Goal: Task Accomplishment & Management: Use online tool/utility

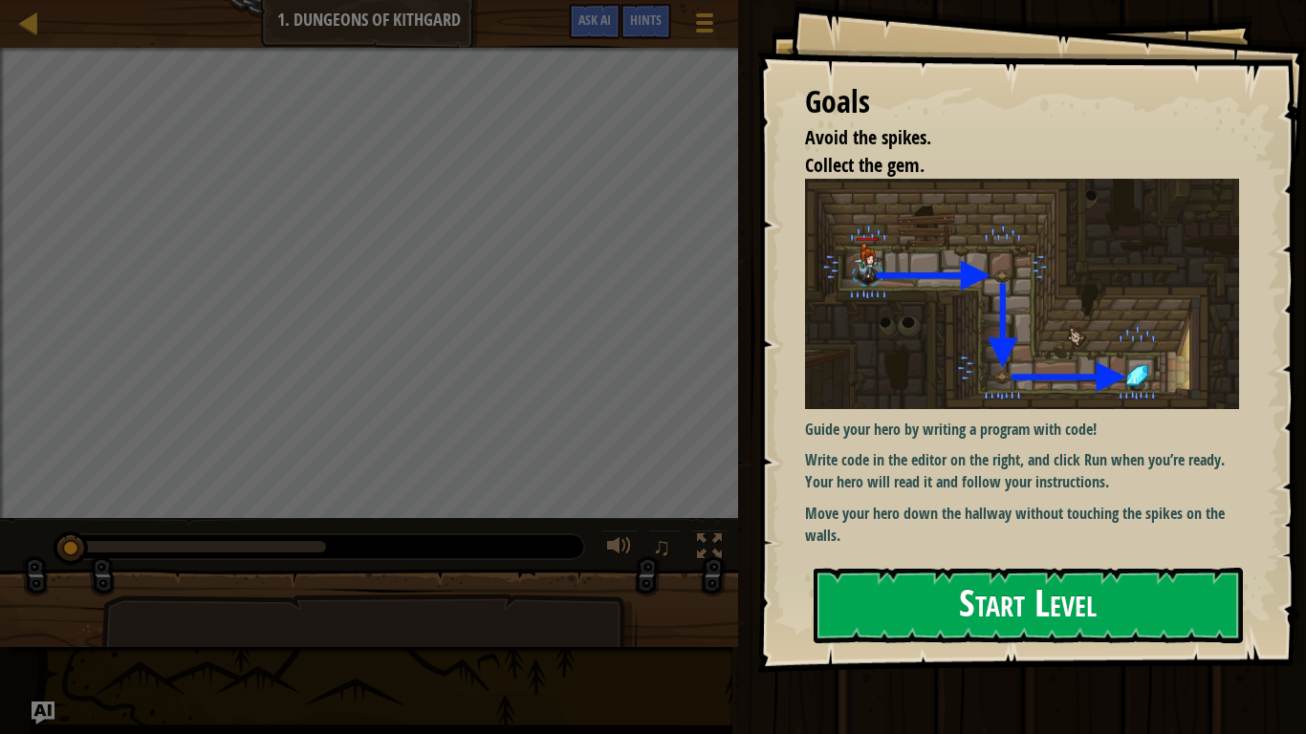
click at [889, 568] on button "Start Level" at bounding box center [1028, 606] width 429 height 76
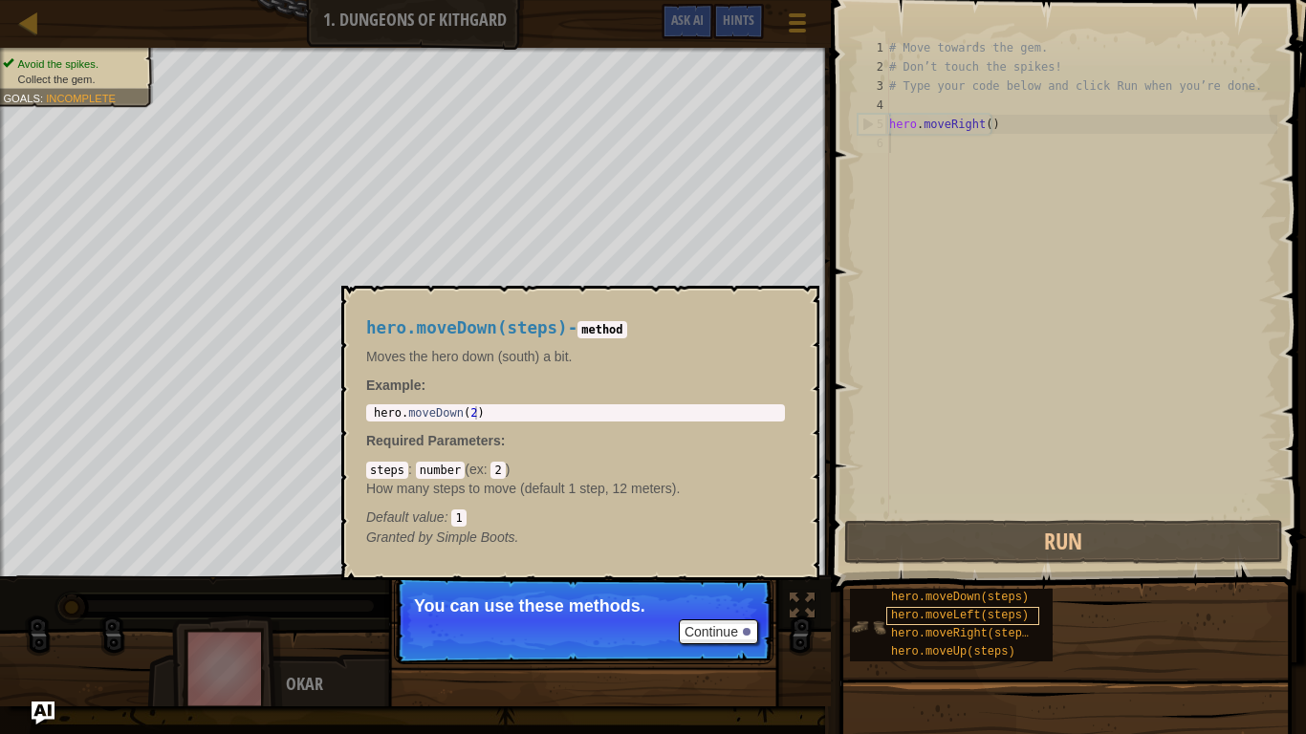
click at [889, 607] on div "hero.moveDown(steps) hero.moveLeft(steps) hero.moveRight(steps) hero.moveUp(ste…" at bounding box center [951, 625] width 203 height 73
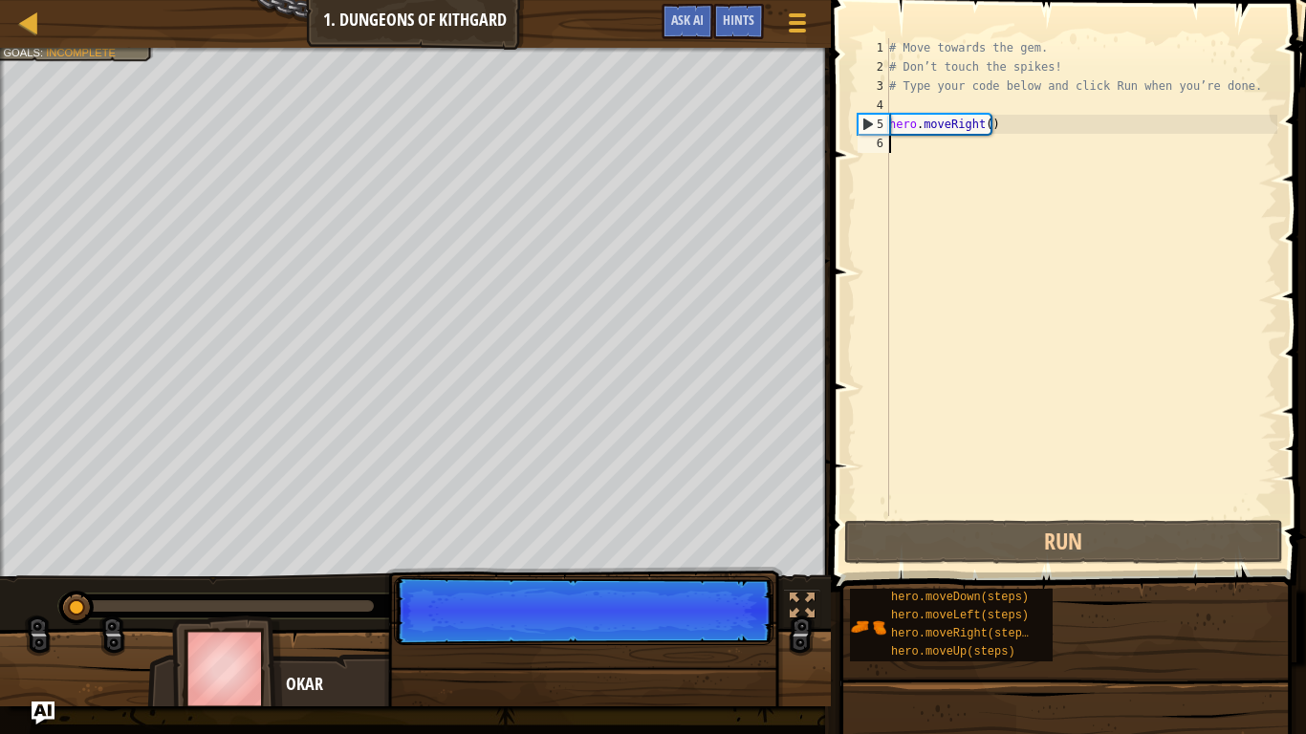
scroll to position [9, 0]
click at [748, 622] on p "Continue" at bounding box center [584, 611] width 380 height 69
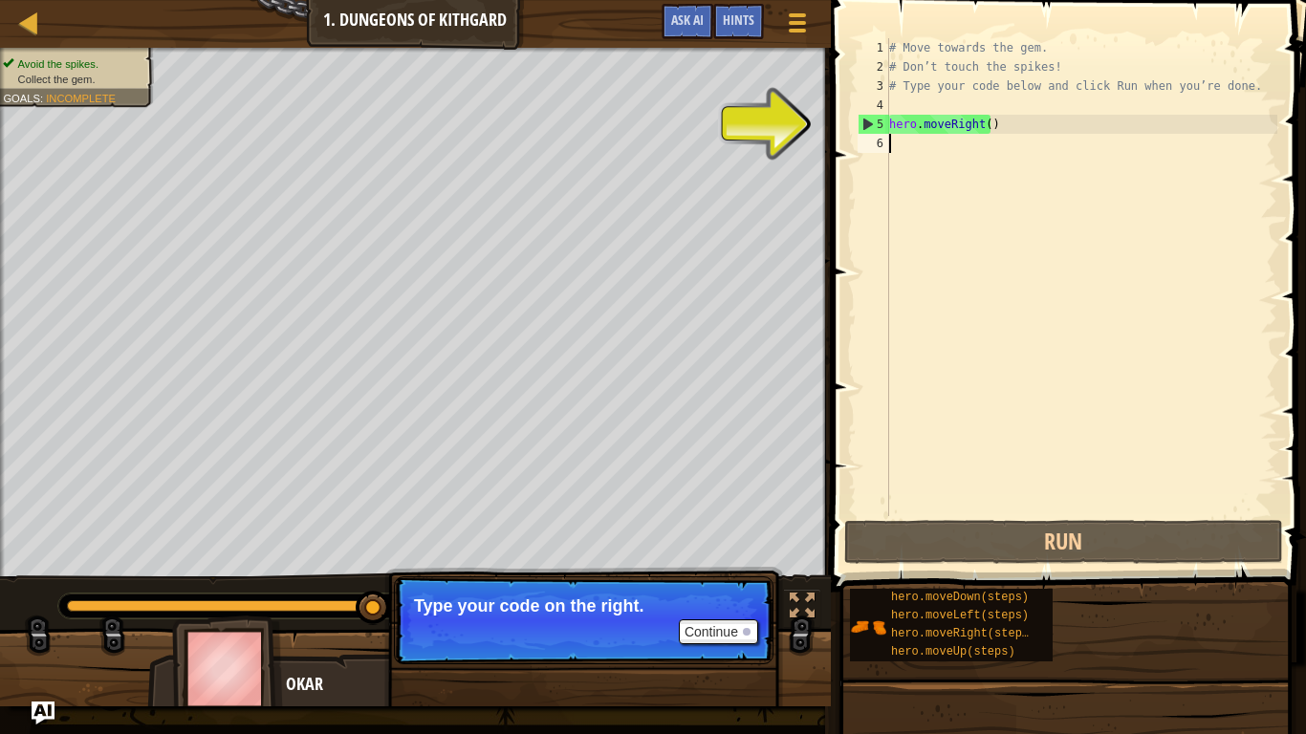
click at [907, 122] on div "# Move towards the gem. # Don’t touch the spikes! # Type your code below and cl…" at bounding box center [1081, 296] width 392 height 516
click at [950, 132] on div "# Move towards the gem. # Don’t touch the spikes! # Type your code below and cl…" at bounding box center [1081, 296] width 392 height 516
click at [870, 117] on div "5" at bounding box center [874, 124] width 31 height 19
click at [868, 129] on div "5" at bounding box center [874, 124] width 31 height 19
click at [868, 123] on div "5" at bounding box center [874, 124] width 31 height 19
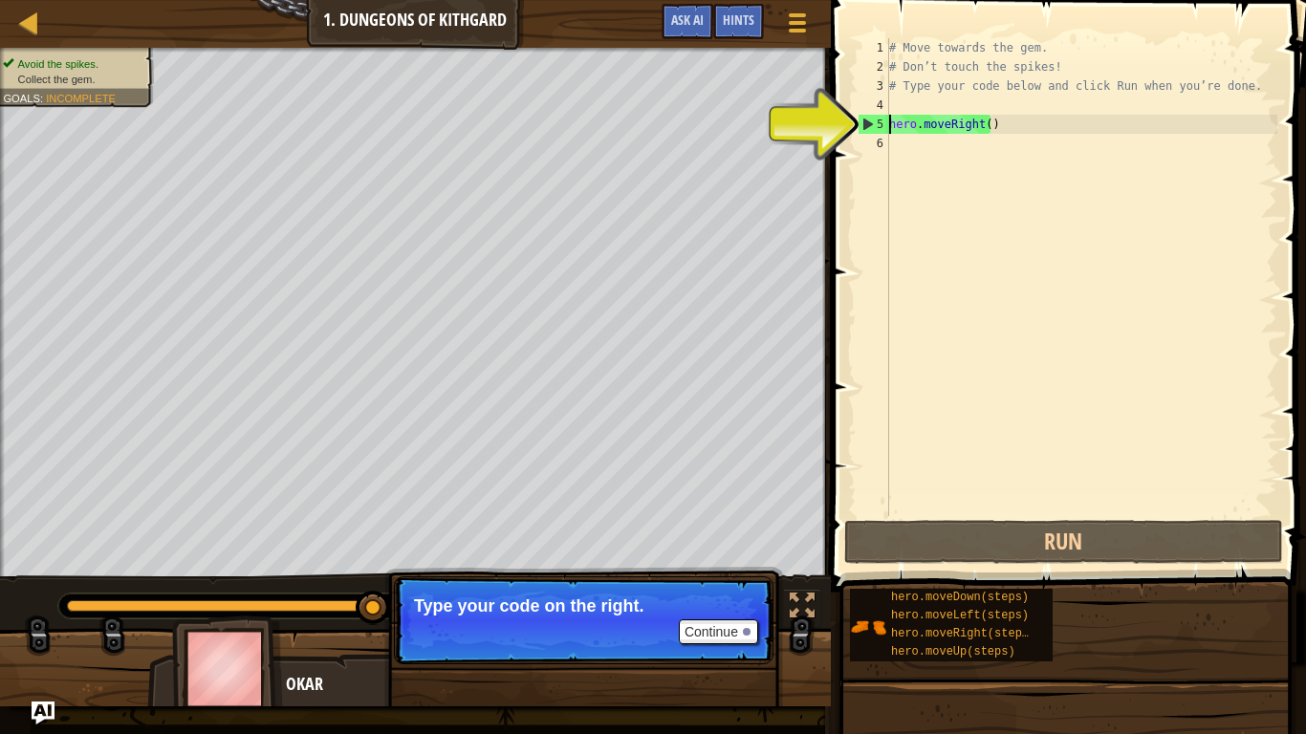
type textarea "hero.moveRight()"
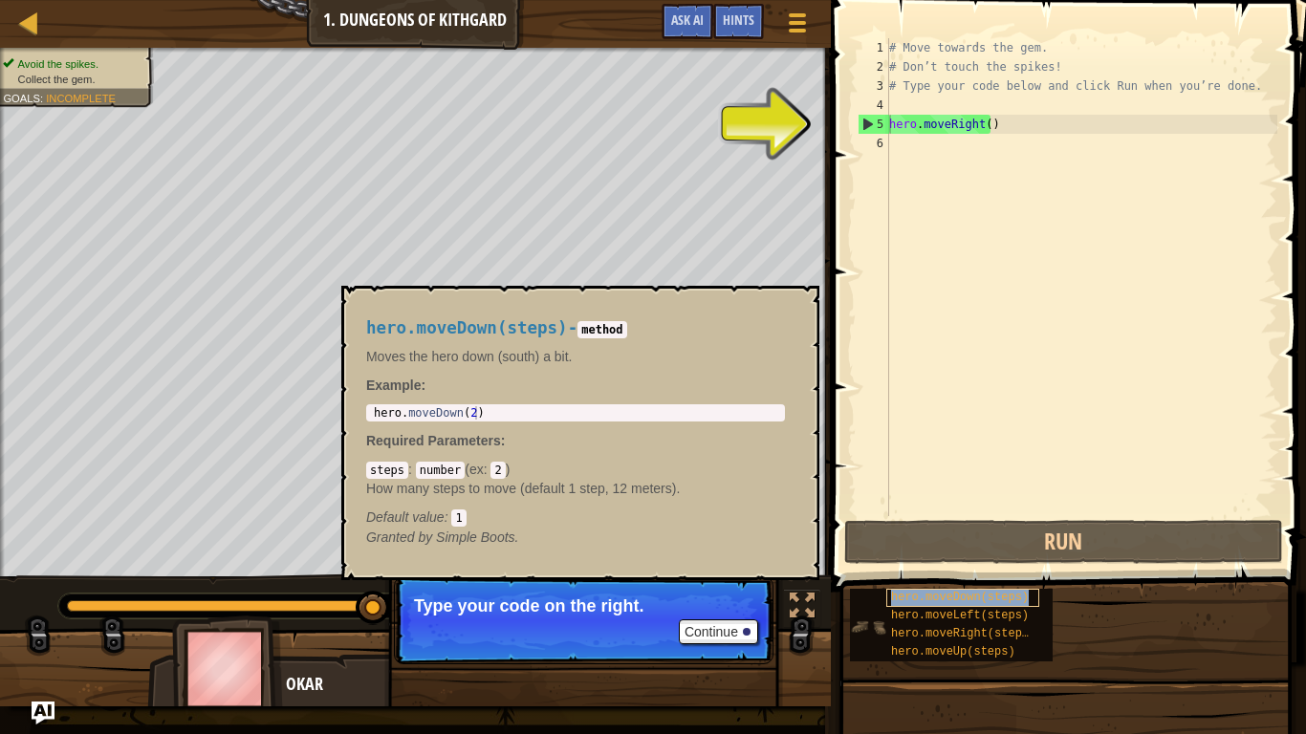
click at [956, 599] on span "hero.moveDown(steps)" at bounding box center [960, 597] width 138 height 13
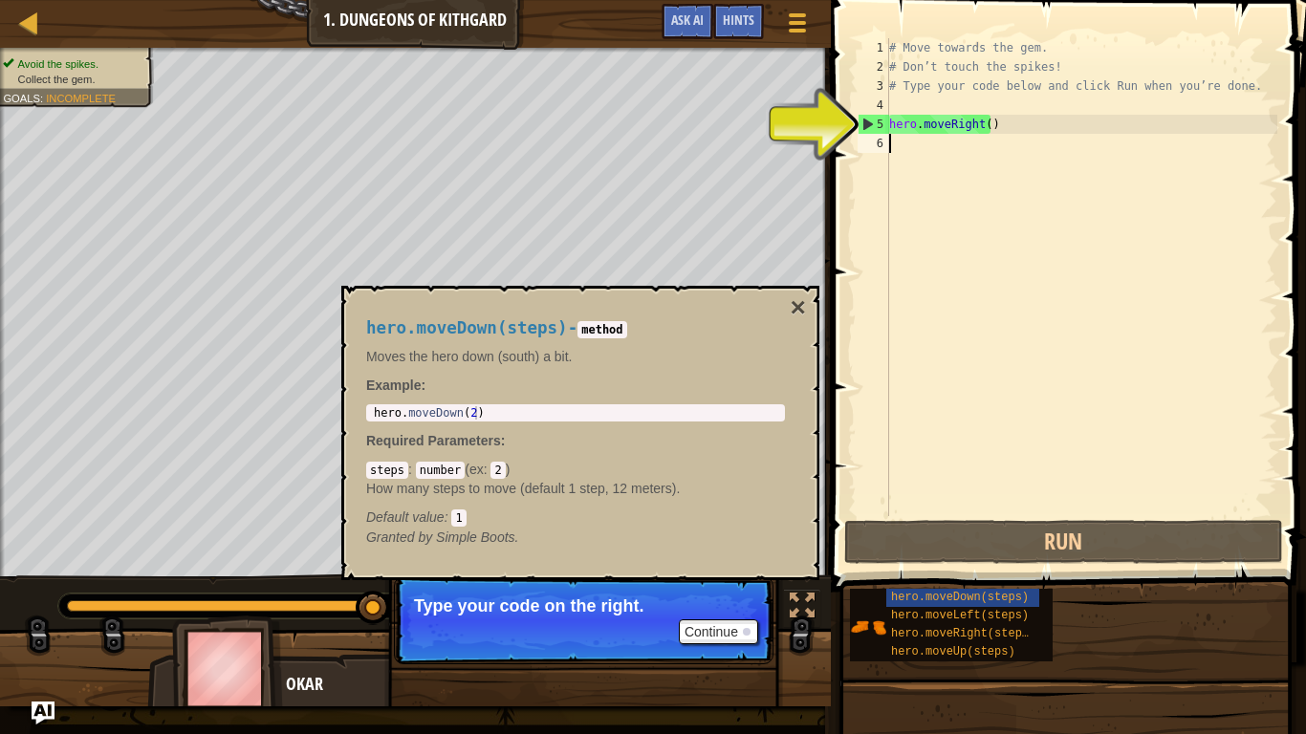
click at [976, 139] on div "# Move towards the gem. # Don’t touch the spikes! # Type your code below and cl…" at bounding box center [1081, 296] width 392 height 516
click at [976, 134] on div "# Move towards the gem. # Don’t touch the spikes! # Type your code below and cl…" at bounding box center [1081, 296] width 392 height 516
click at [979, 128] on div "# Move towards the gem. # Don’t touch the spikes! # Type your code below and cl…" at bounding box center [1081, 296] width 392 height 516
click at [791, 306] on button "×" at bounding box center [798, 308] width 15 height 27
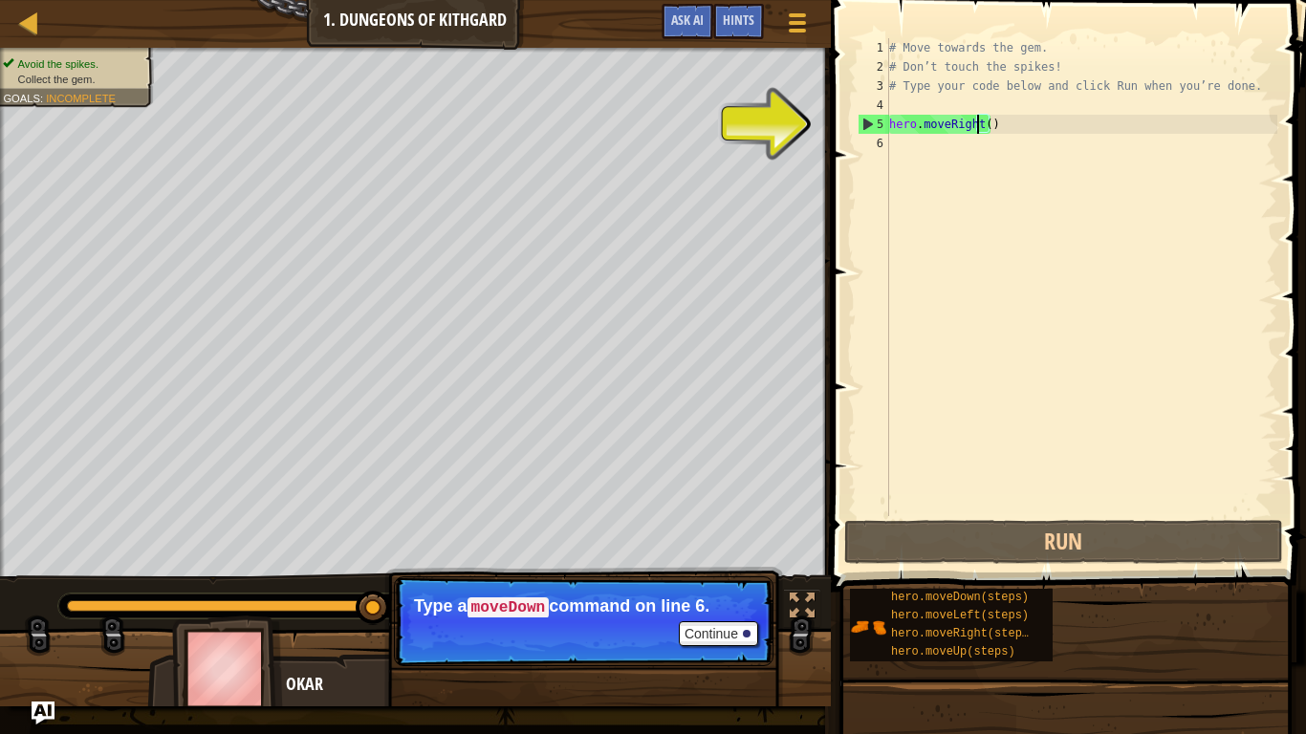
click at [980, 120] on div "# Move towards the gem. # Don’t touch the spikes! # Type your code below and cl…" at bounding box center [1081, 296] width 392 height 516
click at [981, 122] on div "# Move towards the gem. # Don’t touch the spikes! # Type your code below and cl…" at bounding box center [1081, 296] width 392 height 516
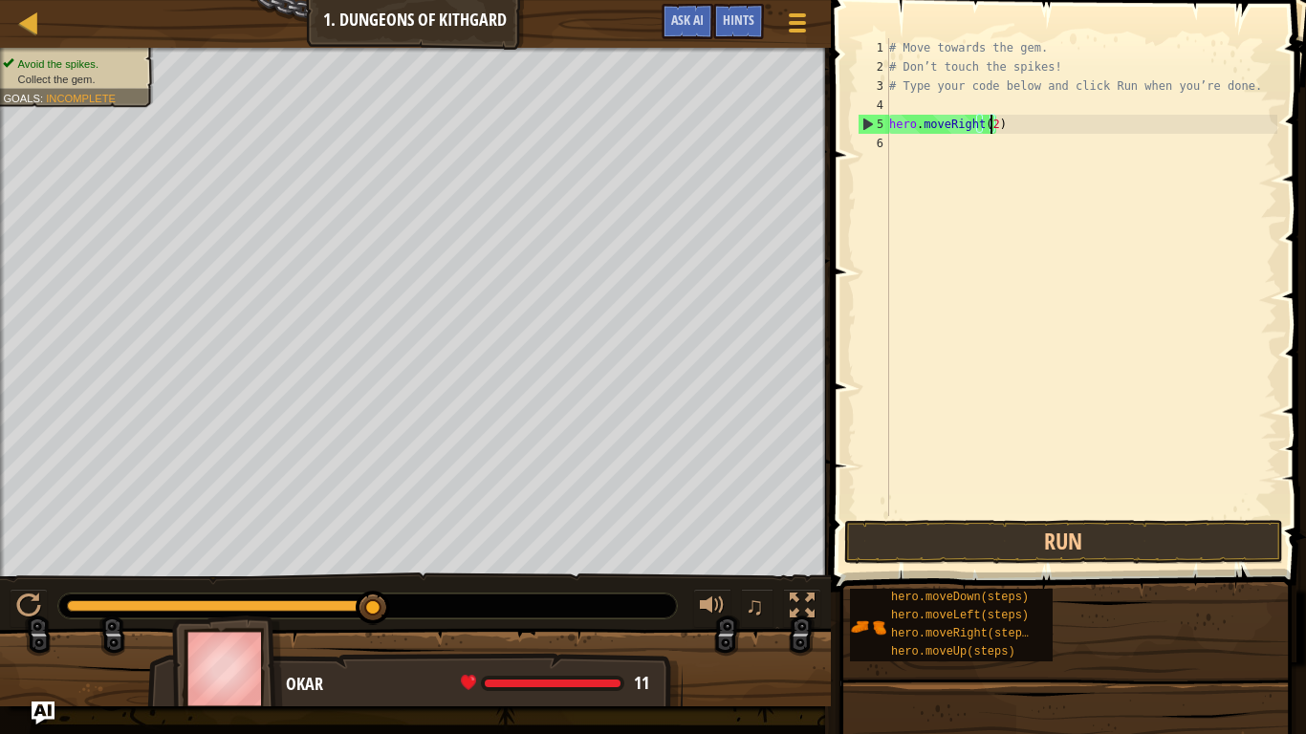
scroll to position [9, 8]
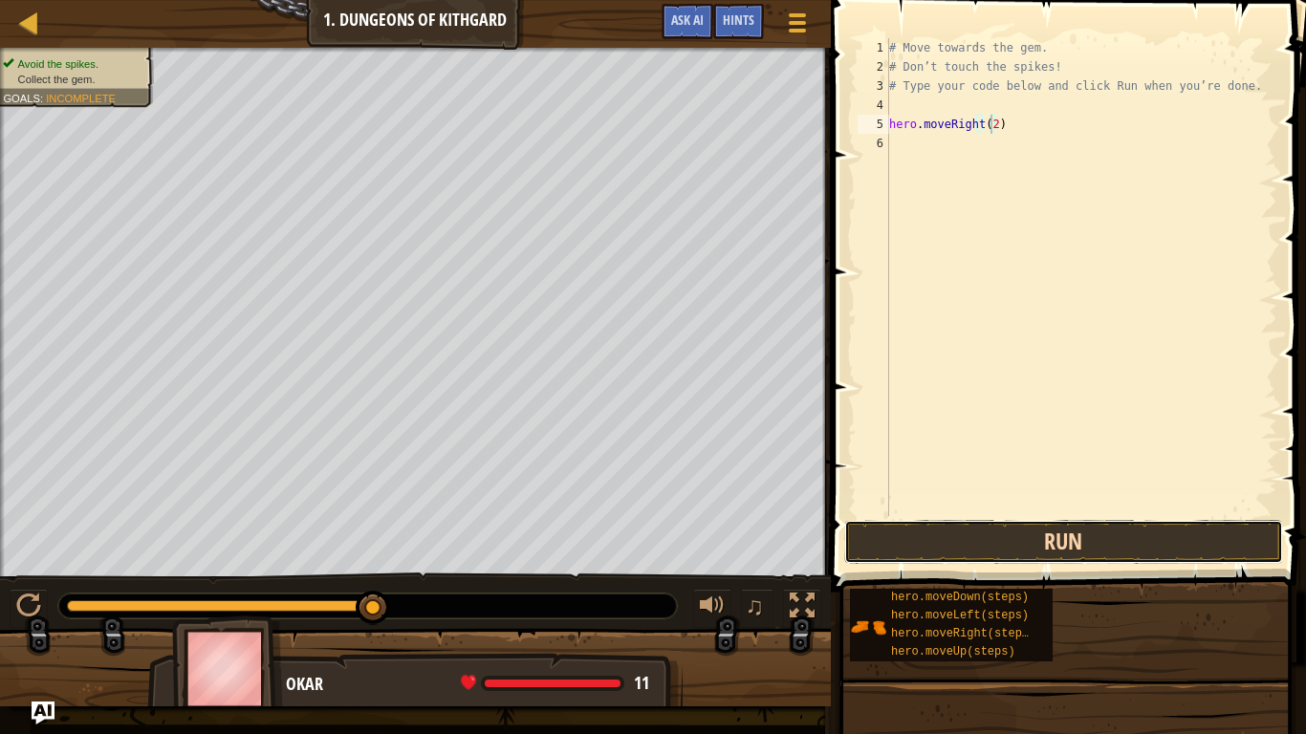
click at [1103, 543] on button "Run" at bounding box center [1063, 542] width 439 height 44
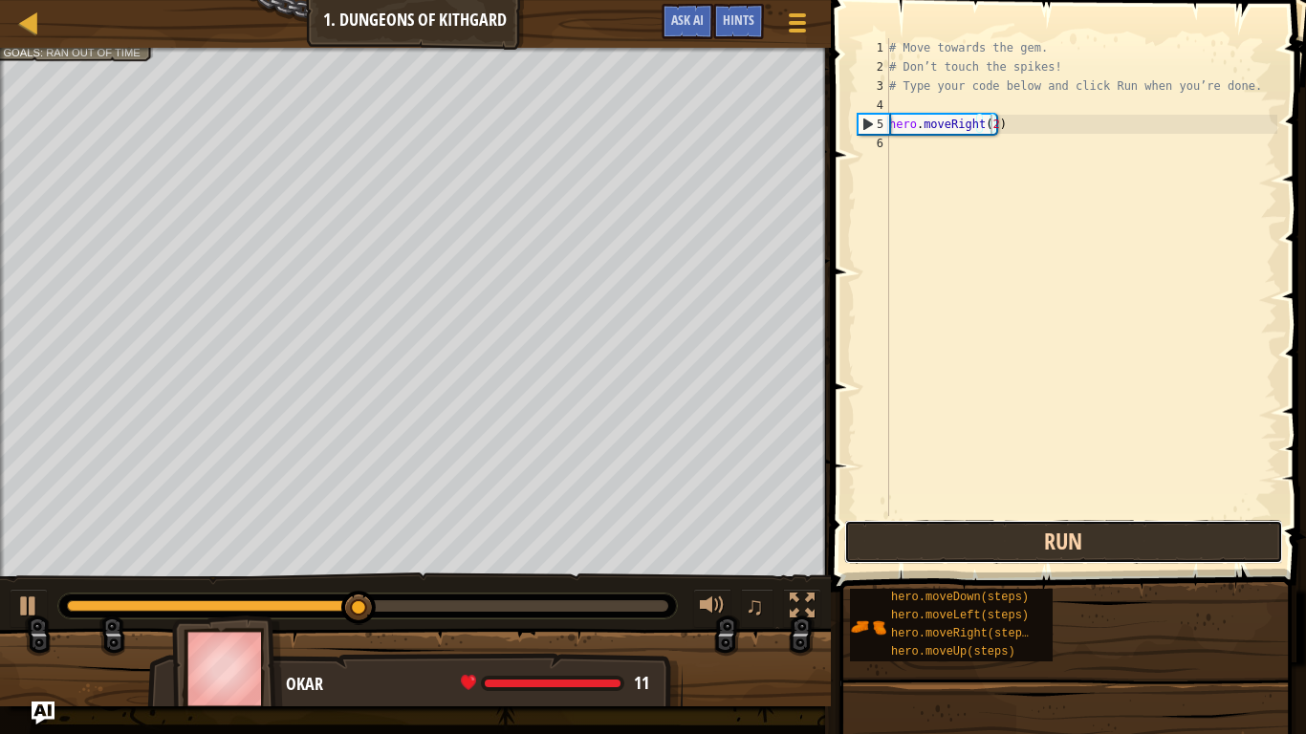
click at [1002, 548] on button "Run" at bounding box center [1063, 542] width 439 height 44
click at [998, 543] on button "Run" at bounding box center [1063, 542] width 439 height 44
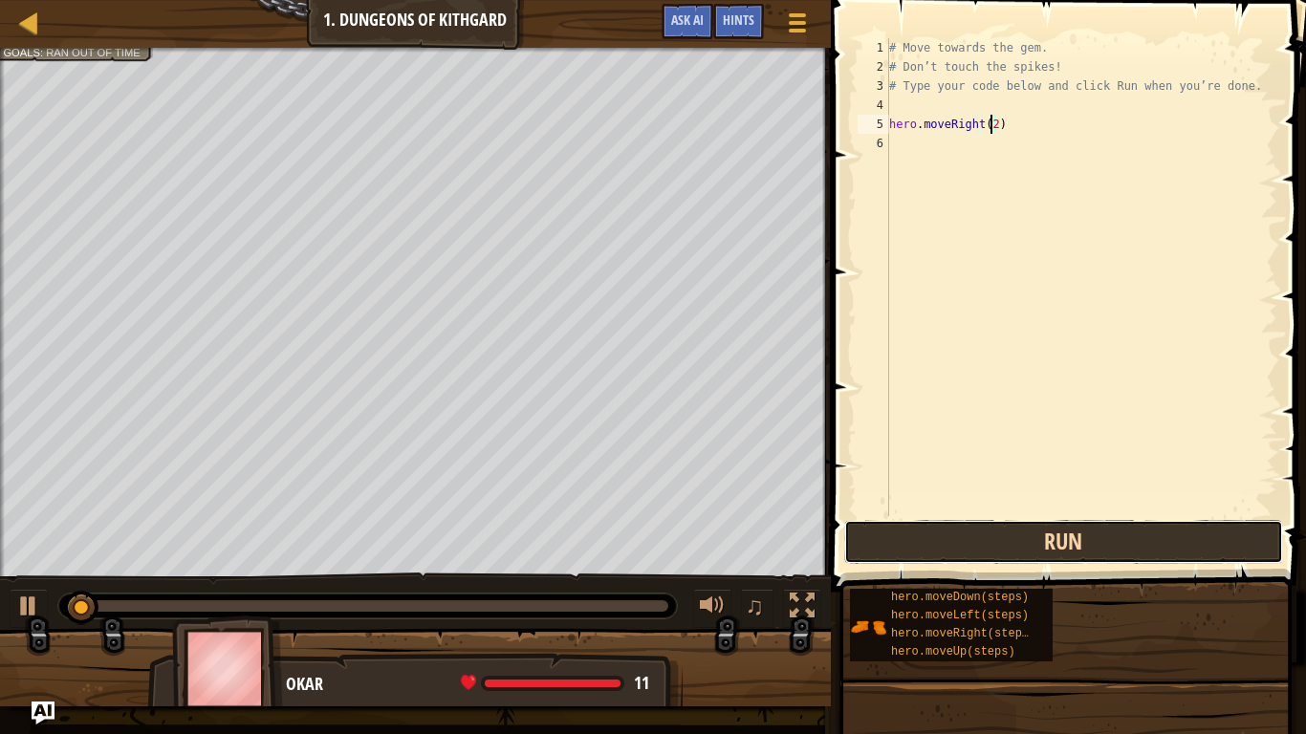
click at [998, 543] on button "Run" at bounding box center [1063, 542] width 439 height 44
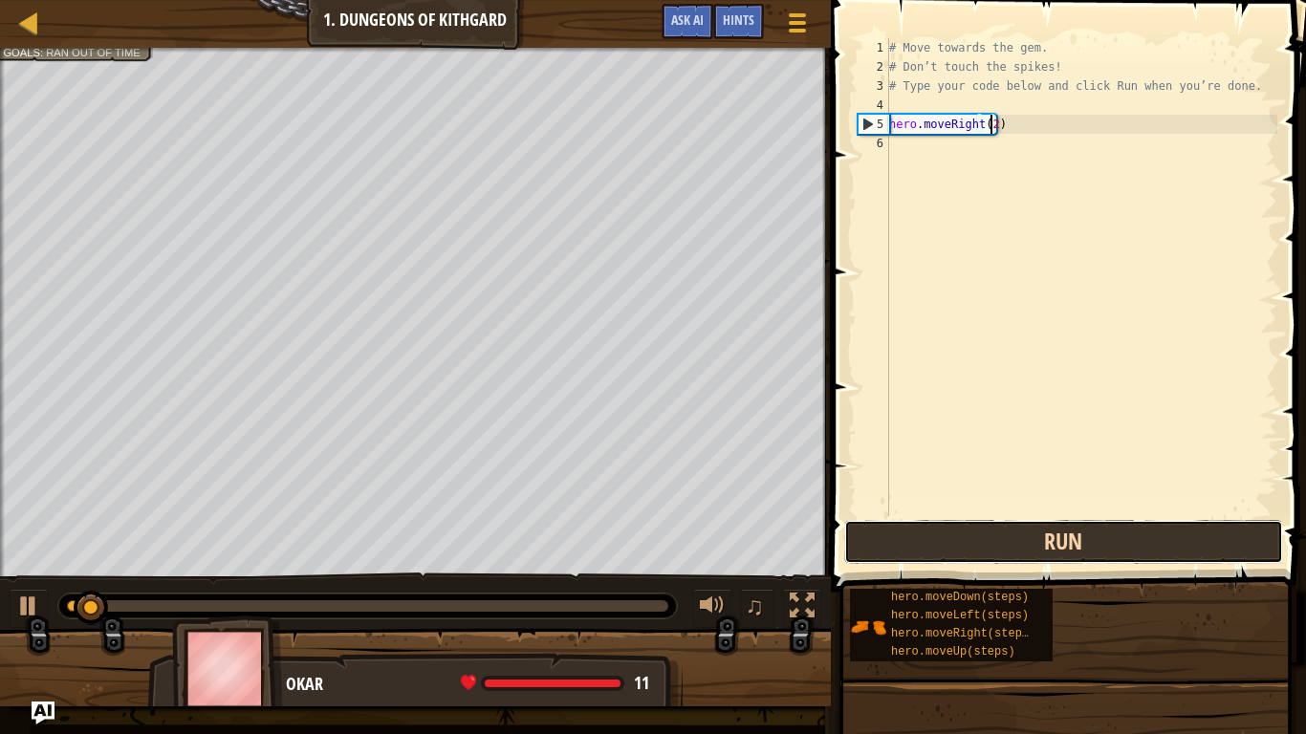
click at [998, 543] on button "Run" at bounding box center [1063, 542] width 439 height 44
click at [996, 539] on button "Run" at bounding box center [1063, 542] width 439 height 44
click at [986, 535] on button "Run" at bounding box center [1063, 542] width 439 height 44
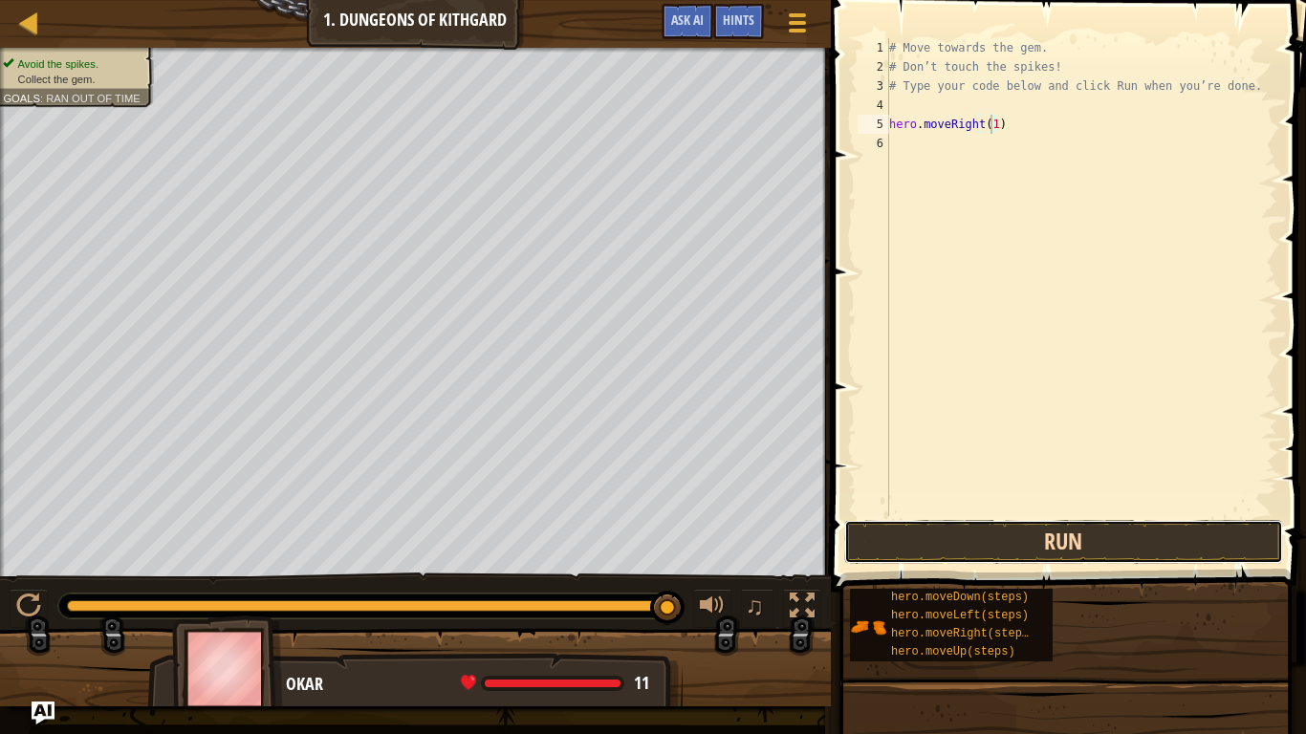
click at [1169, 533] on button "Run" at bounding box center [1063, 542] width 439 height 44
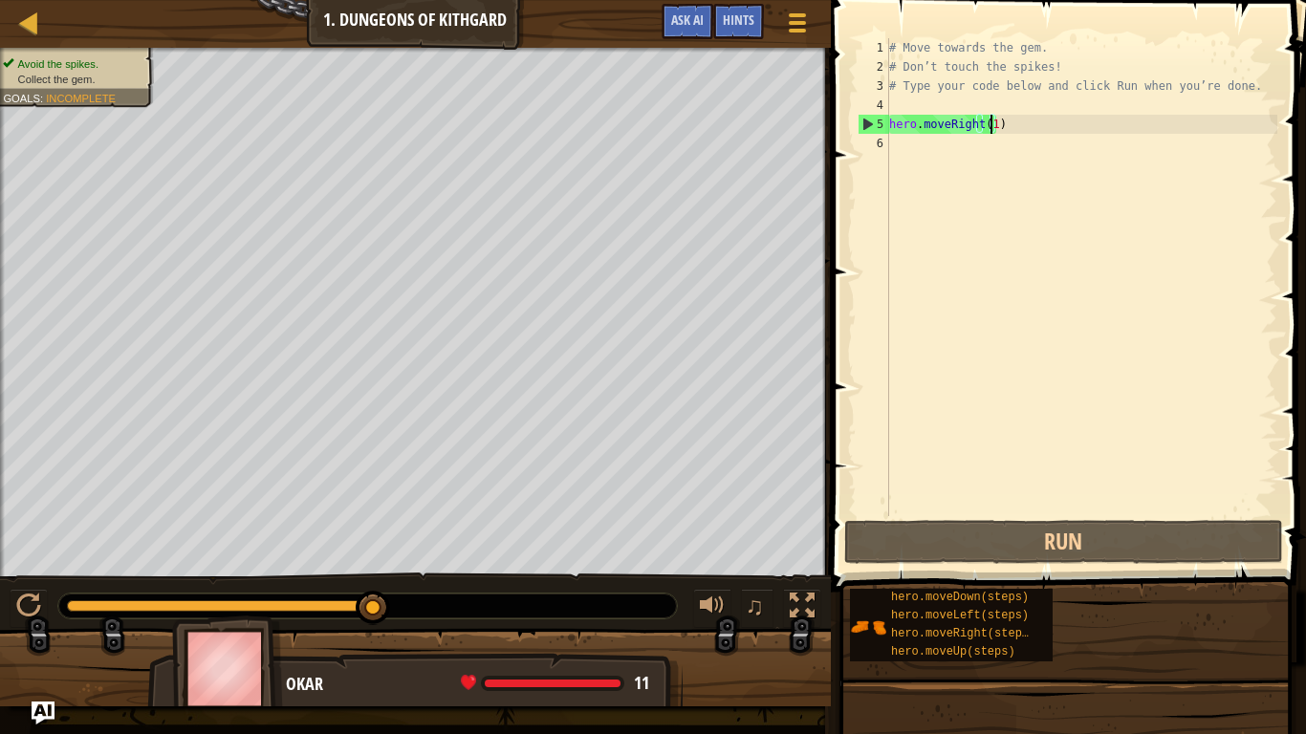
drag, startPoint x: 408, startPoint y: 601, endPoint x: 403, endPoint y: 618, distance: 17.2
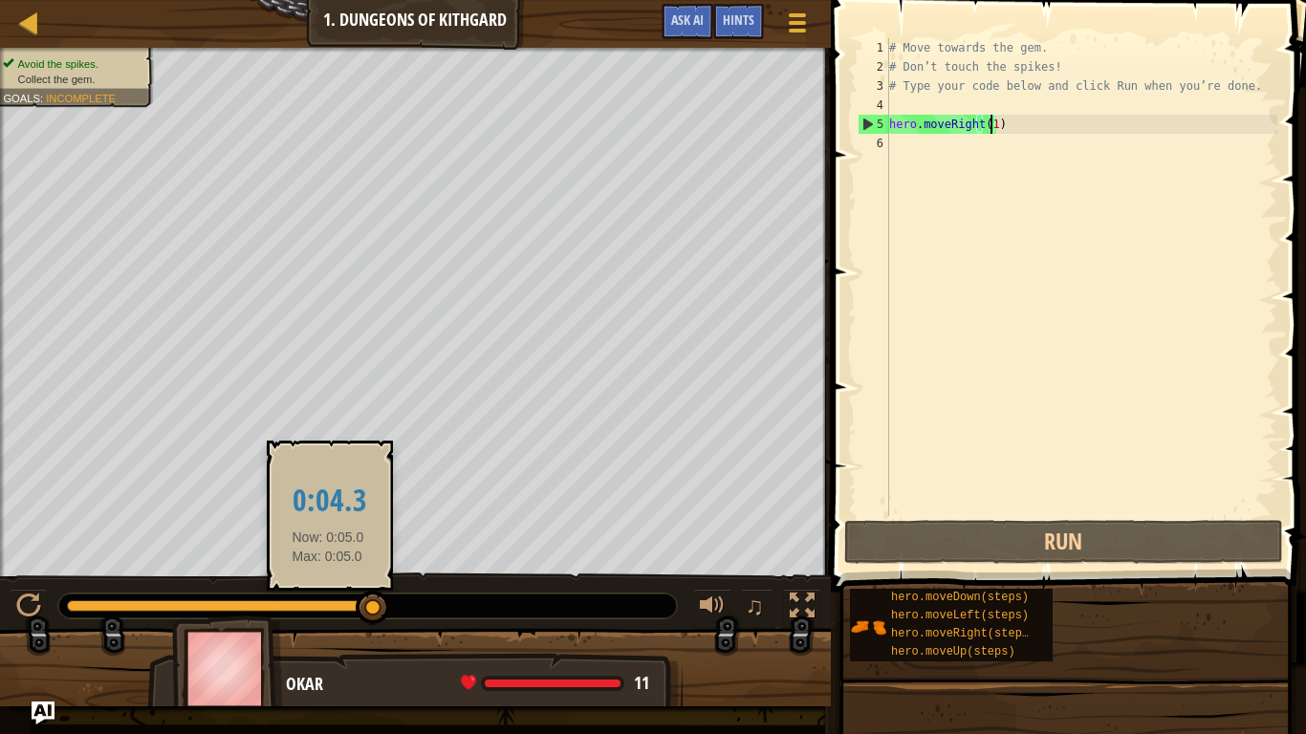
click at [328, 604] on div at bounding box center [220, 606] width 307 height 11
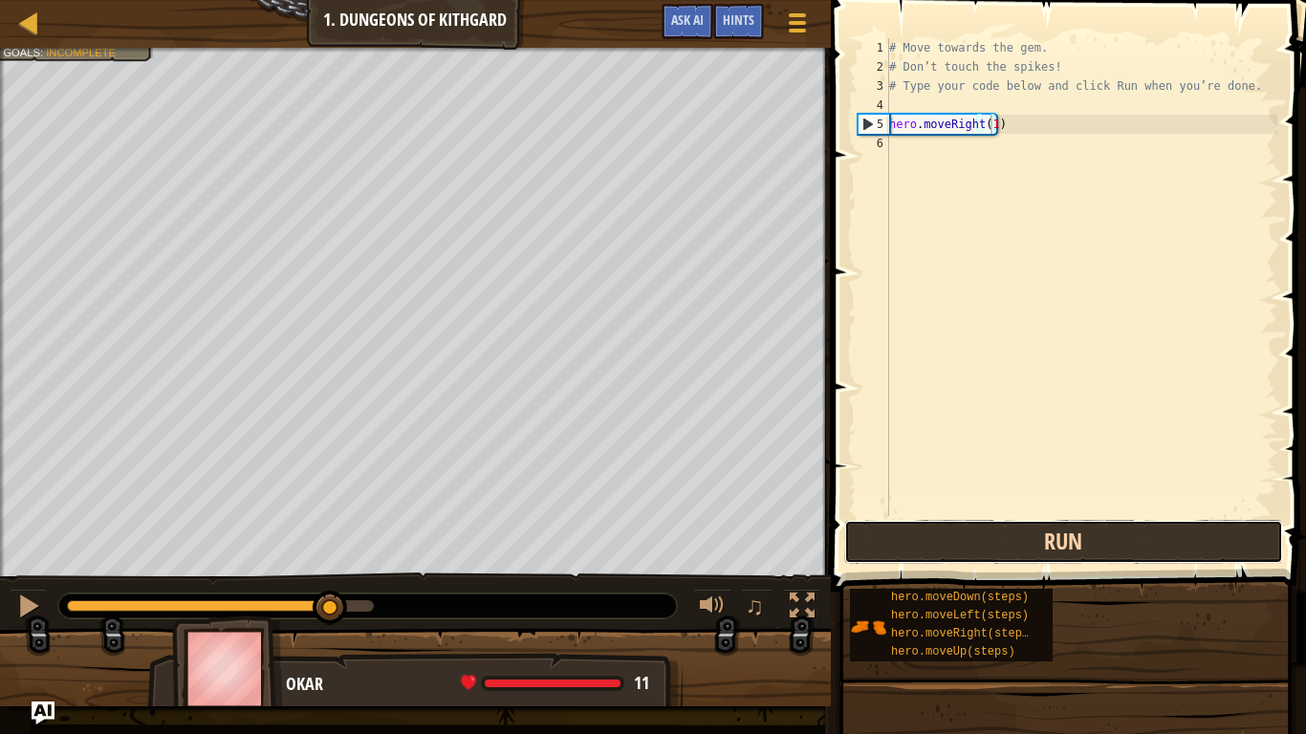
click at [1065, 553] on button "Run" at bounding box center [1063, 542] width 439 height 44
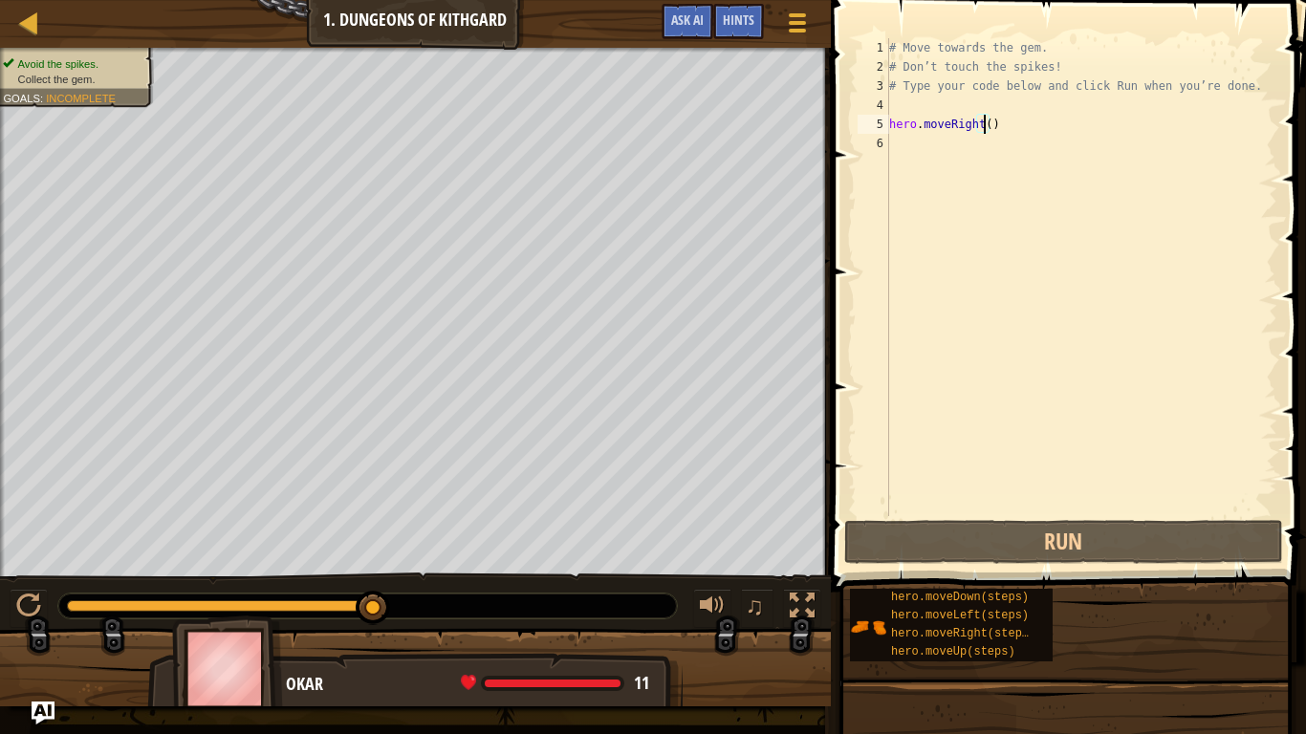
scroll to position [9, 7]
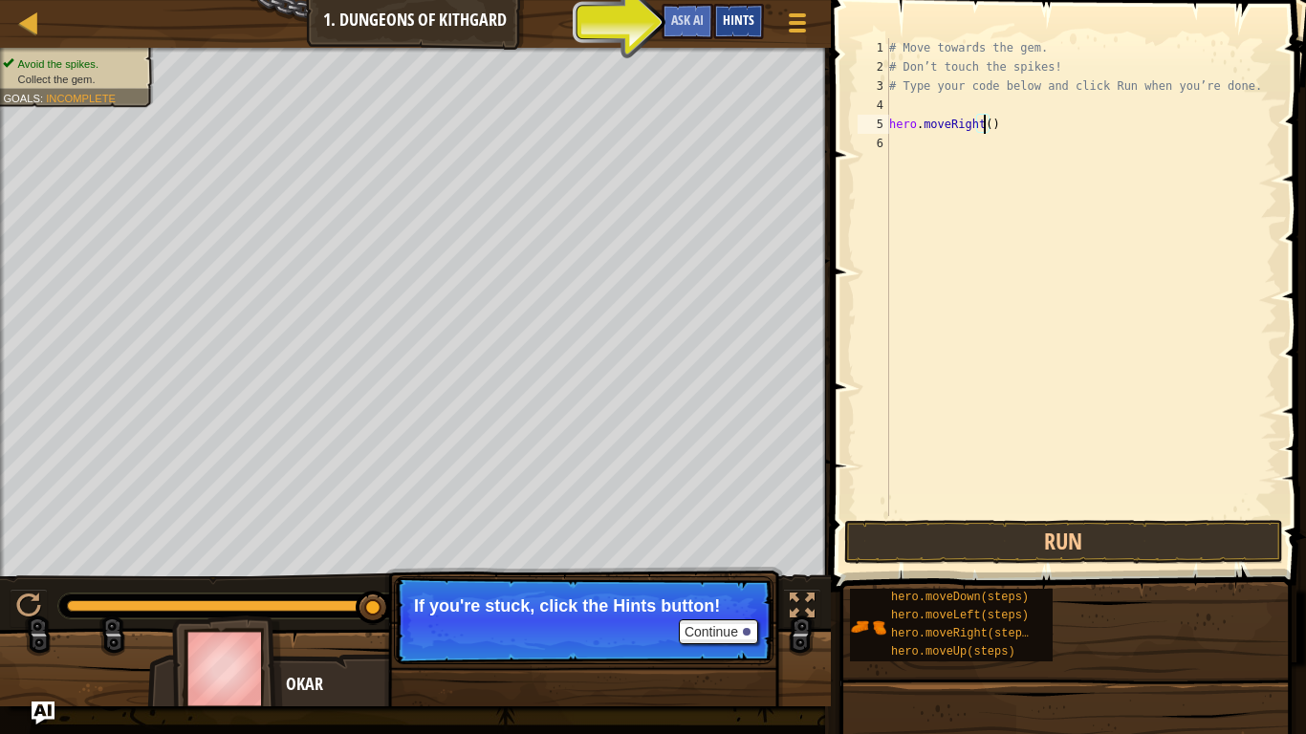
click at [735, 10] on div "Hints" at bounding box center [738, 21] width 51 height 35
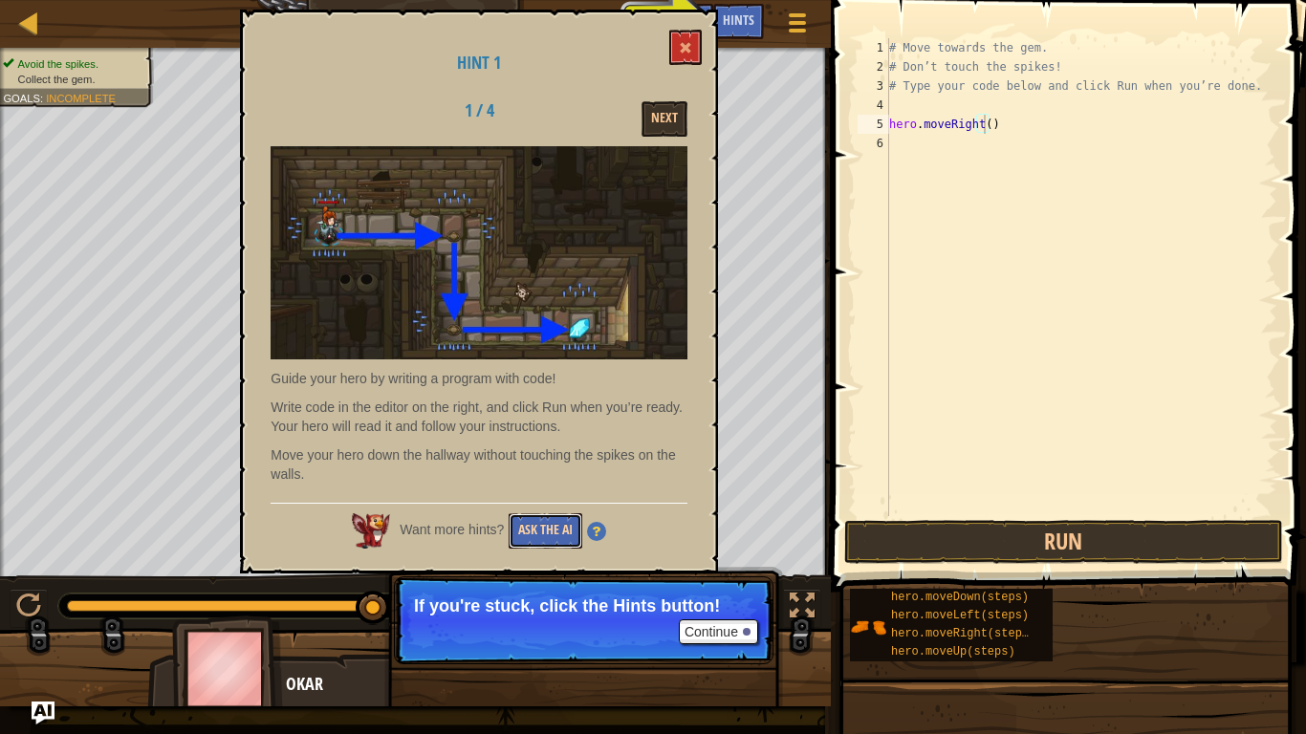
click at [539, 526] on button "Ask the AI" at bounding box center [546, 530] width 74 height 35
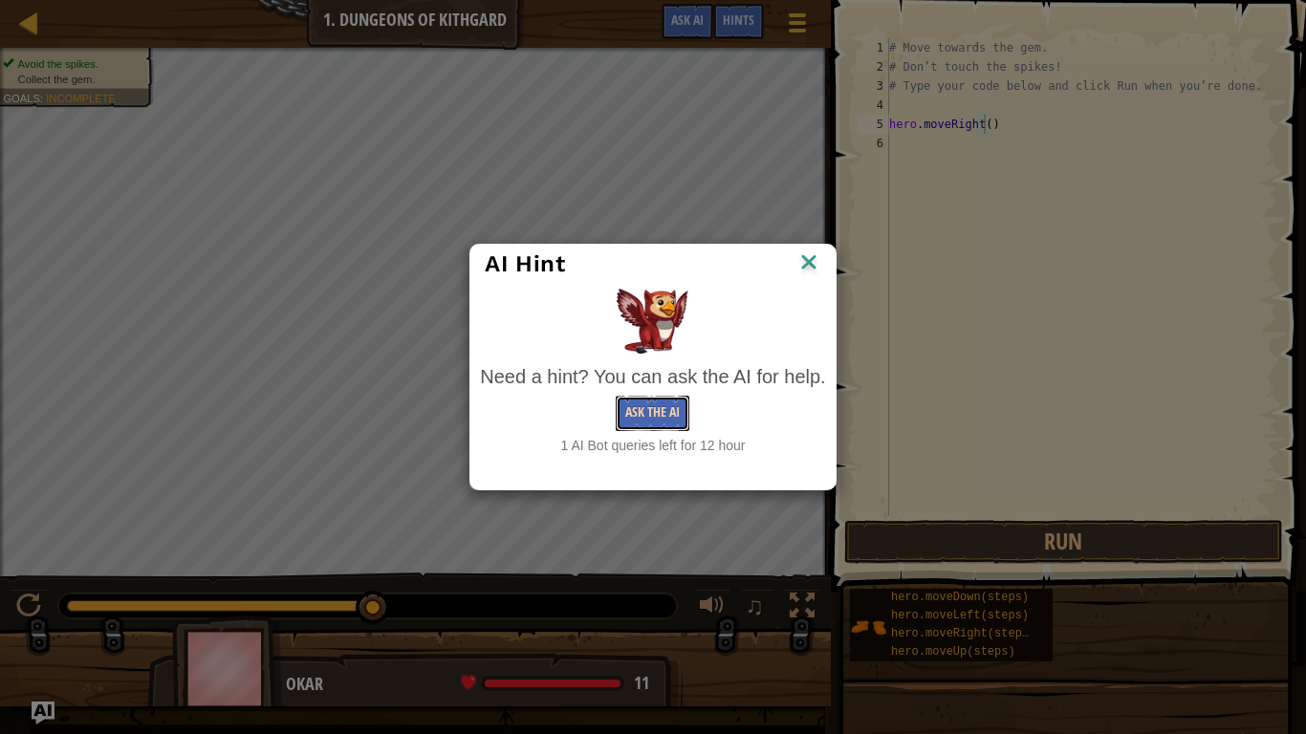
click at [631, 427] on button "Ask the AI" at bounding box center [653, 413] width 74 height 35
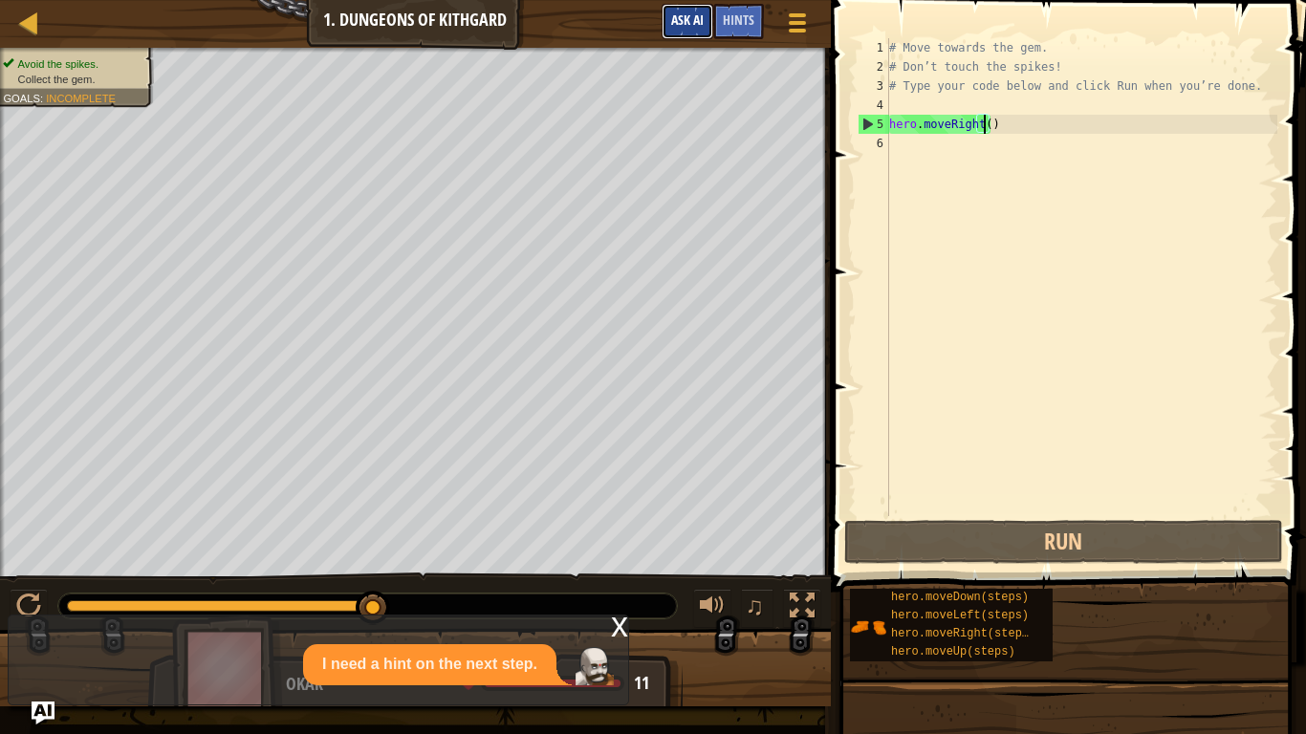
click at [679, 25] on span "Ask AI" at bounding box center [687, 20] width 33 height 18
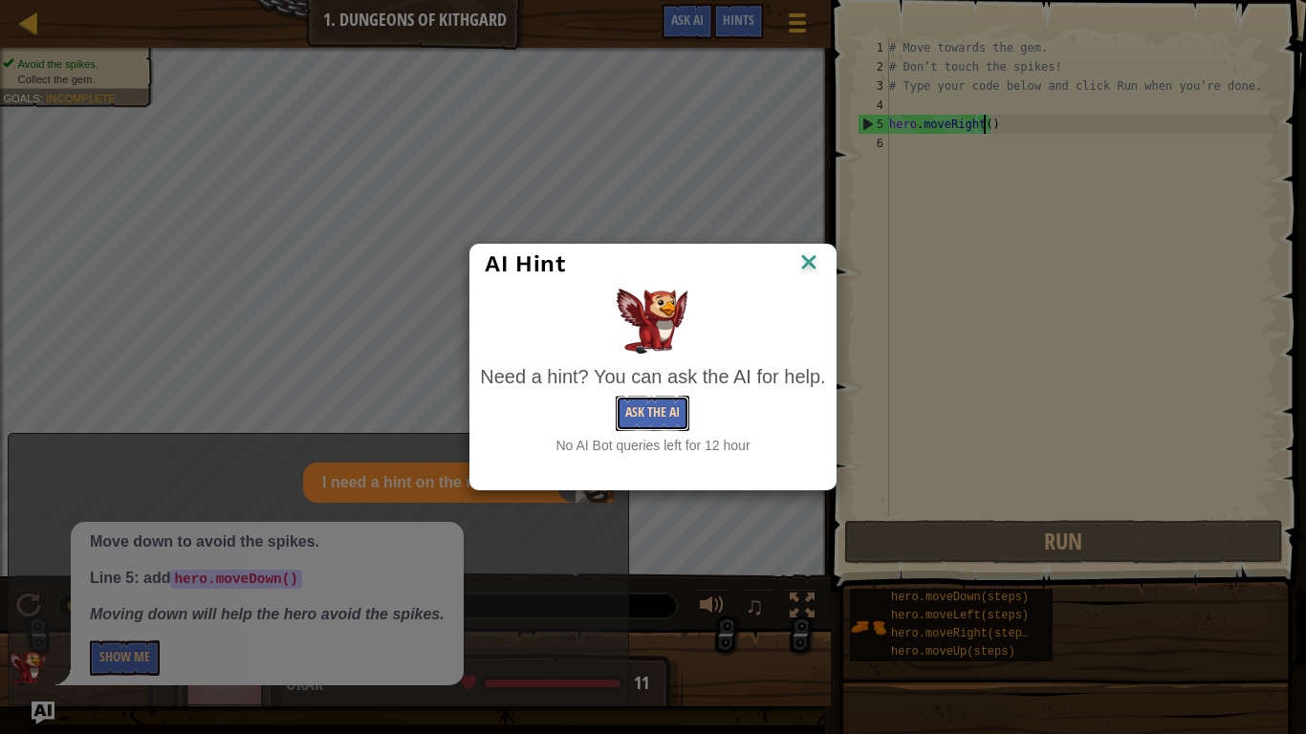
click at [664, 404] on button "Ask the AI" at bounding box center [653, 413] width 74 height 35
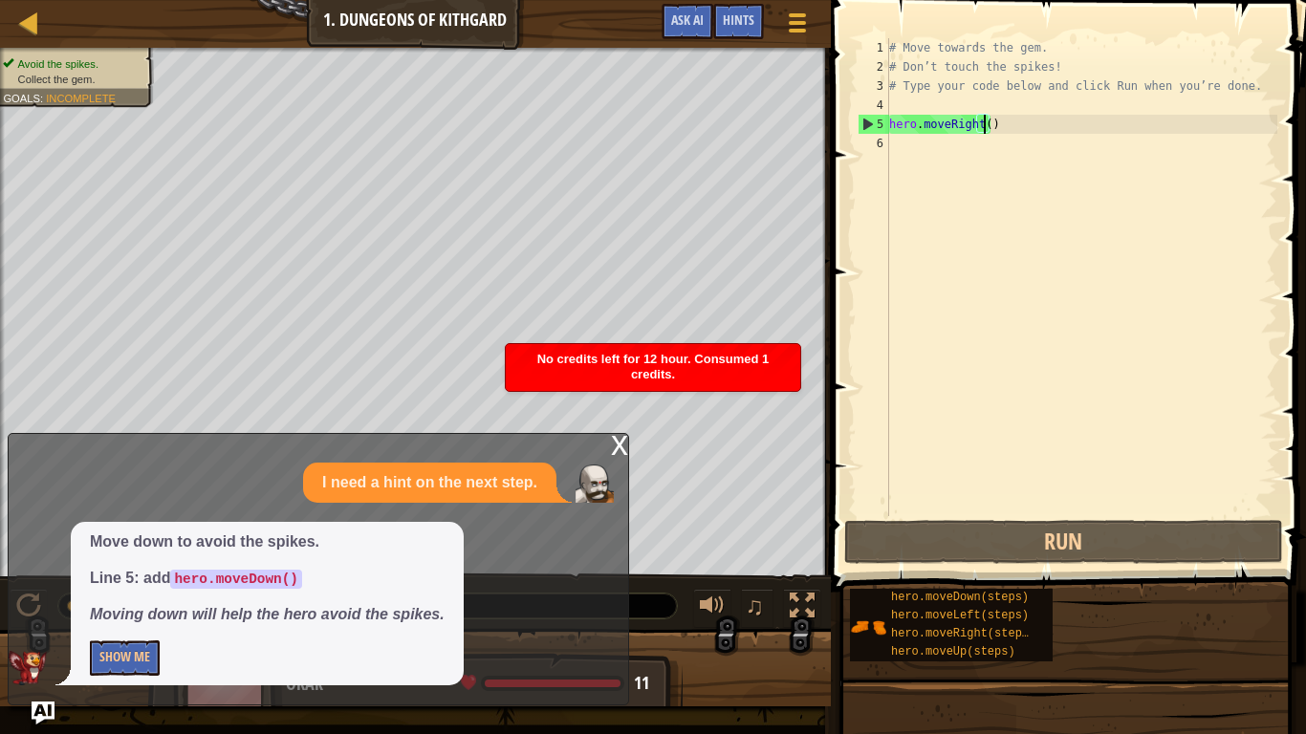
click at [617, 440] on div "x" at bounding box center [619, 443] width 17 height 19
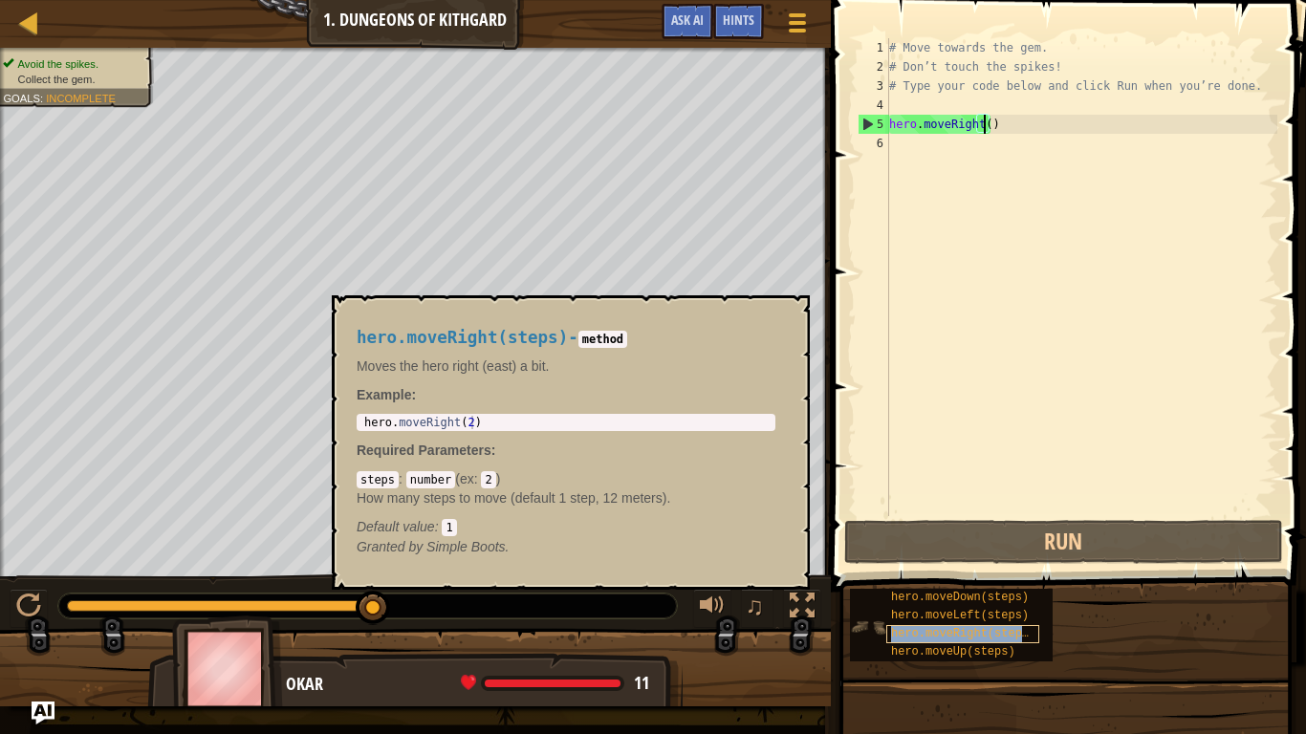
click at [972, 625] on div "hero.moveRight(steps)" at bounding box center [962, 634] width 153 height 18
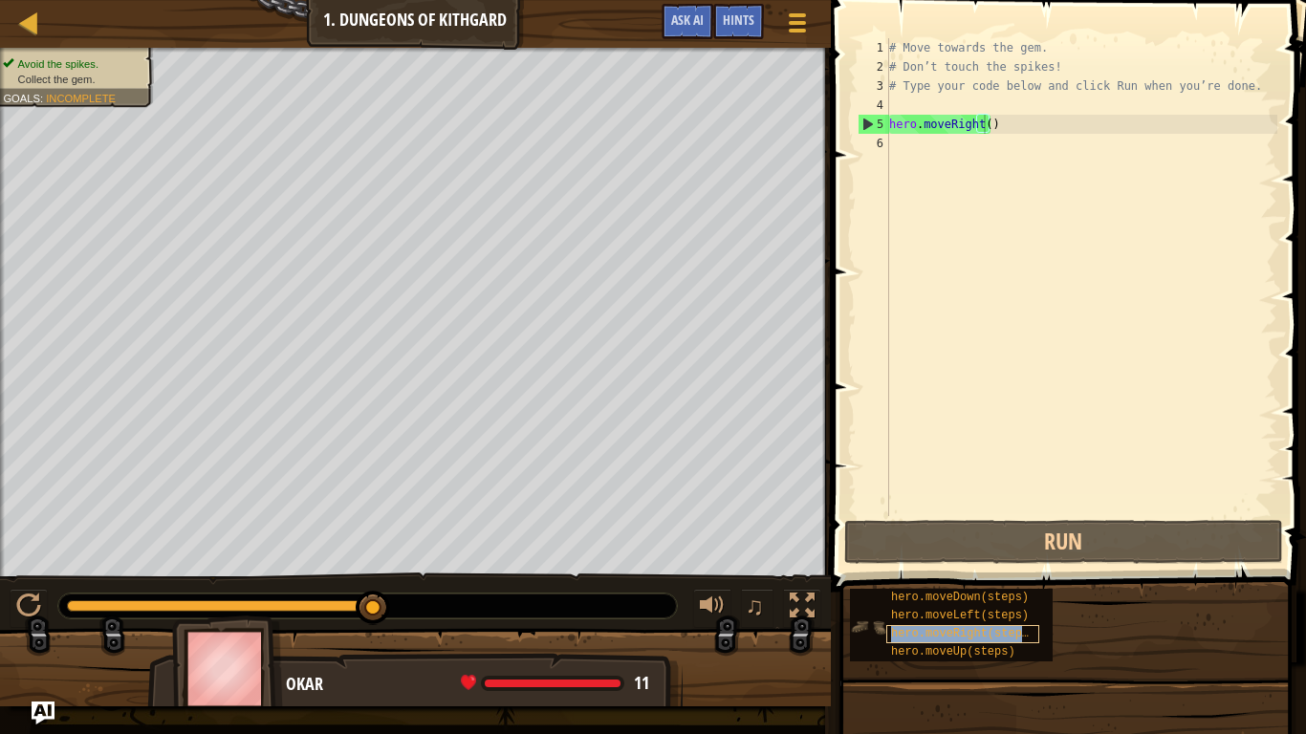
click at [972, 625] on div "hero.moveRight(steps)" at bounding box center [962, 634] width 153 height 18
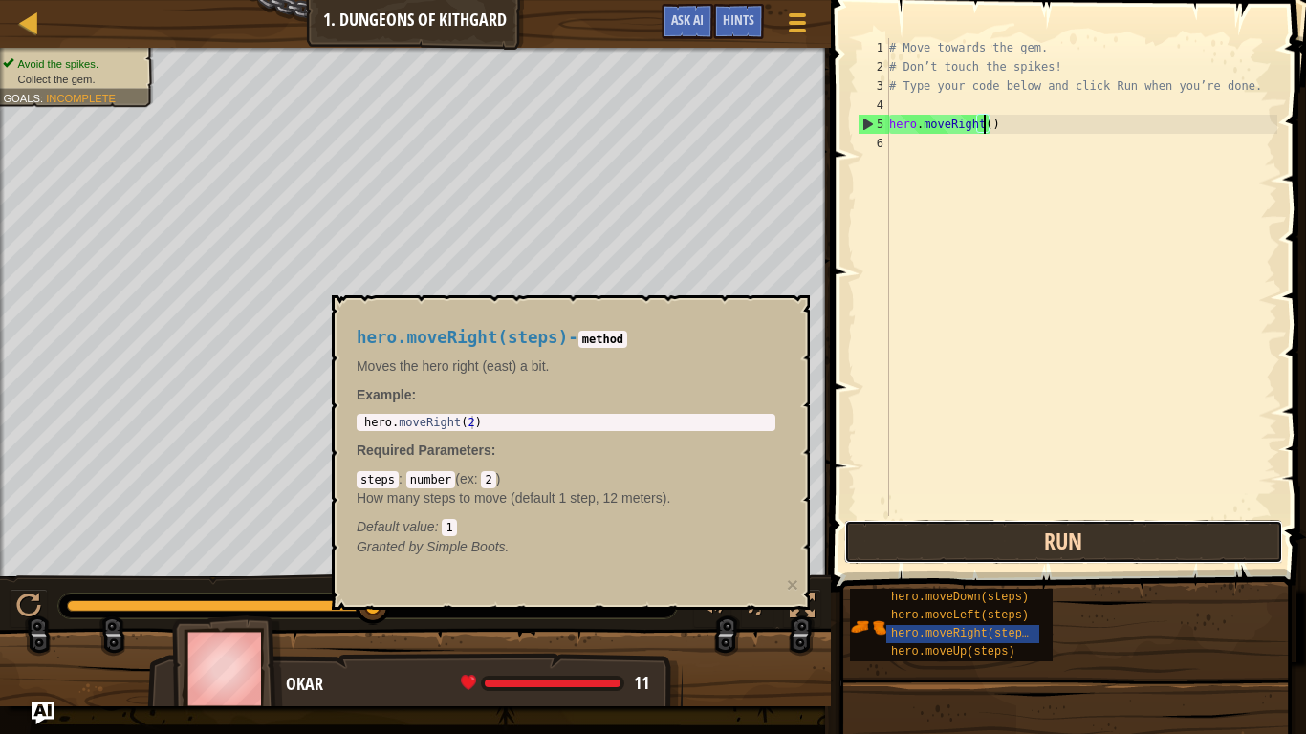
click at [970, 548] on button "Run" at bounding box center [1063, 542] width 439 height 44
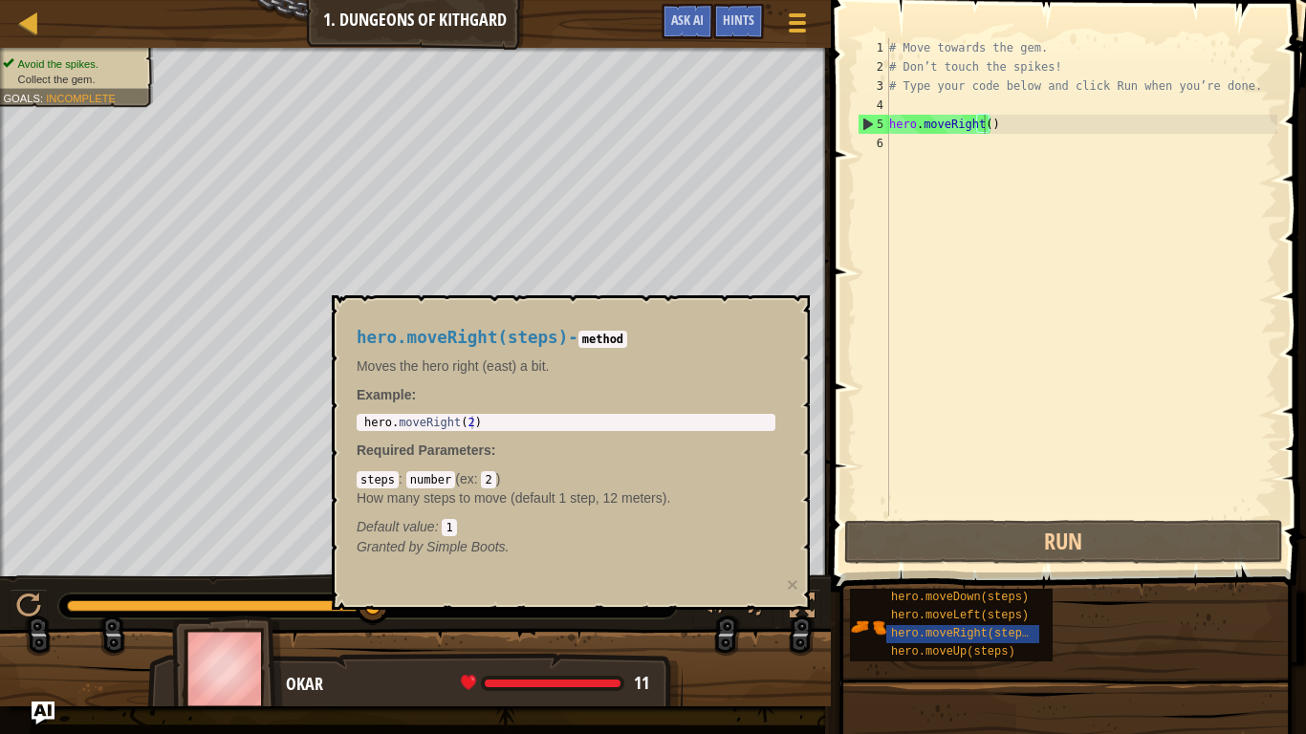
click at [486, 479] on code "2" at bounding box center [488, 479] width 14 height 17
click at [490, 473] on code "2" at bounding box center [488, 479] width 14 height 17
drag, startPoint x: 490, startPoint y: 473, endPoint x: 476, endPoint y: 484, distance: 17.0
click at [476, 484] on div "steps : number ( ex : 2 ) How many steps to move (default 1 step, 12 meters). D…" at bounding box center [566, 503] width 419 height 67
click at [496, 449] on p "Required Parameters :" at bounding box center [566, 450] width 419 height 19
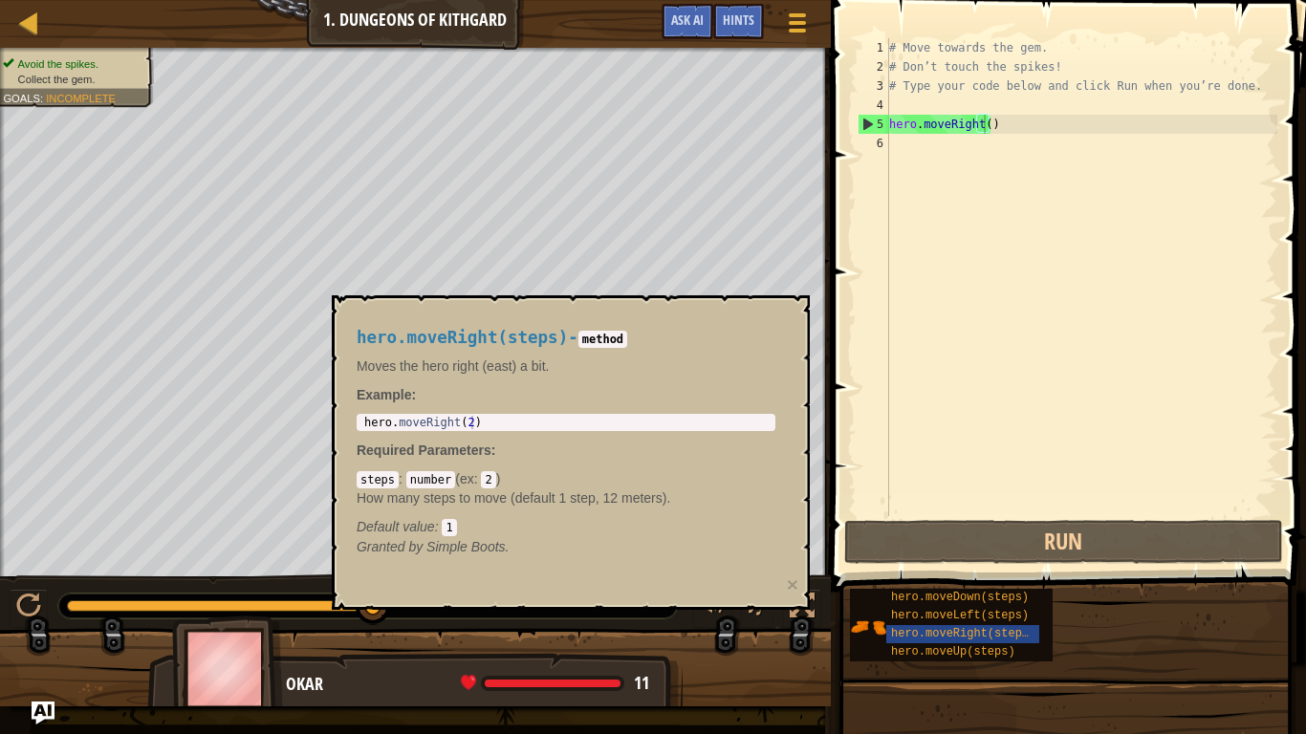
click at [983, 128] on div "# Move towards the gem. # Don’t touch the spikes! # Type your code below and cl…" at bounding box center [1081, 296] width 392 height 516
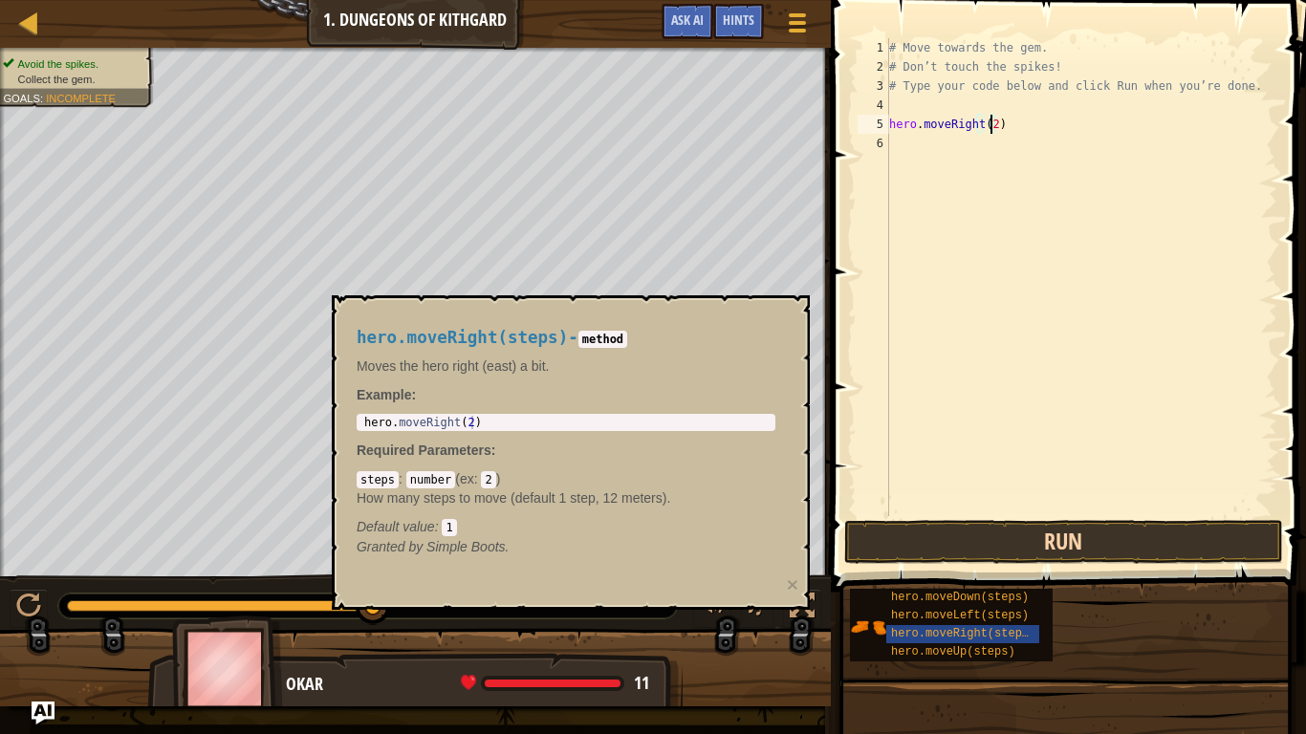
type textarea "hero.moveRight(2)"
click at [1004, 557] on button "Run" at bounding box center [1063, 542] width 439 height 44
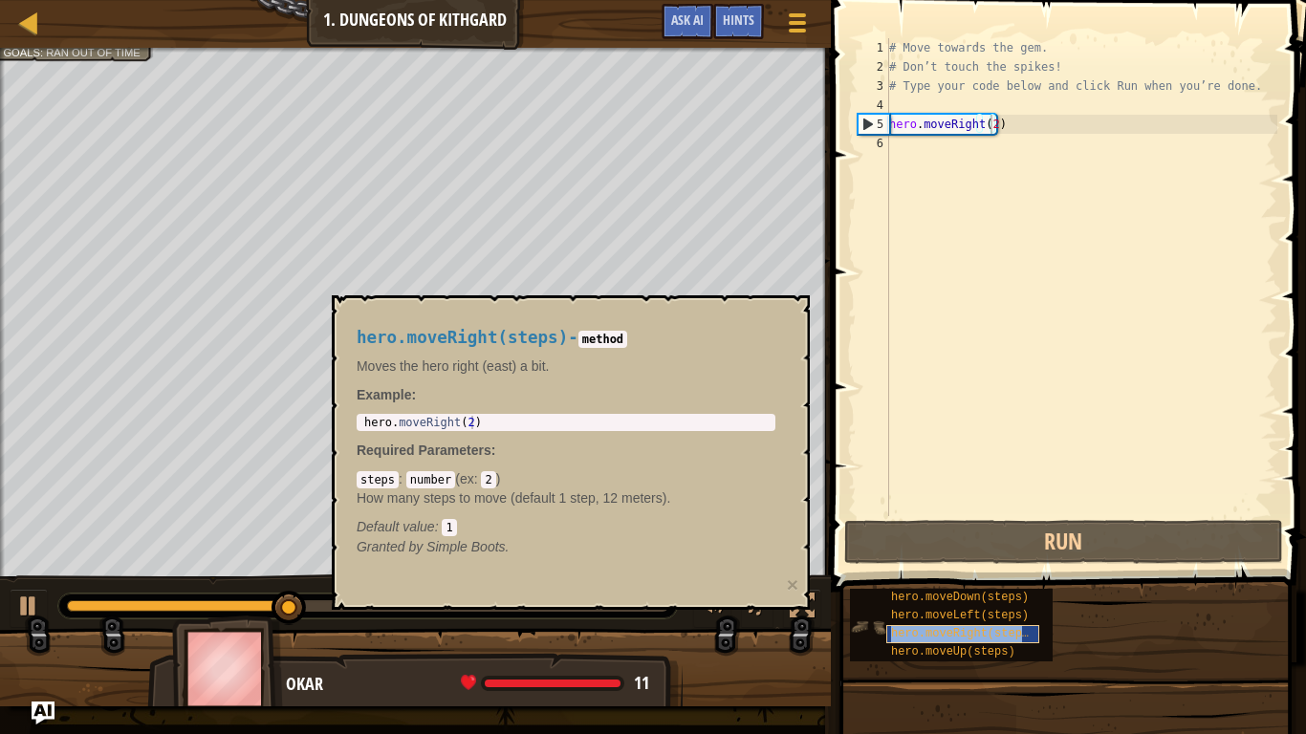
click at [985, 634] on span "hero.moveRight(steps)" at bounding box center [963, 633] width 144 height 13
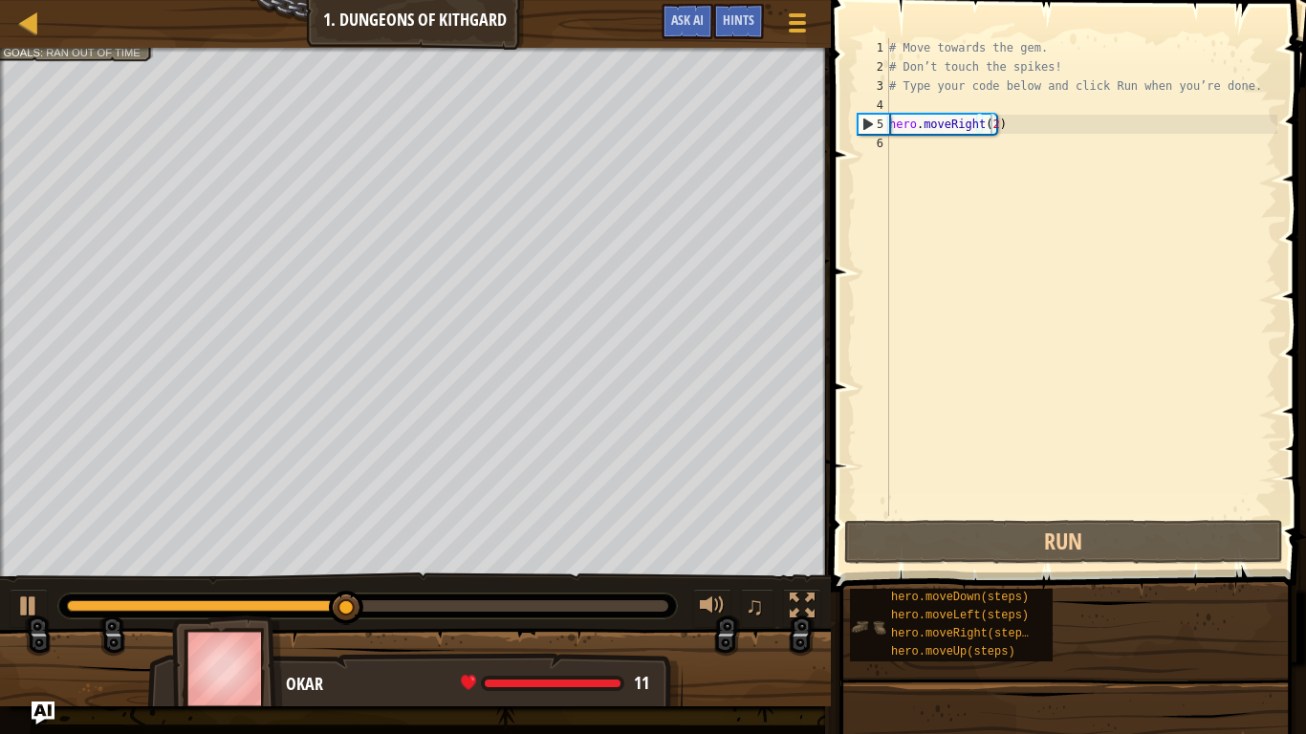
click at [1053, 625] on div "hero.moveDown(steps) hero.moveLeft(steps) hero.moveRight(steps) hero.moveUp(ste…" at bounding box center [951, 625] width 203 height 73
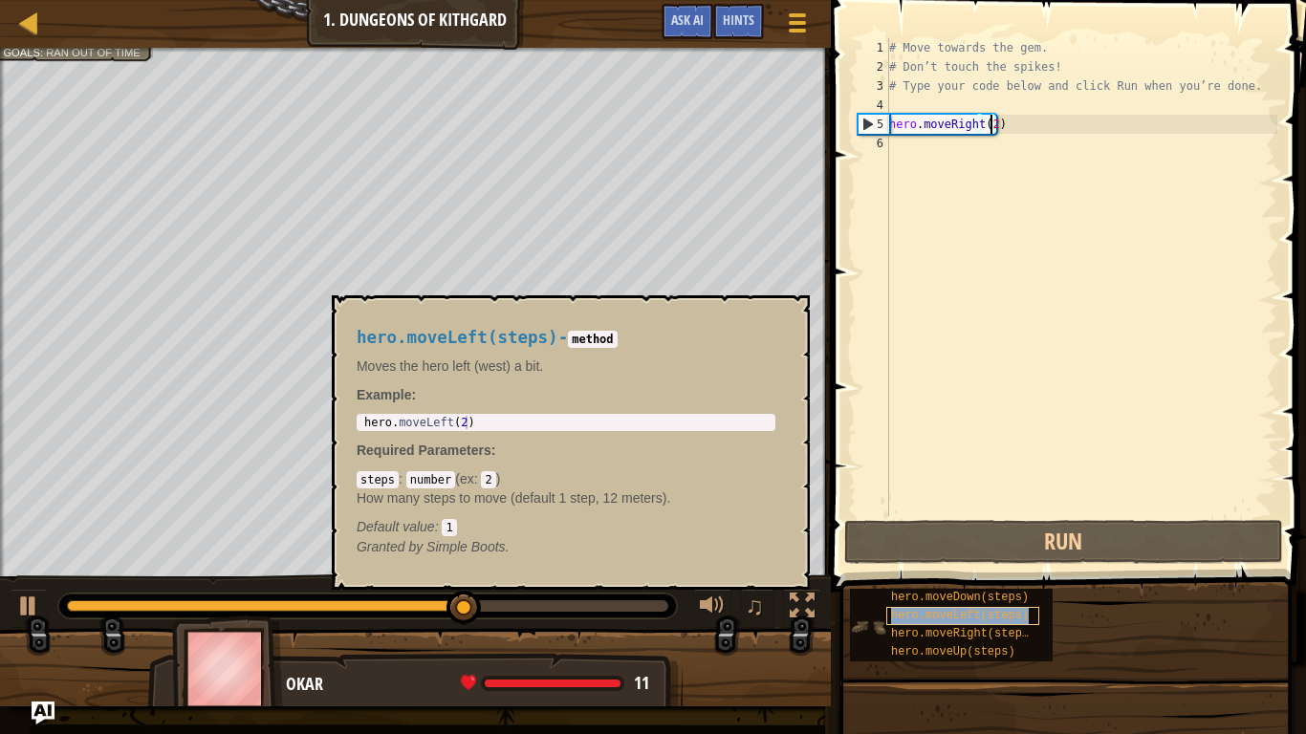
click at [956, 623] on div "hero.moveLeft(steps)" at bounding box center [962, 616] width 153 height 18
click at [954, 637] on span "hero.moveRight(steps)" at bounding box center [963, 633] width 144 height 13
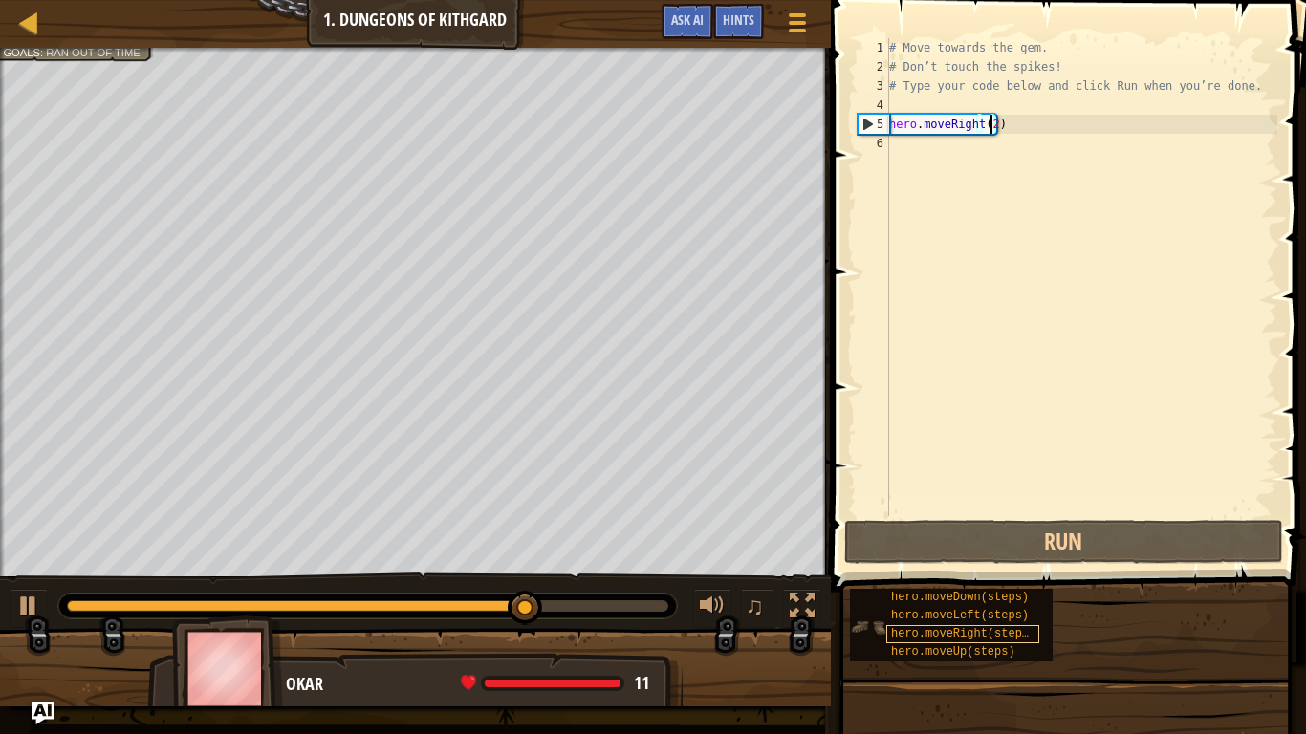
click at [954, 637] on span "hero.moveRight(steps)" at bounding box center [963, 633] width 144 height 13
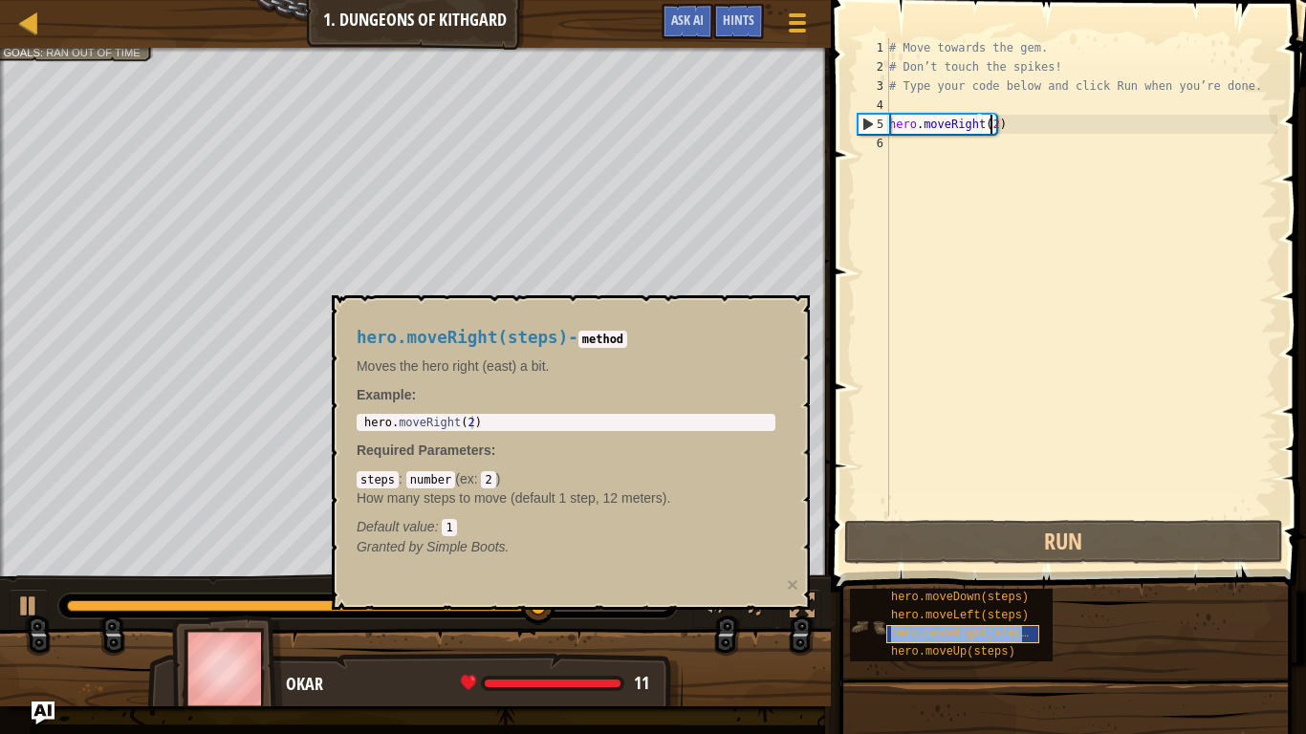
click at [954, 637] on span "hero.moveRight(steps)" at bounding box center [963, 633] width 144 height 13
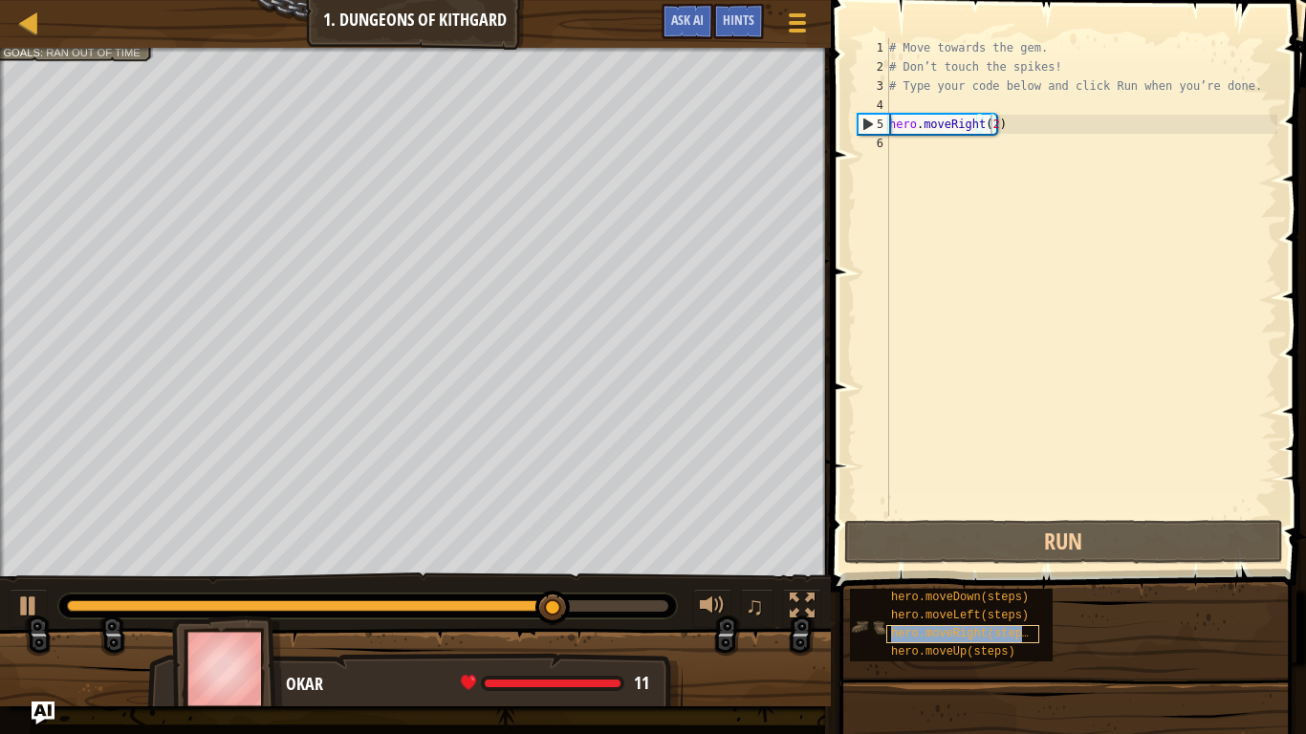
click at [954, 637] on span "hero.moveRight(steps)" at bounding box center [963, 633] width 144 height 13
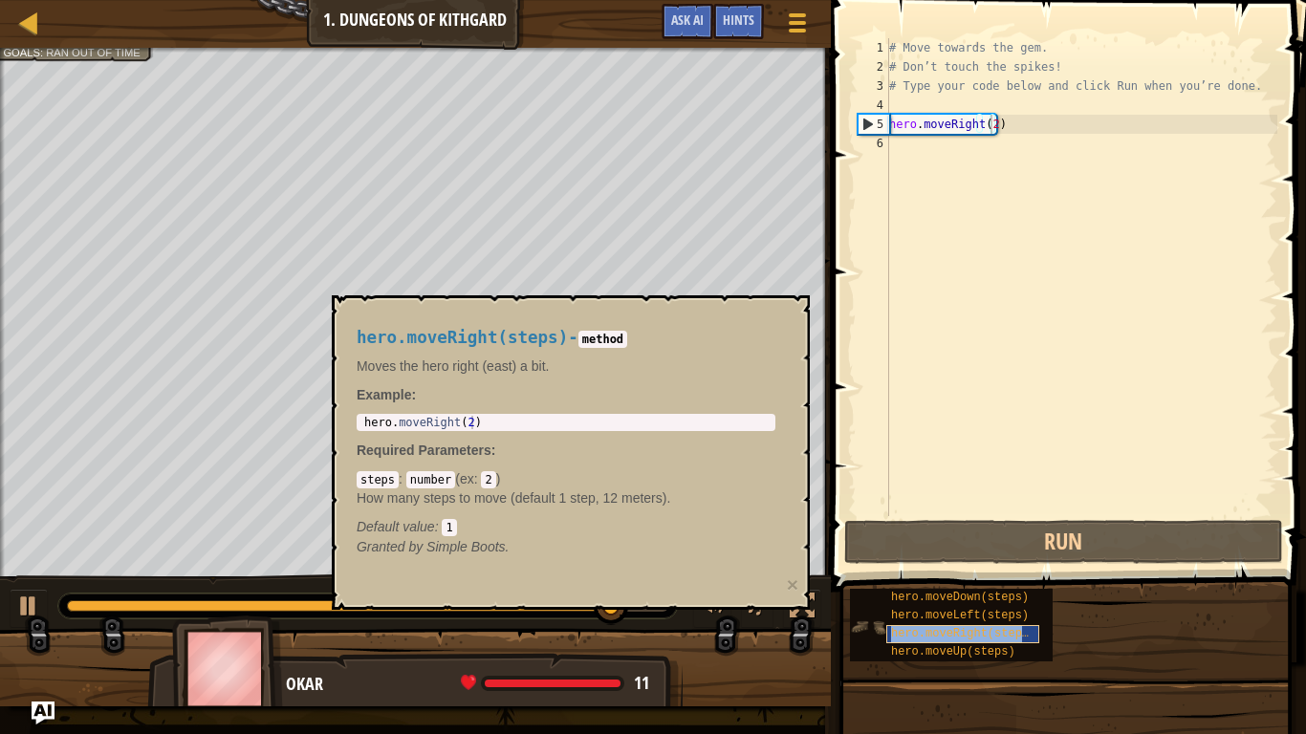
click at [954, 637] on span "hero.moveRight(steps)" at bounding box center [963, 633] width 144 height 13
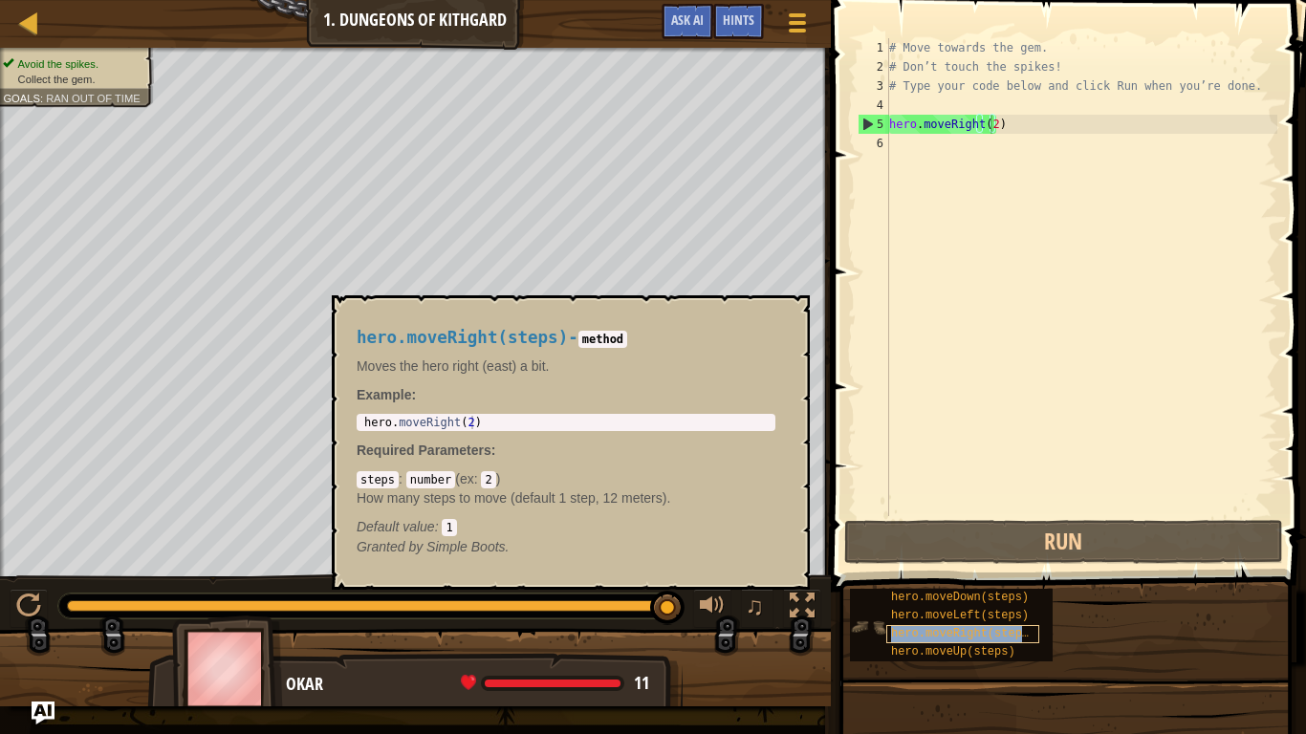
click at [912, 636] on span "hero.moveRight(steps)" at bounding box center [963, 633] width 144 height 13
drag, startPoint x: 519, startPoint y: 390, endPoint x: 494, endPoint y: 390, distance: 24.9
click at [494, 390] on p "Example :" at bounding box center [566, 394] width 419 height 19
type textarea "hero.moveRight(2)"
drag, startPoint x: 362, startPoint y: 420, endPoint x: 479, endPoint y: 447, distance: 119.7
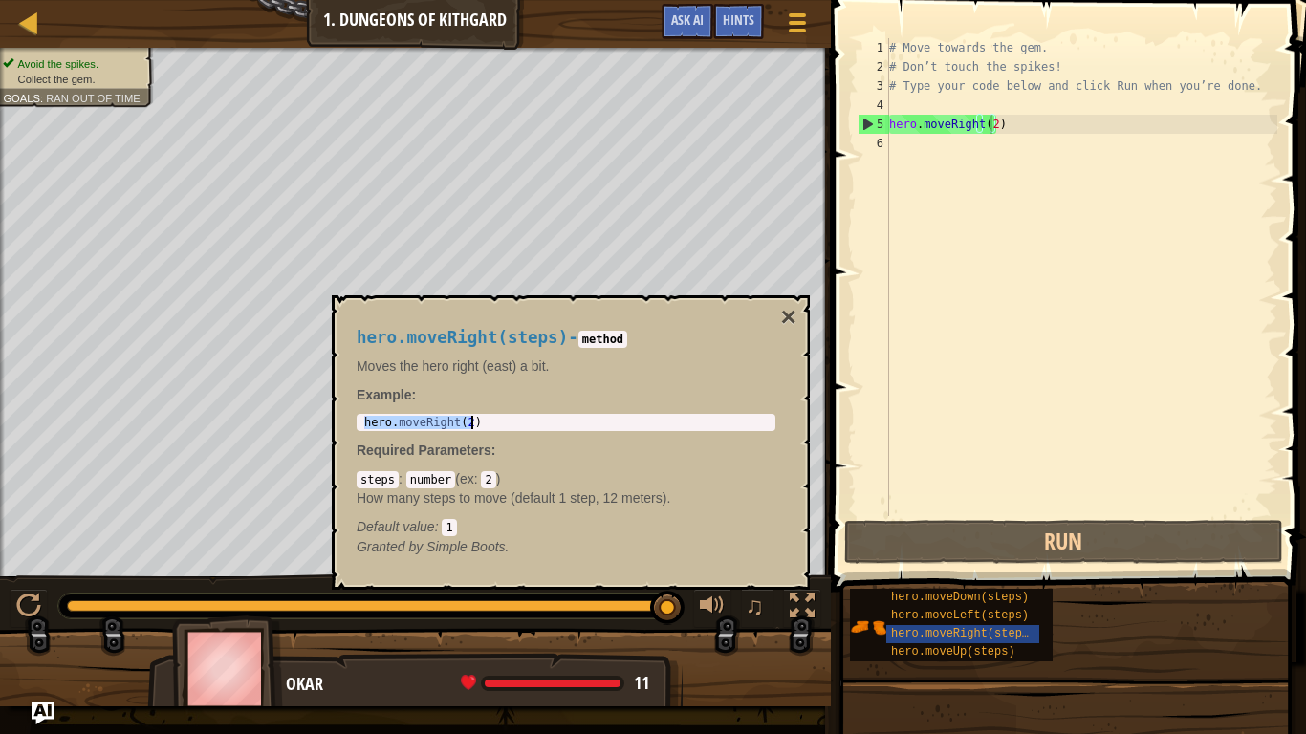
click at [465, 446] on div "hero.moveRight(steps) - method Moves the hero right (east) a bit. Example : her…" at bounding box center [566, 443] width 446 height 264
click at [729, 399] on p "Example :" at bounding box center [566, 394] width 419 height 19
click at [793, 315] on button "×" at bounding box center [788, 317] width 15 height 27
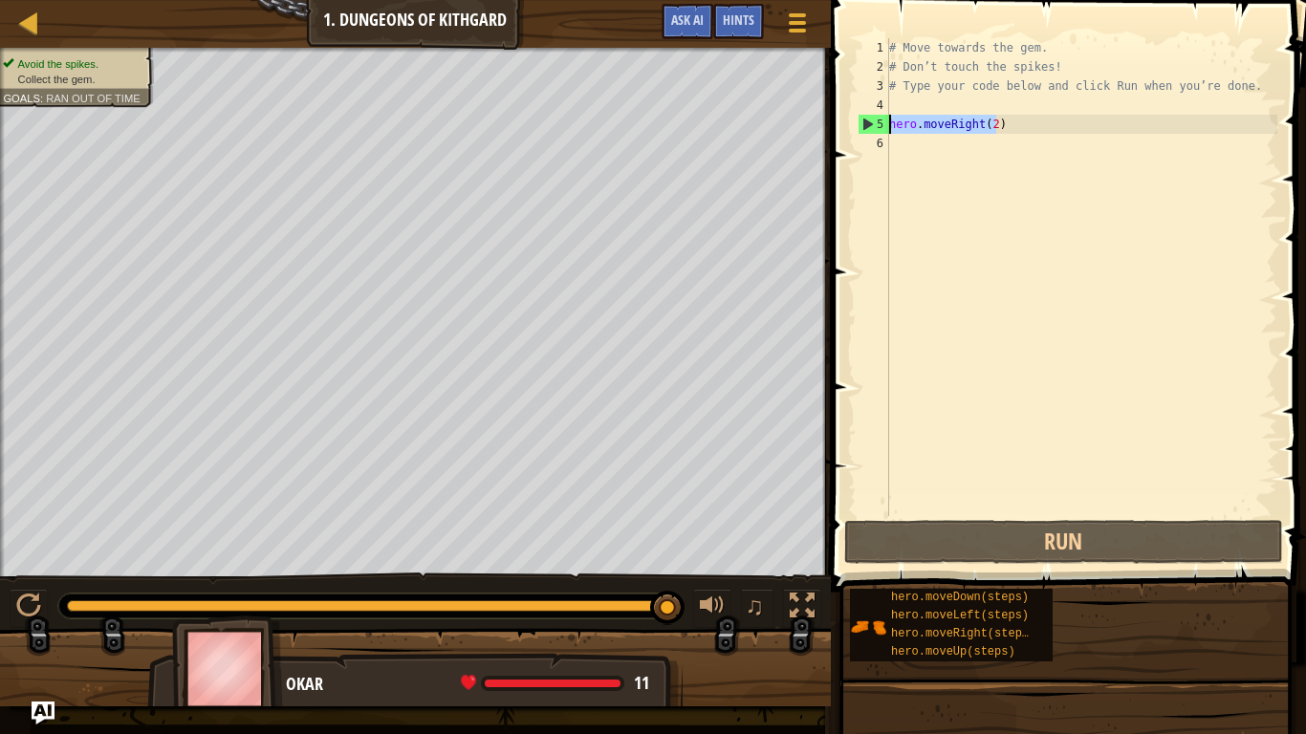
drag, startPoint x: 1005, startPoint y: 123, endPoint x: 892, endPoint y: 132, distance: 113.2
click at [892, 132] on div "# Move towards the gem. # Don’t touch the spikes! # Type your code below and cl…" at bounding box center [1081, 296] width 392 height 516
click at [894, 99] on div "# Move towards the gem. # Don’t touch the spikes! # Type your code below and cl…" at bounding box center [1081, 296] width 392 height 516
paste textarea "hero.moveRight(2)"
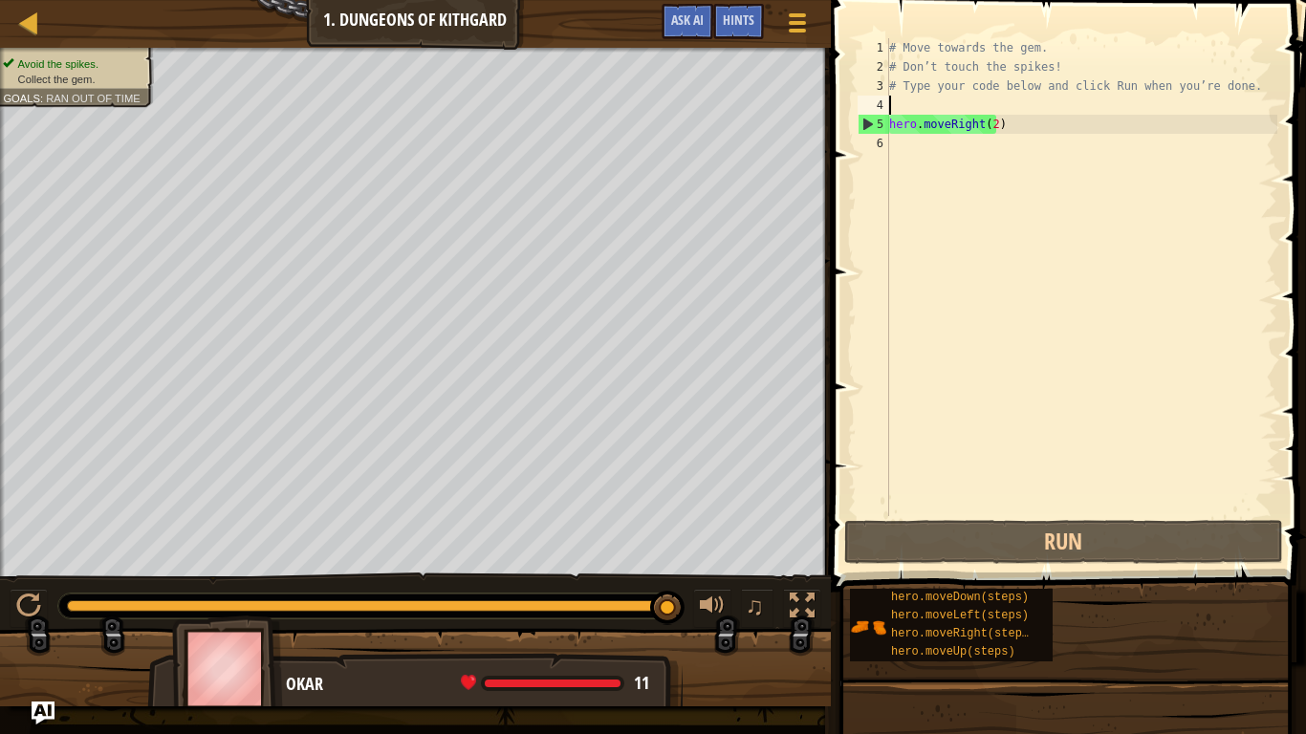
type textarea "hero.moveRight(2)"
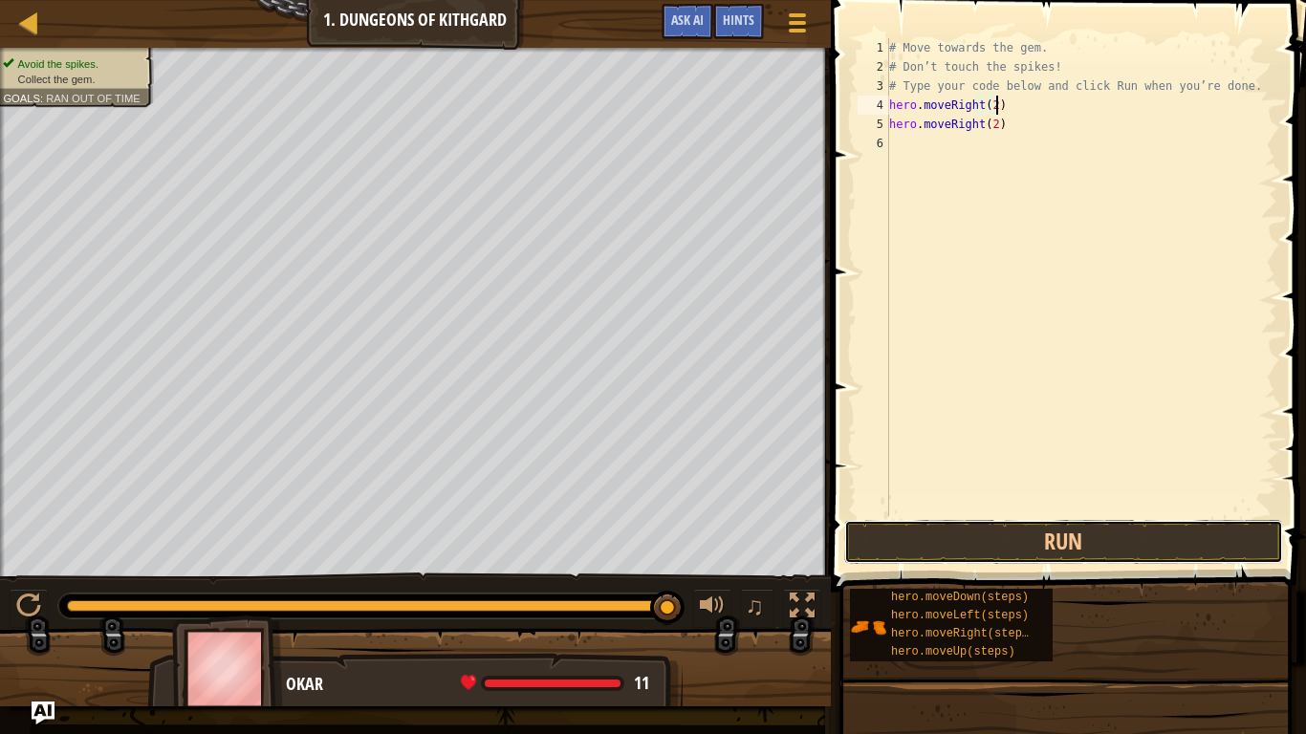
drag, startPoint x: 901, startPoint y: 531, endPoint x: 898, endPoint y: 451, distance: 79.4
click at [901, 518] on div "hero.moveRight(2) 1 2 3 4 5 6 # Move towards the gem. # Don’t touch the spikes!…" at bounding box center [1065, 334] width 481 height 648
drag, startPoint x: 987, startPoint y: 526, endPoint x: 984, endPoint y: 513, distance: 12.8
click at [987, 523] on button "Run" at bounding box center [1063, 542] width 439 height 44
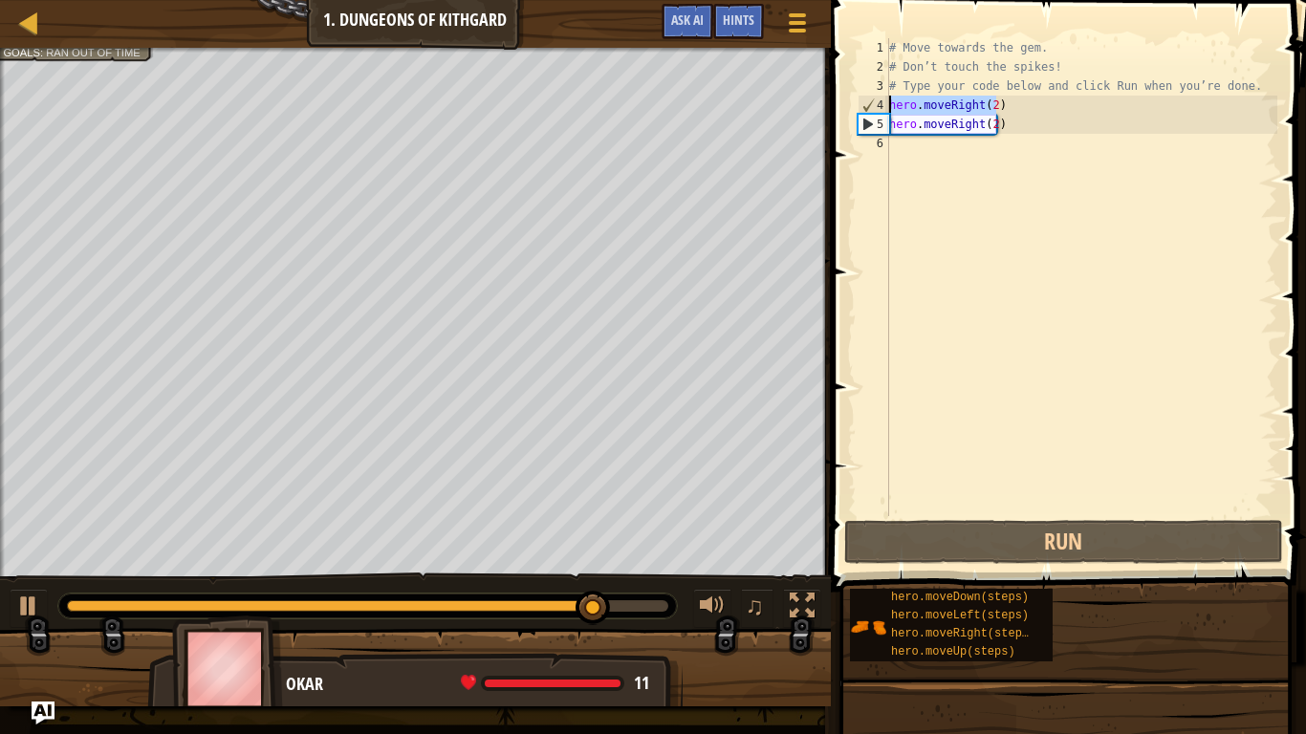
drag, startPoint x: 1007, startPoint y: 103, endPoint x: 875, endPoint y: 107, distance: 132.0
click at [875, 107] on div "hero.moveRight(2) 1 2 3 4 5 6 # Move towards the gem. # Don’t touch the spikes!…" at bounding box center [1066, 277] width 424 height 478
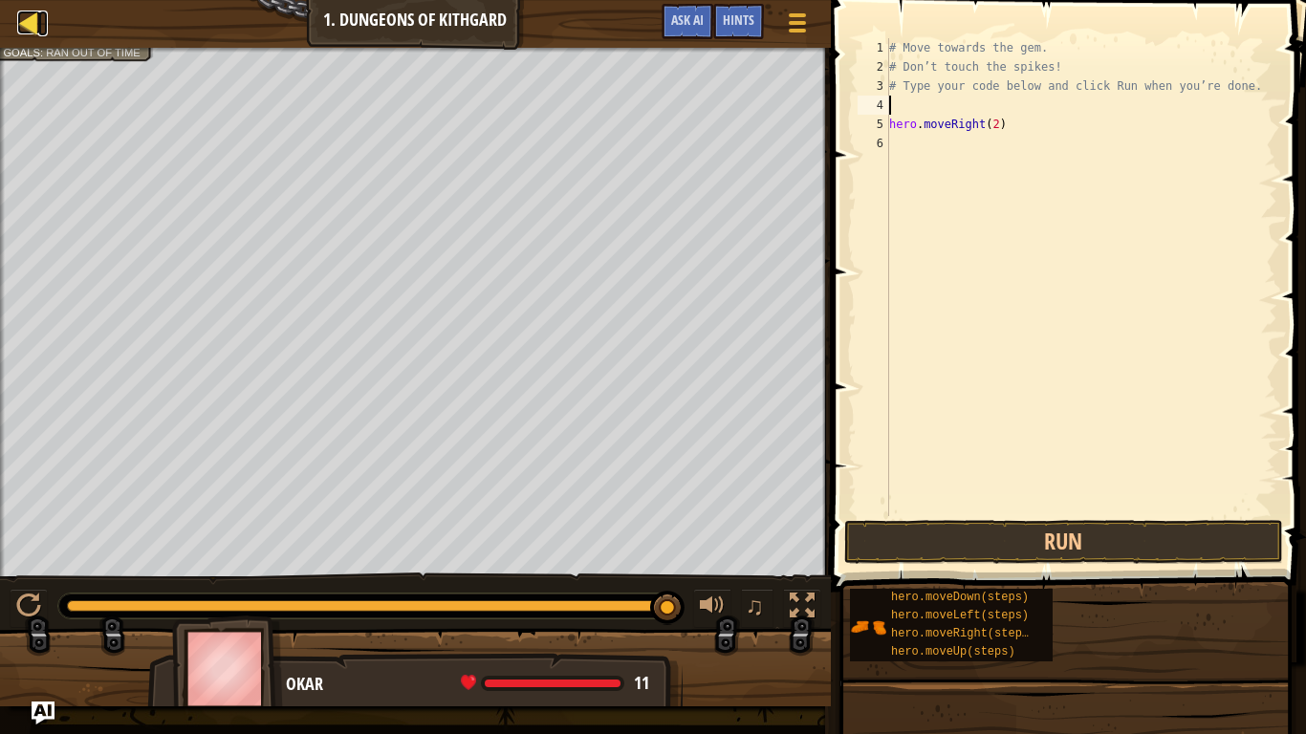
click at [31, 22] on div at bounding box center [29, 23] width 24 height 24
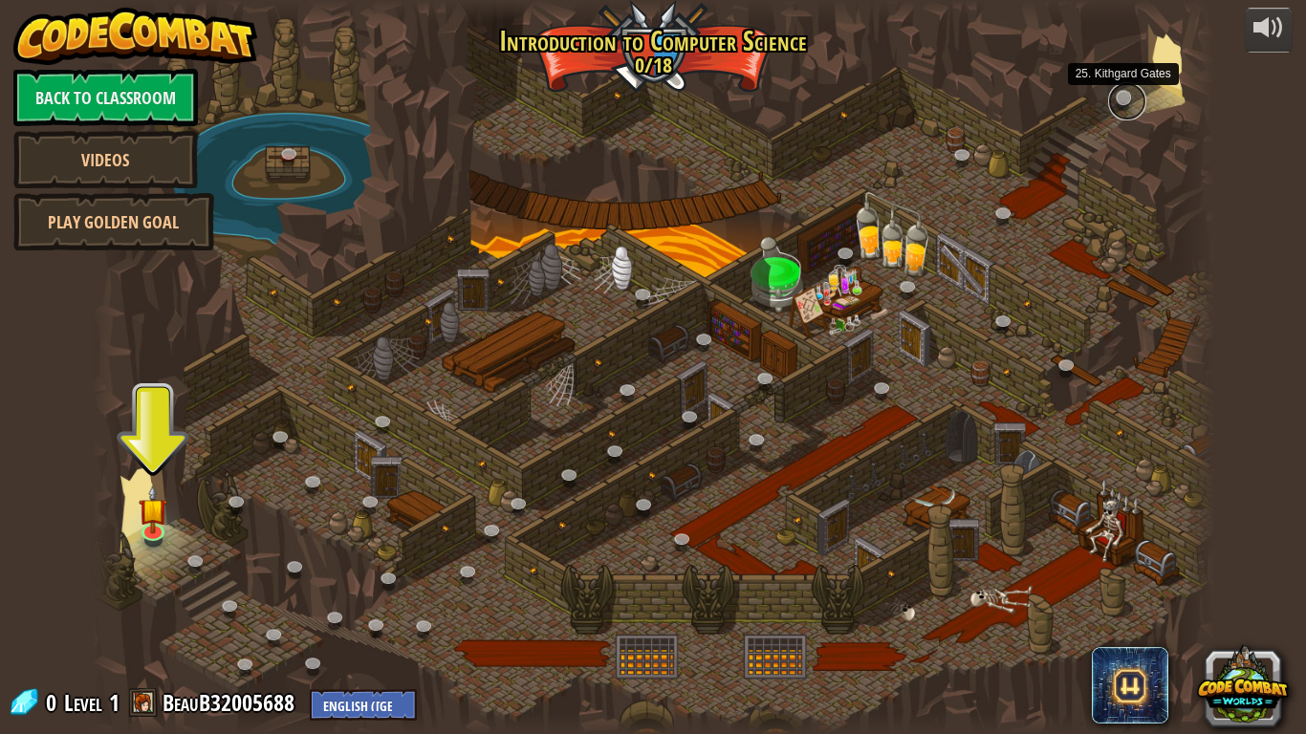
click at [1127, 96] on link at bounding box center [1127, 101] width 38 height 38
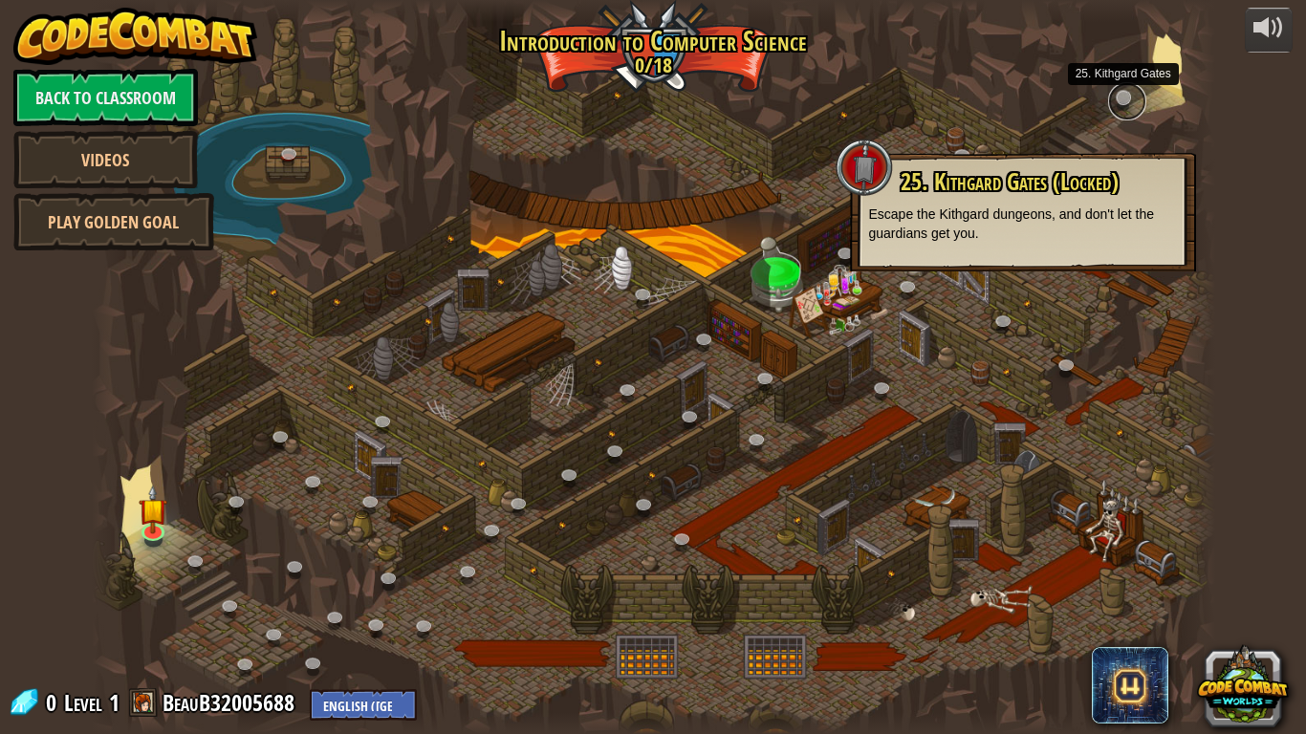
click at [1113, 107] on link at bounding box center [1127, 101] width 38 height 38
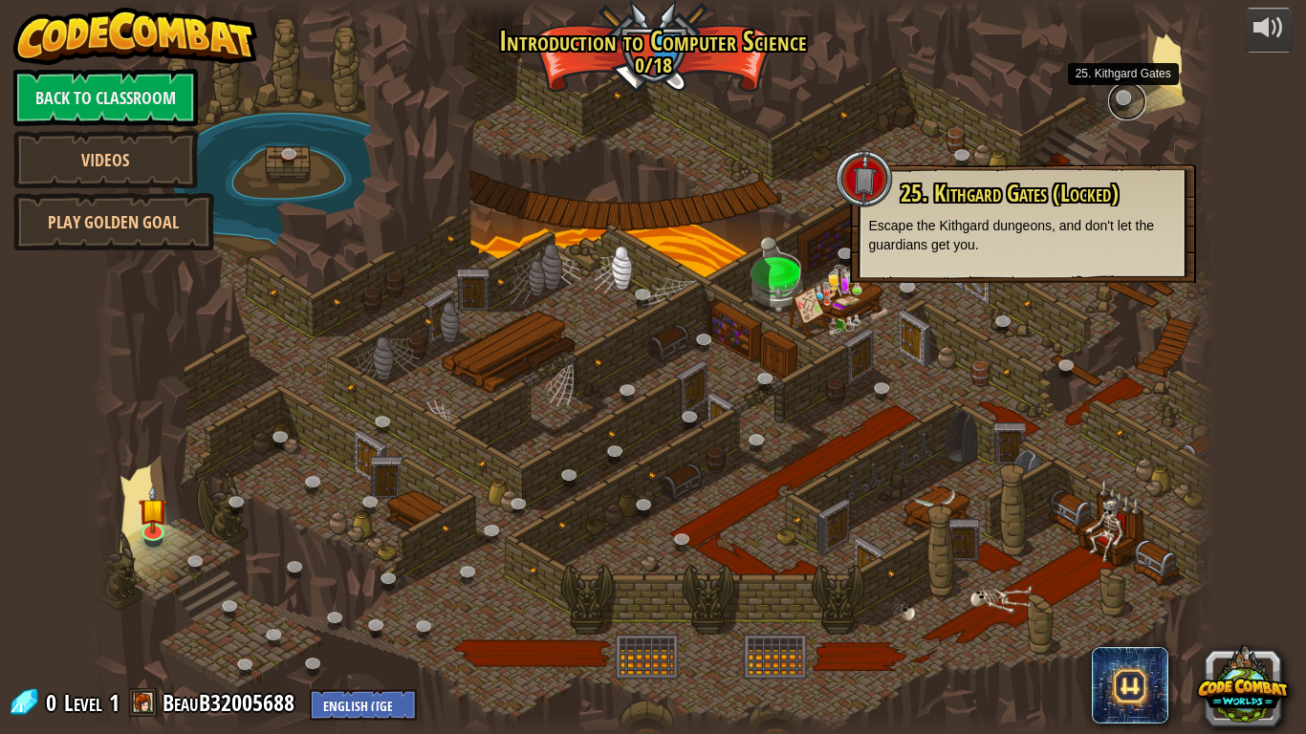
click at [1113, 107] on link at bounding box center [1127, 101] width 38 height 38
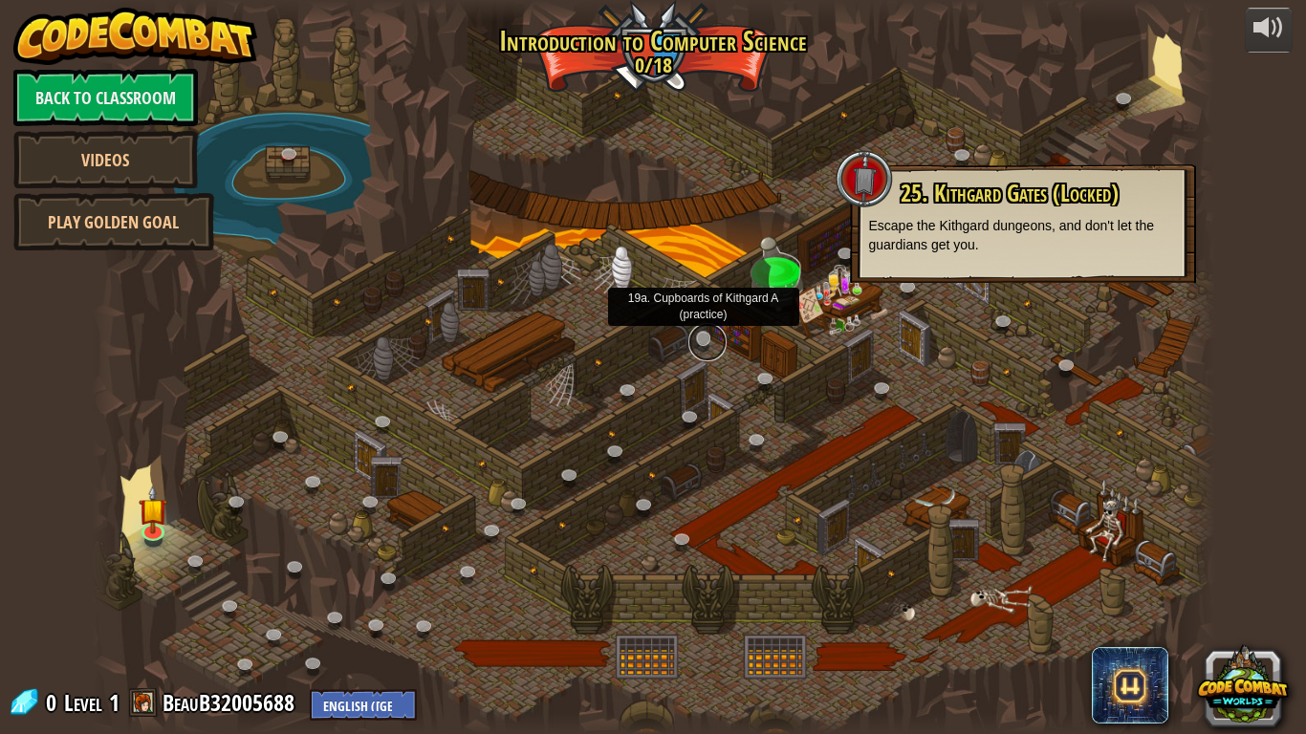
click at [714, 330] on link at bounding box center [707, 342] width 38 height 38
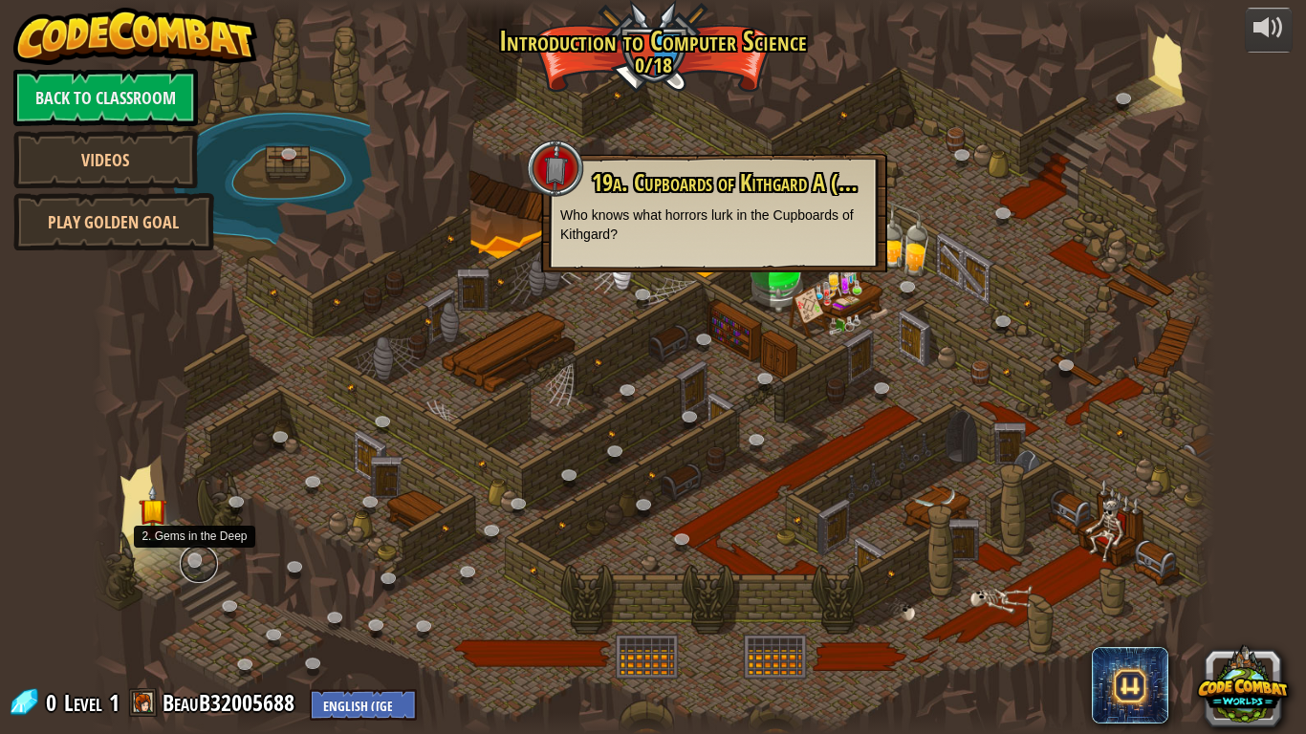
click at [193, 557] on link at bounding box center [199, 564] width 38 height 38
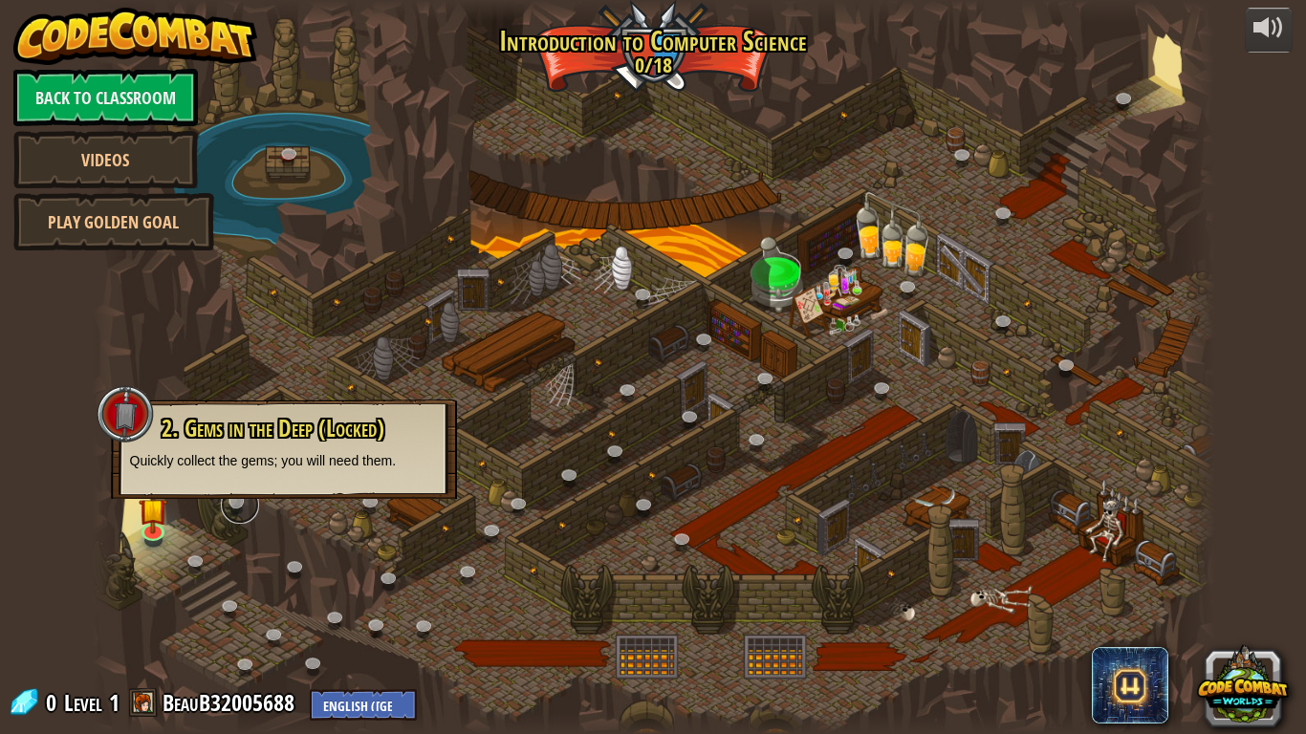
click at [243, 503] on link at bounding box center [240, 505] width 38 height 38
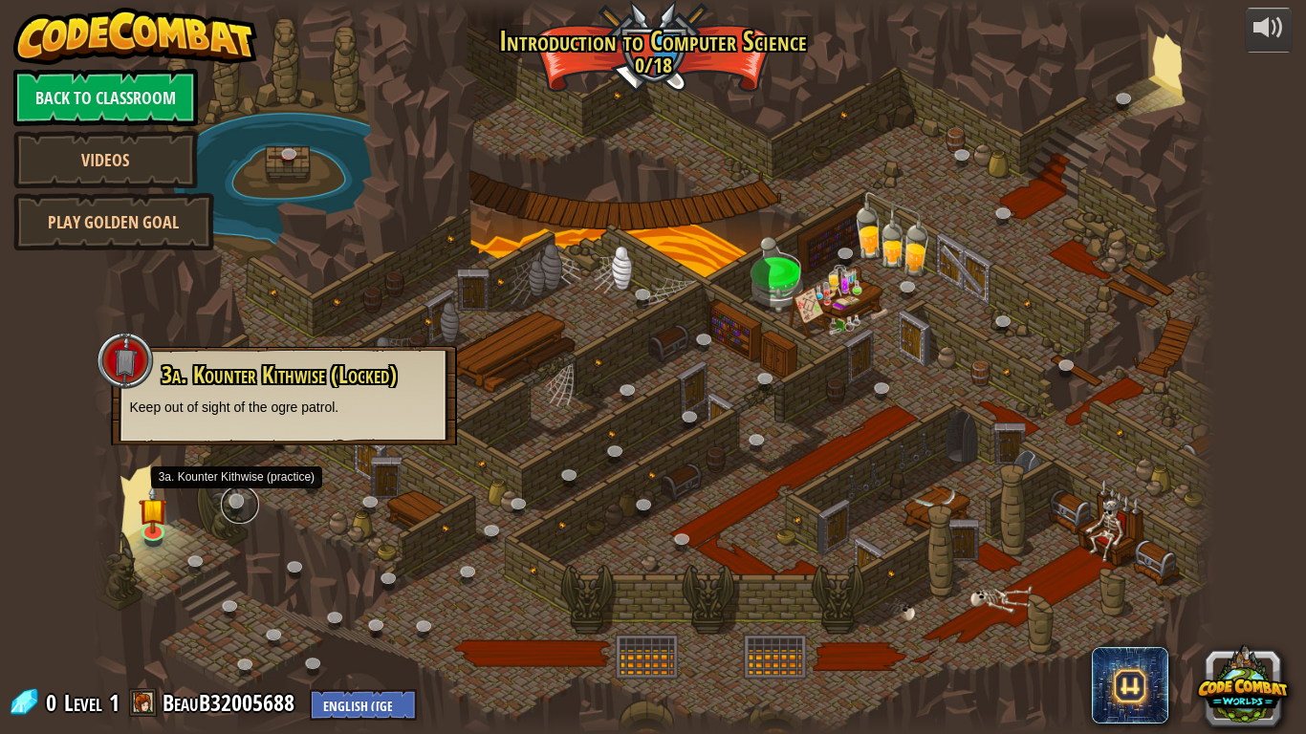
click at [243, 503] on link at bounding box center [240, 505] width 38 height 38
drag, startPoint x: 218, startPoint y: 596, endPoint x: 235, endPoint y: 604, distance: 19.2
click at [221, 597] on div at bounding box center [654, 367] width 1124 height 734
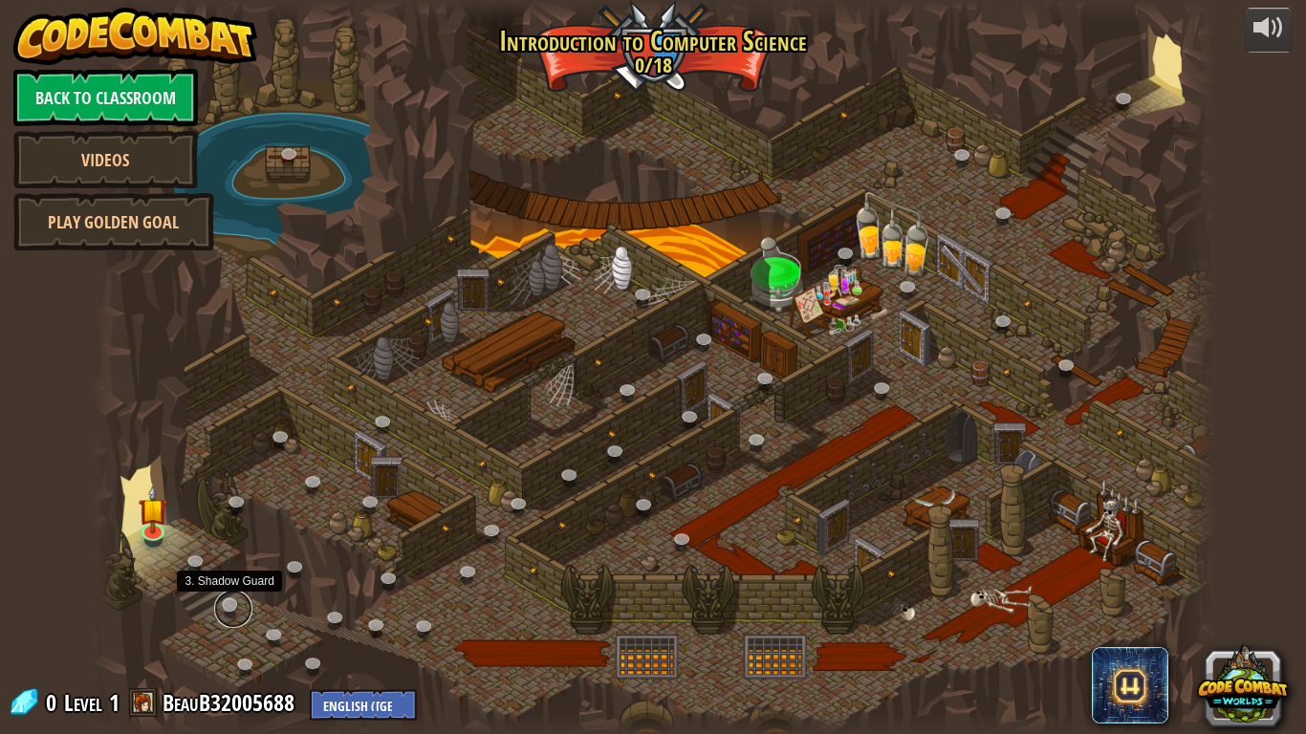
click at [236, 605] on link at bounding box center [233, 609] width 38 height 38
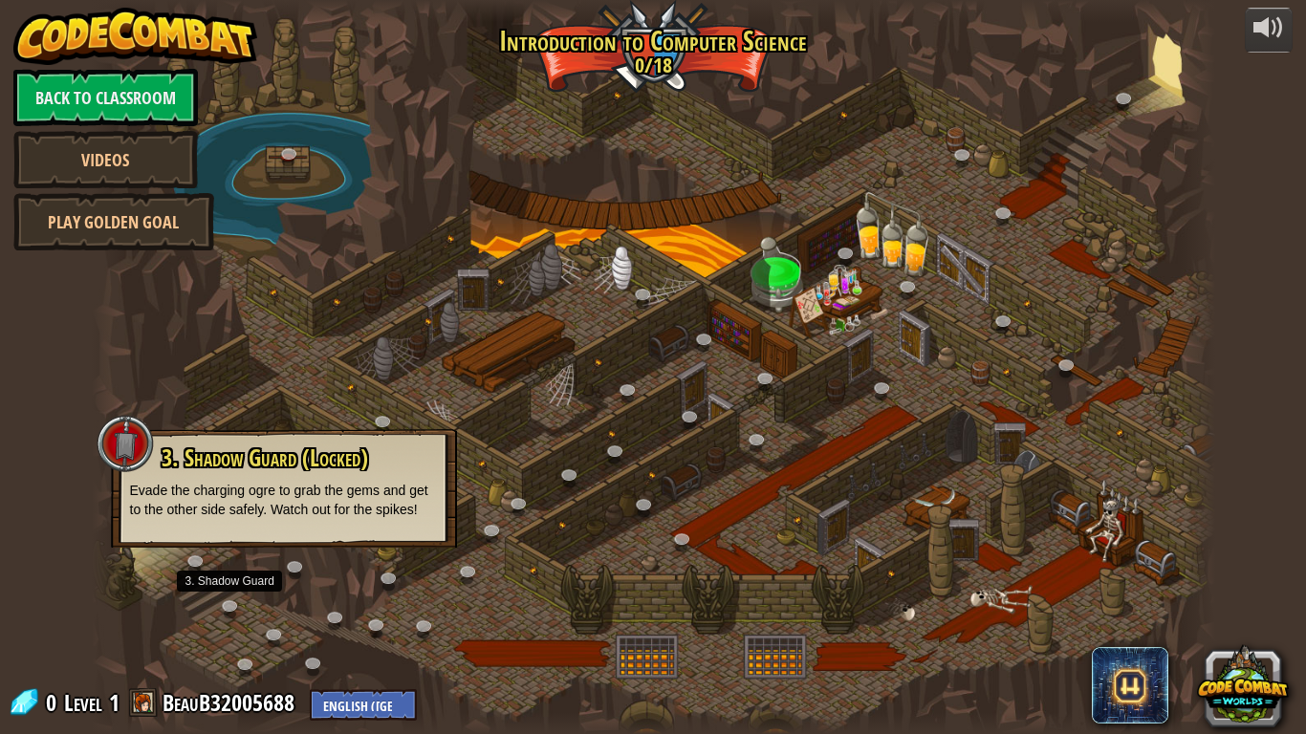
click at [326, 349] on div at bounding box center [654, 367] width 1124 height 734
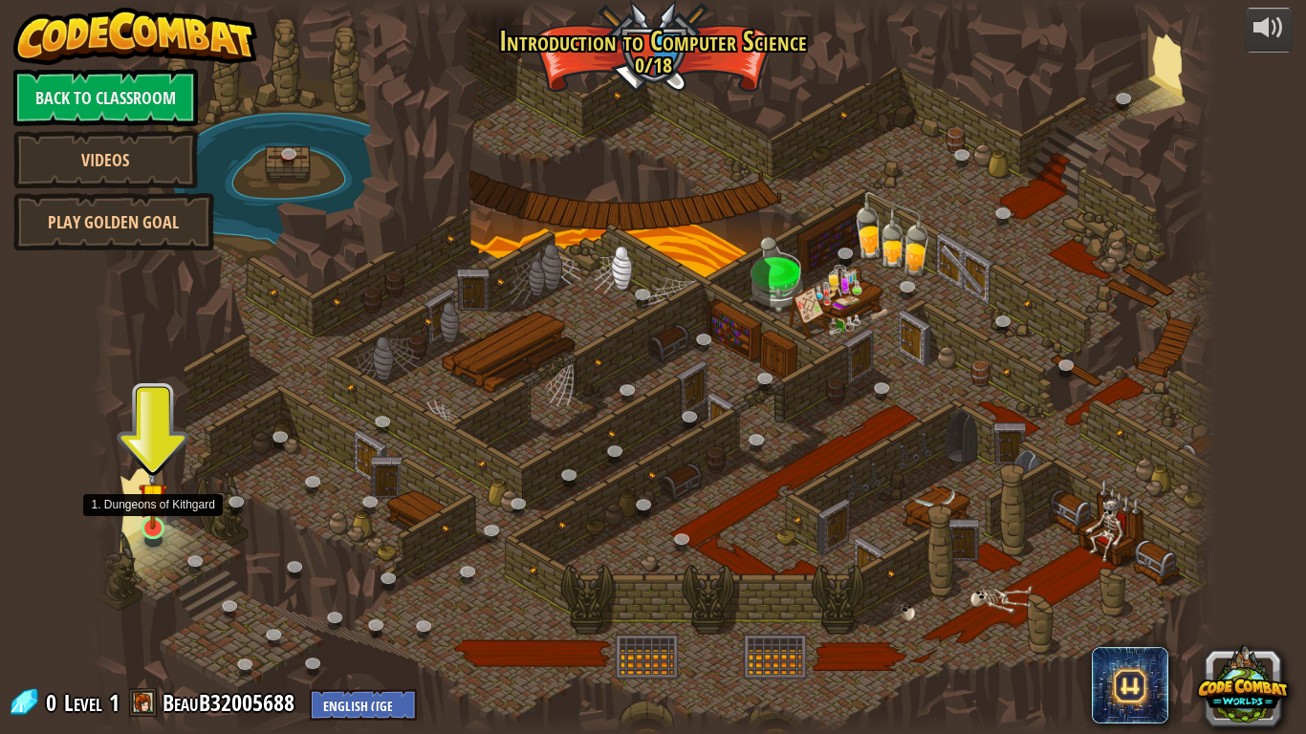
click at [160, 523] on img at bounding box center [153, 497] width 29 height 65
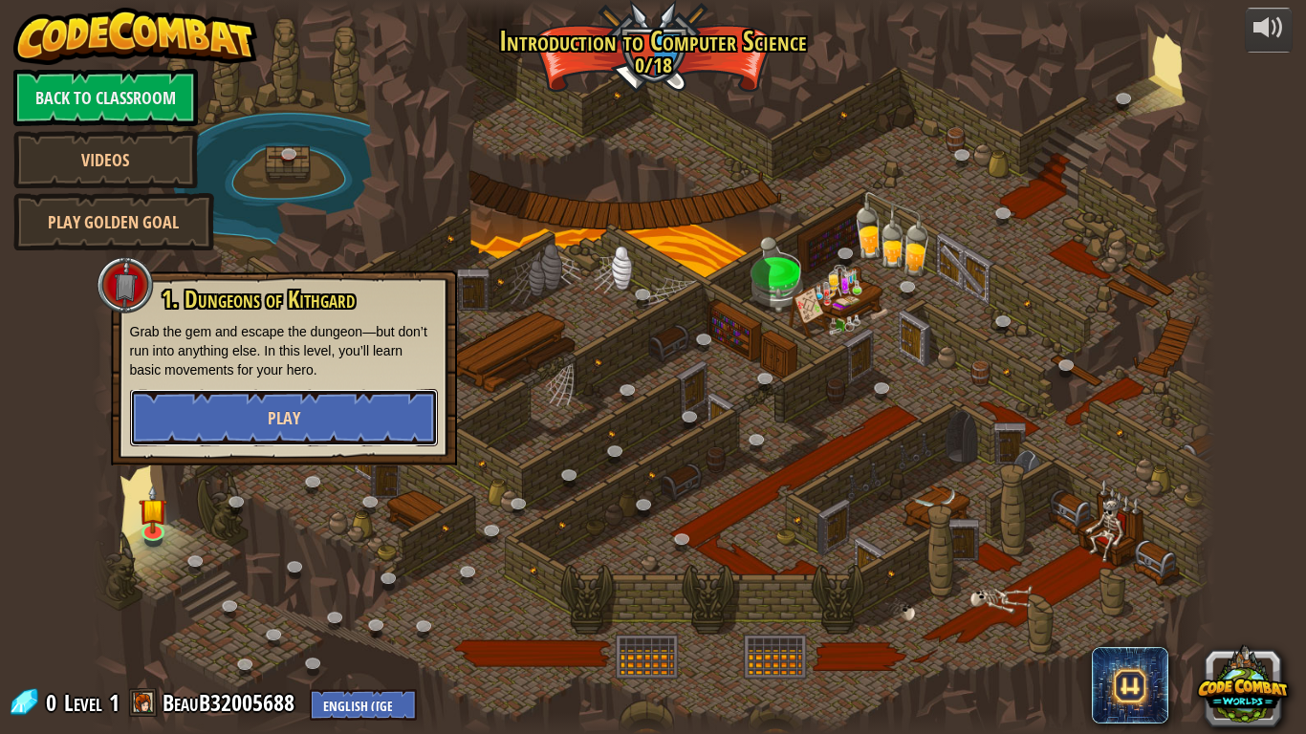
click at [229, 404] on button "Play" at bounding box center [284, 417] width 308 height 57
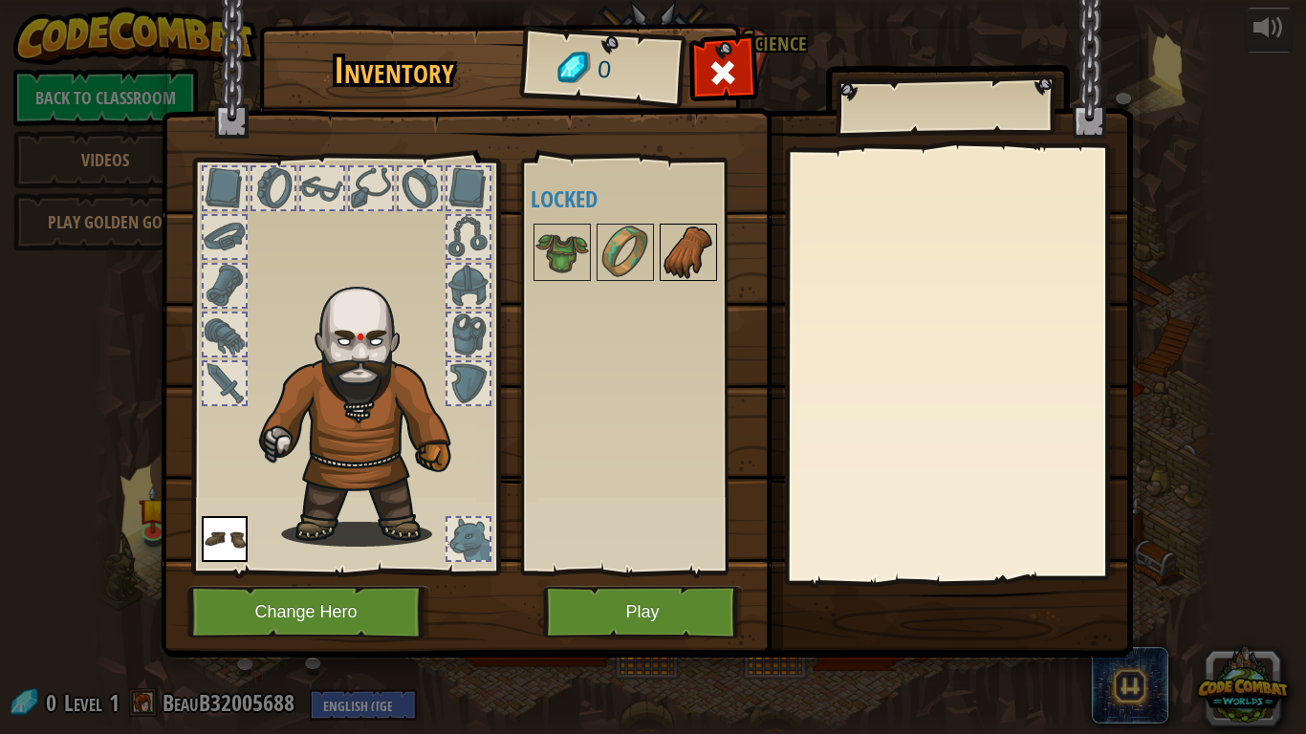
click at [666, 243] on img at bounding box center [689, 253] width 54 height 54
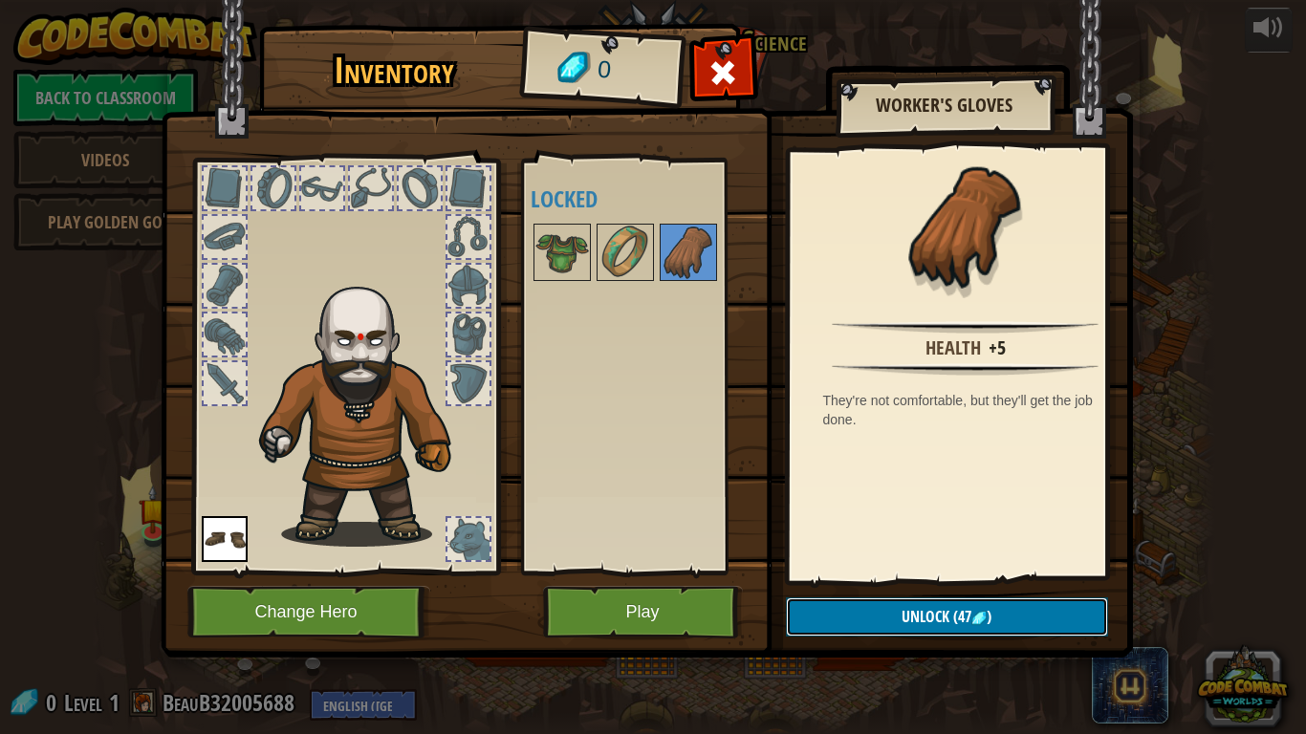
click at [801, 616] on button "Unlock (47 )" at bounding box center [947, 617] width 322 height 39
click at [633, 242] on img at bounding box center [626, 253] width 54 height 54
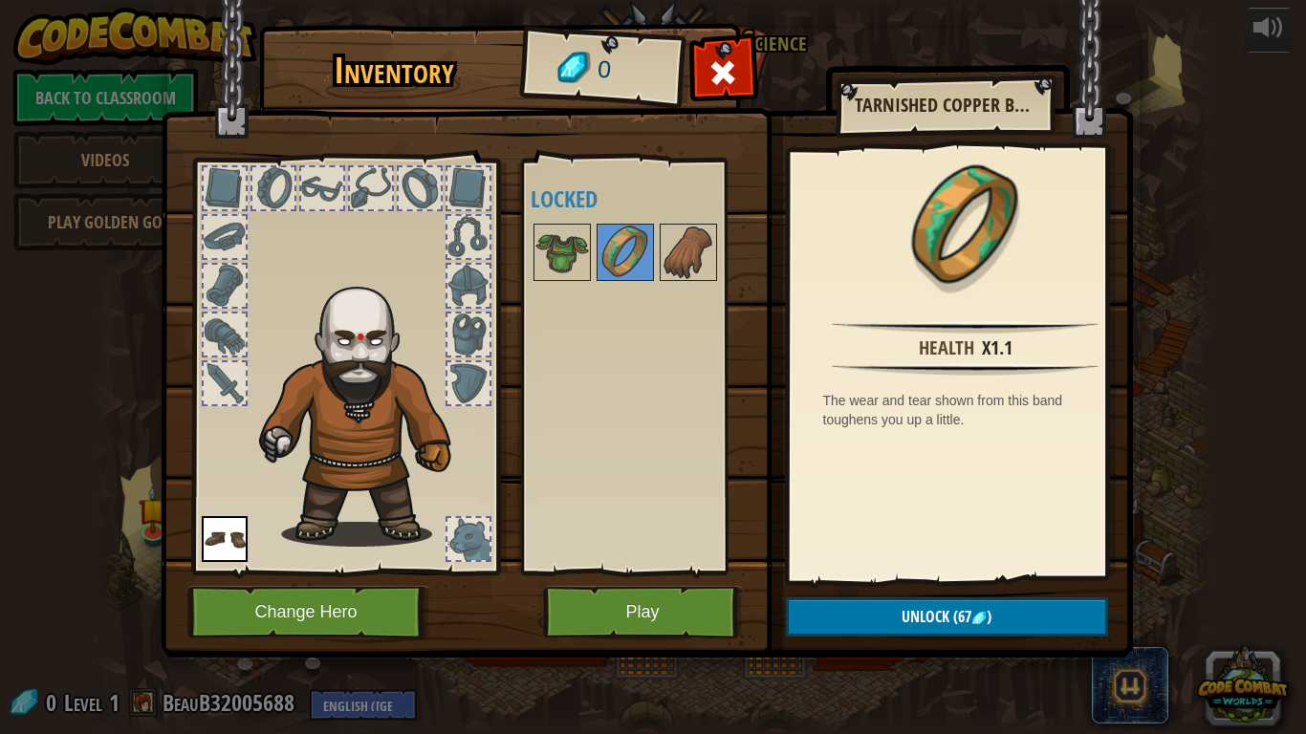
drag, startPoint x: 557, startPoint y: 250, endPoint x: 470, endPoint y: 246, distance: 87.1
click at [555, 250] on img at bounding box center [562, 253] width 54 height 54
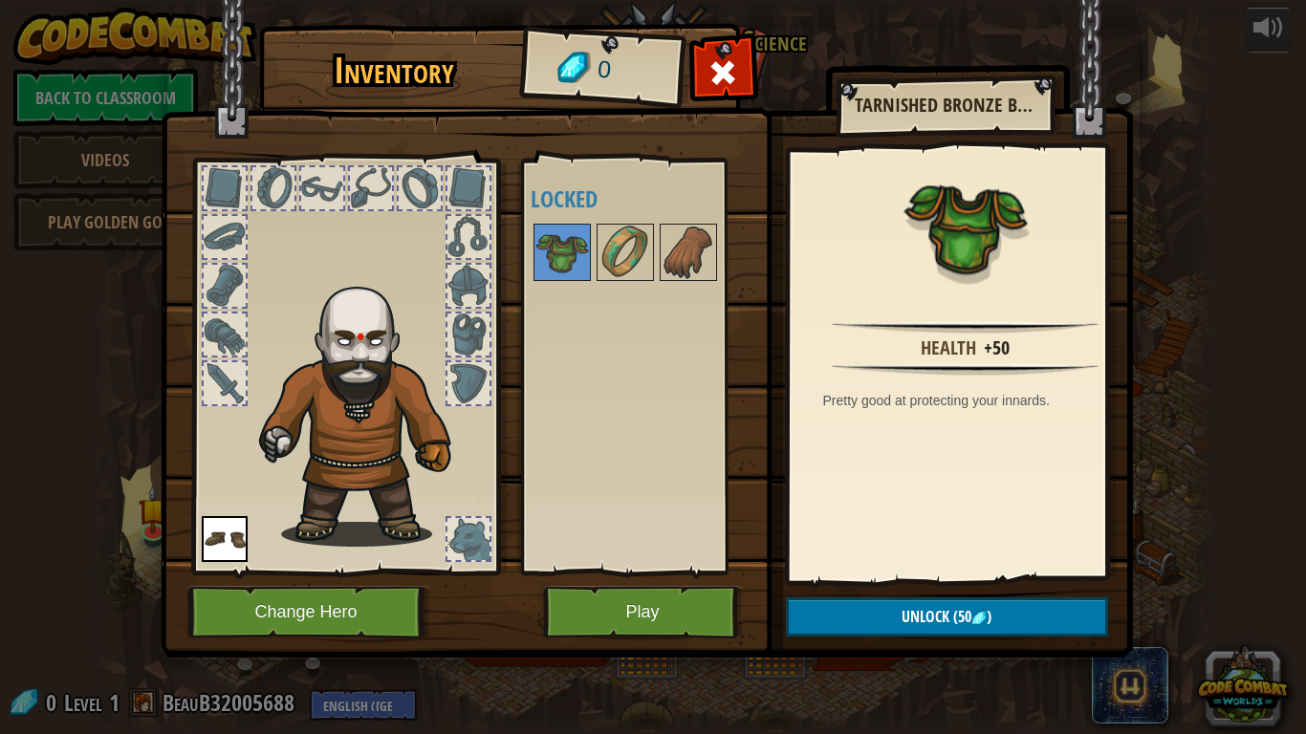
click at [477, 347] on div at bounding box center [469, 335] width 42 height 42
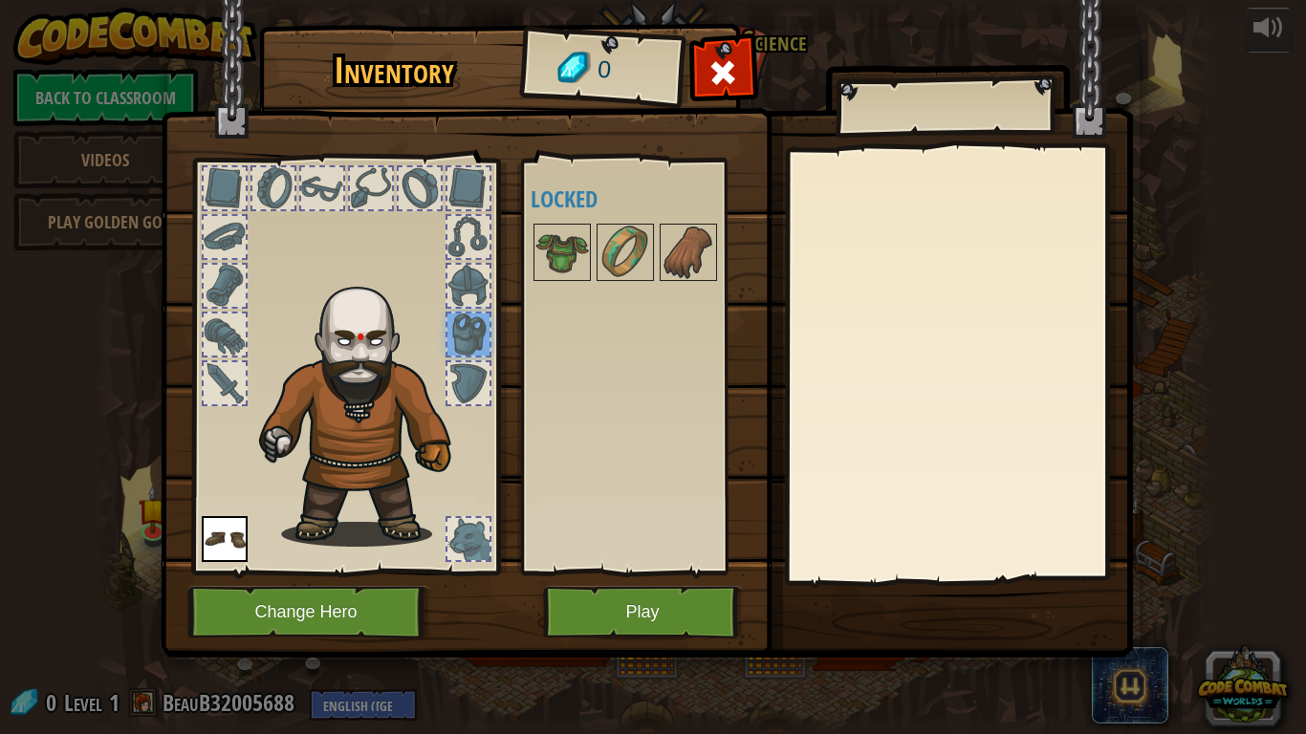
click at [467, 376] on div at bounding box center [469, 383] width 42 height 42
click at [488, 273] on div at bounding box center [469, 286] width 42 height 42
click at [464, 219] on div at bounding box center [469, 237] width 42 height 42
click at [467, 161] on div at bounding box center [345, 361] width 316 height 430
click at [226, 352] on div at bounding box center [225, 335] width 42 height 42
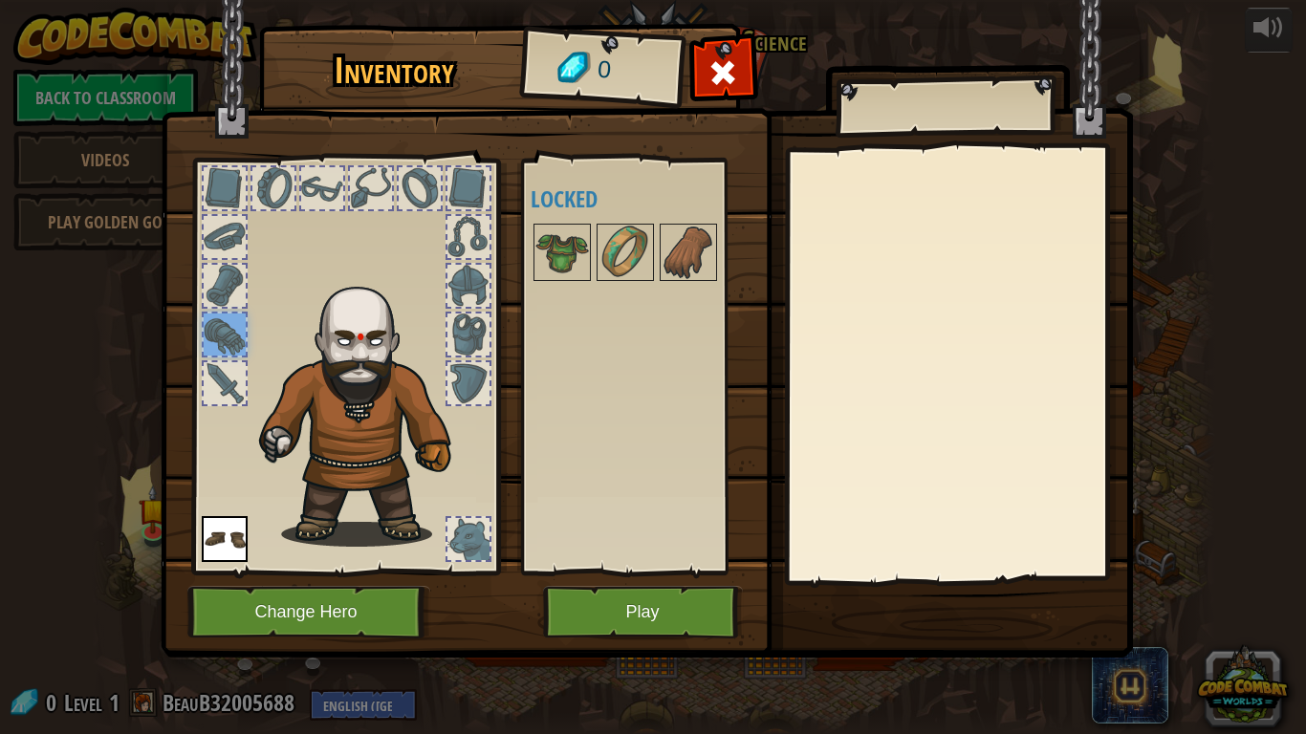
click at [226, 372] on div at bounding box center [225, 383] width 42 height 42
click at [228, 273] on div at bounding box center [225, 286] width 42 height 42
click at [229, 231] on div at bounding box center [225, 237] width 42 height 42
click at [232, 131] on img at bounding box center [647, 311] width 972 height 694
click at [208, 533] on img at bounding box center [225, 539] width 46 height 46
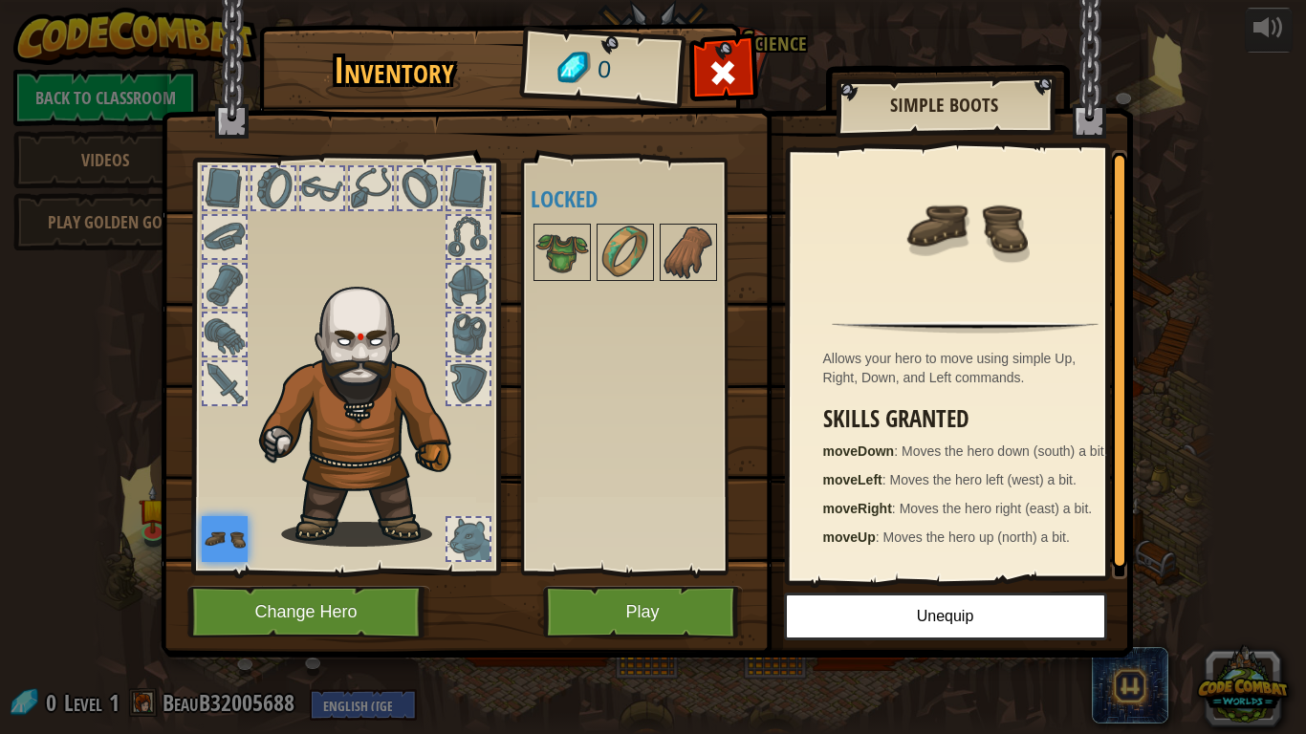
click at [483, 554] on div at bounding box center [469, 539] width 42 height 42
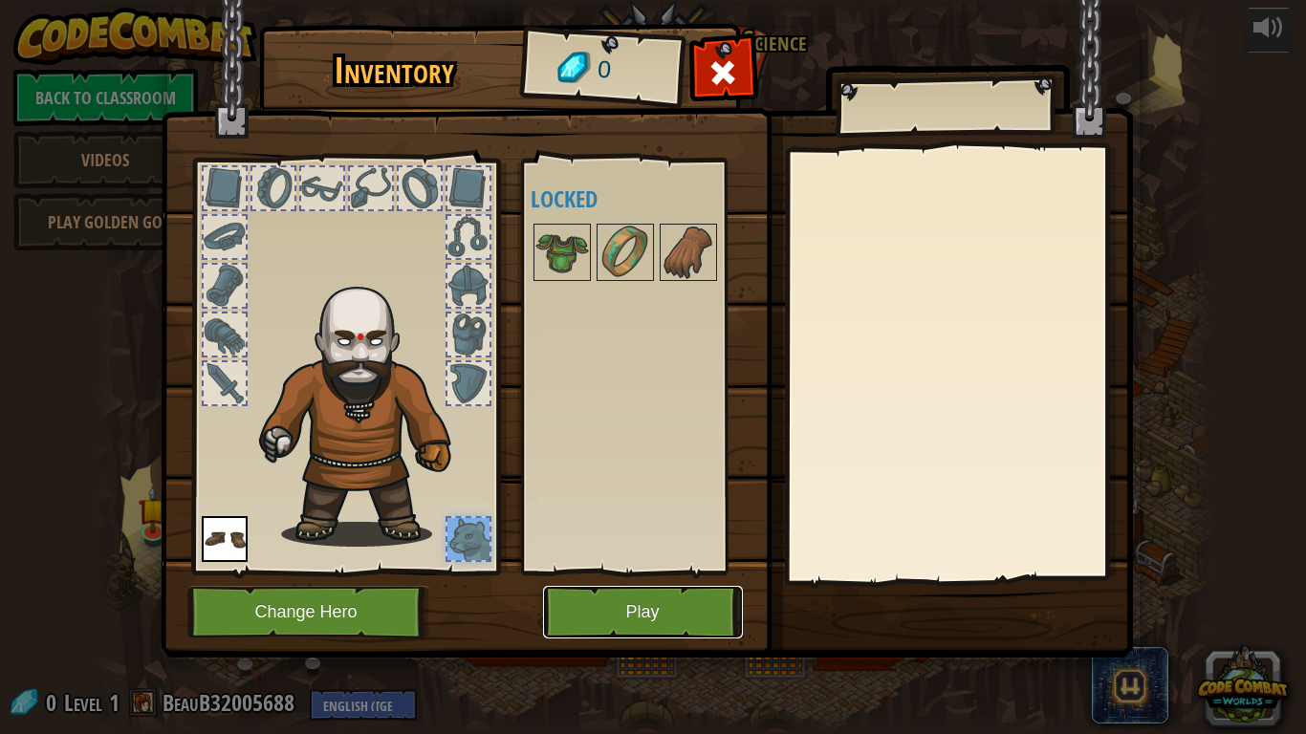
click at [621, 608] on button "Play" at bounding box center [643, 612] width 200 height 53
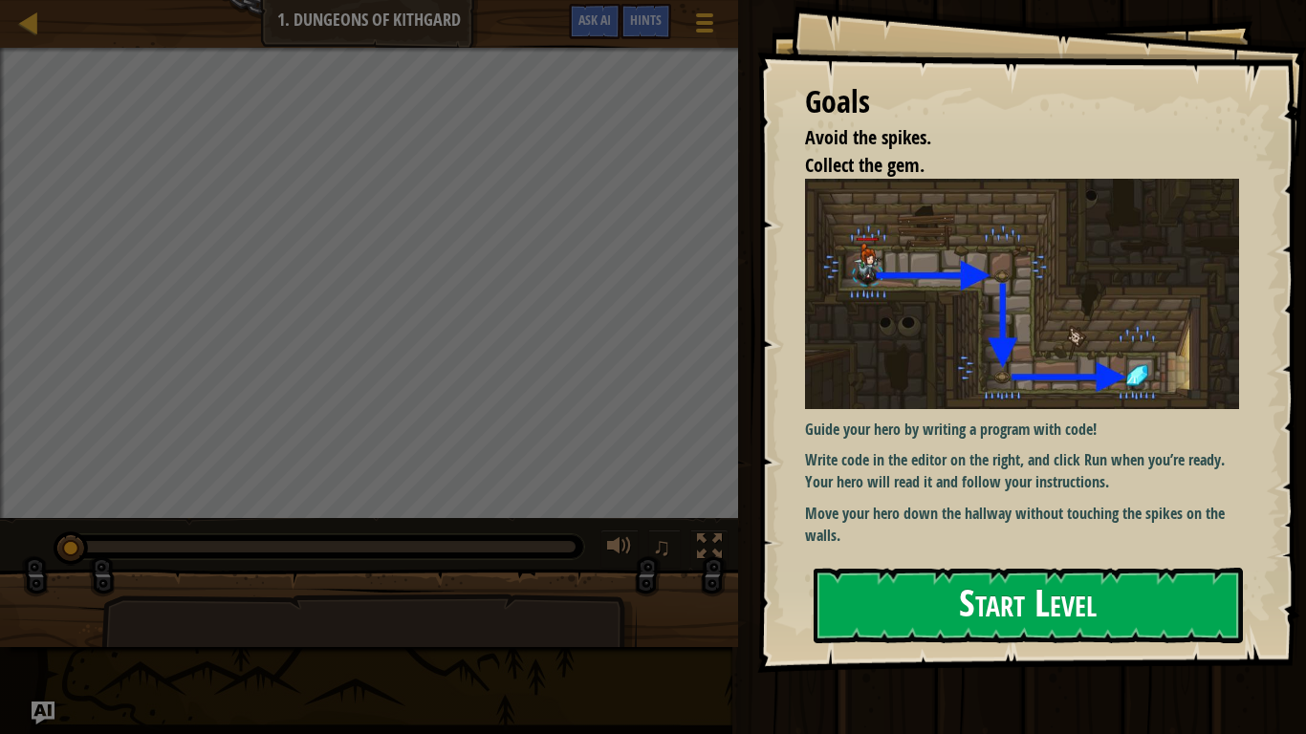
click at [1011, 602] on button "Start Level" at bounding box center [1028, 606] width 429 height 76
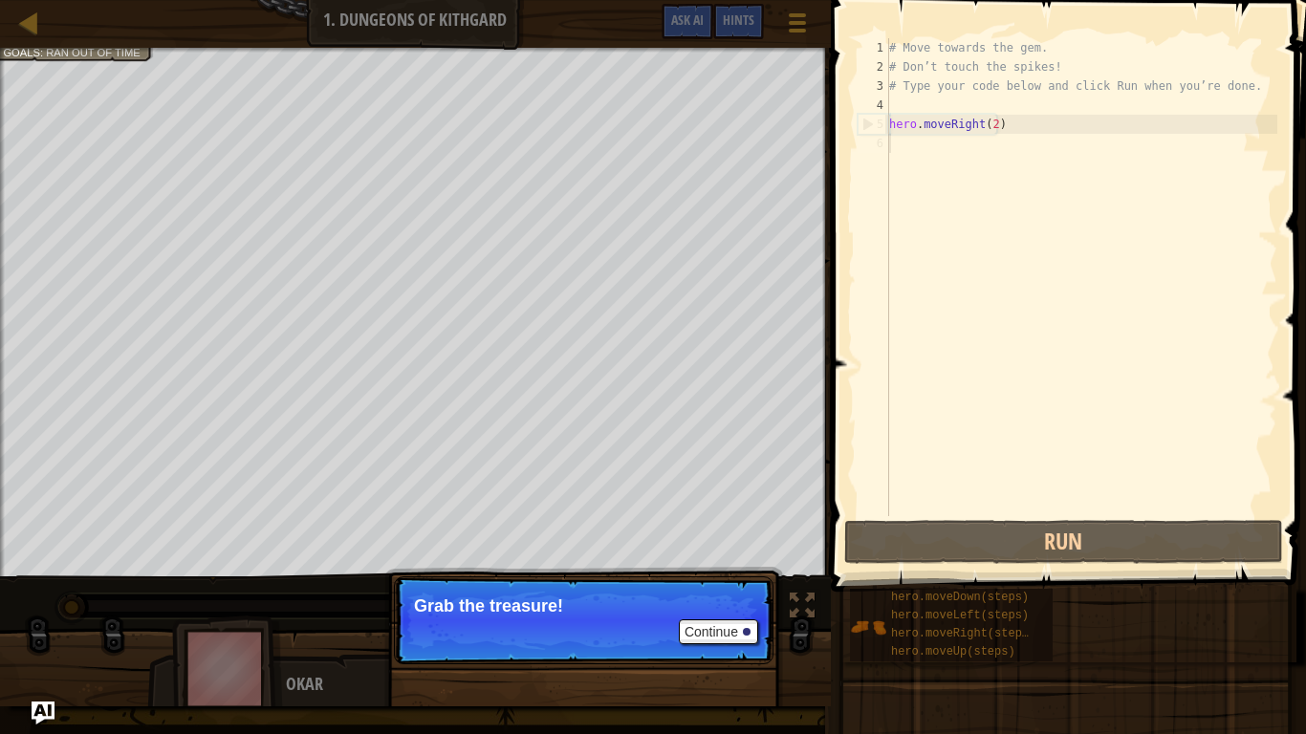
click at [677, 624] on div "Continue" at bounding box center [713, 632] width 89 height 25
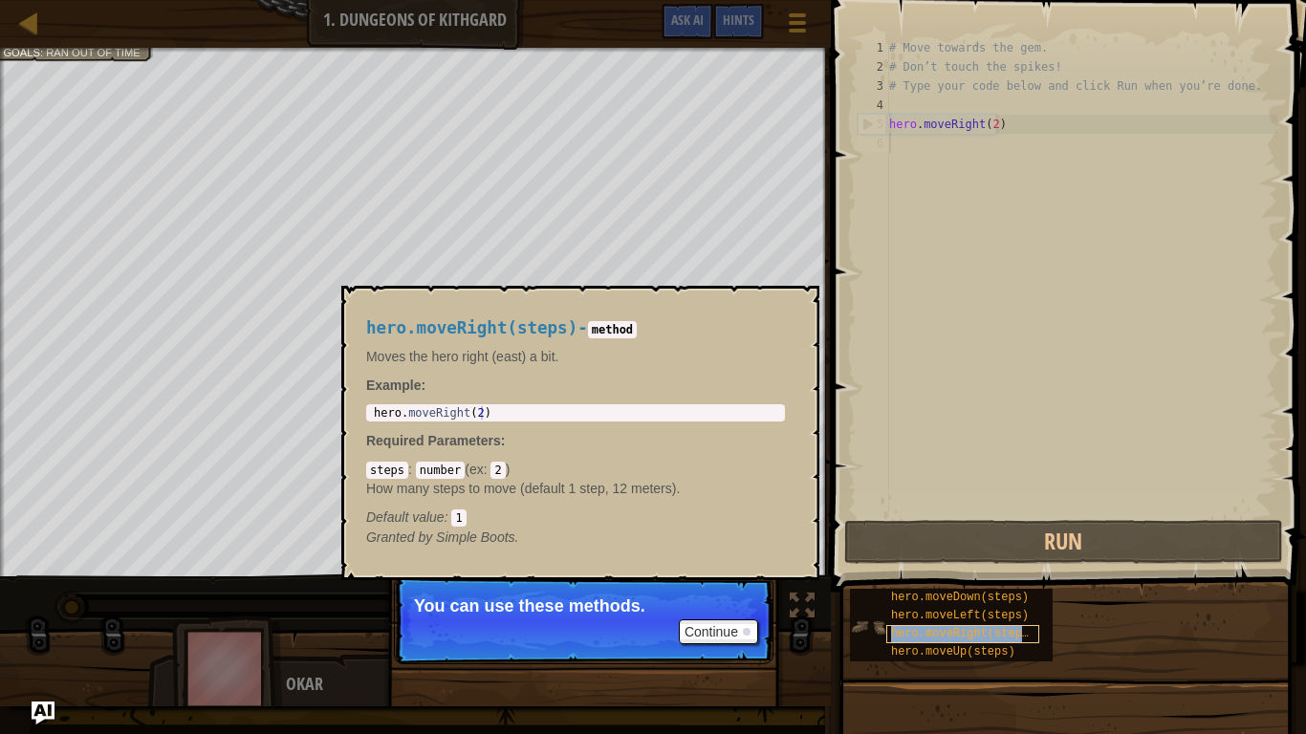
click at [900, 633] on span "hero.moveRight(steps)" at bounding box center [963, 633] width 144 height 13
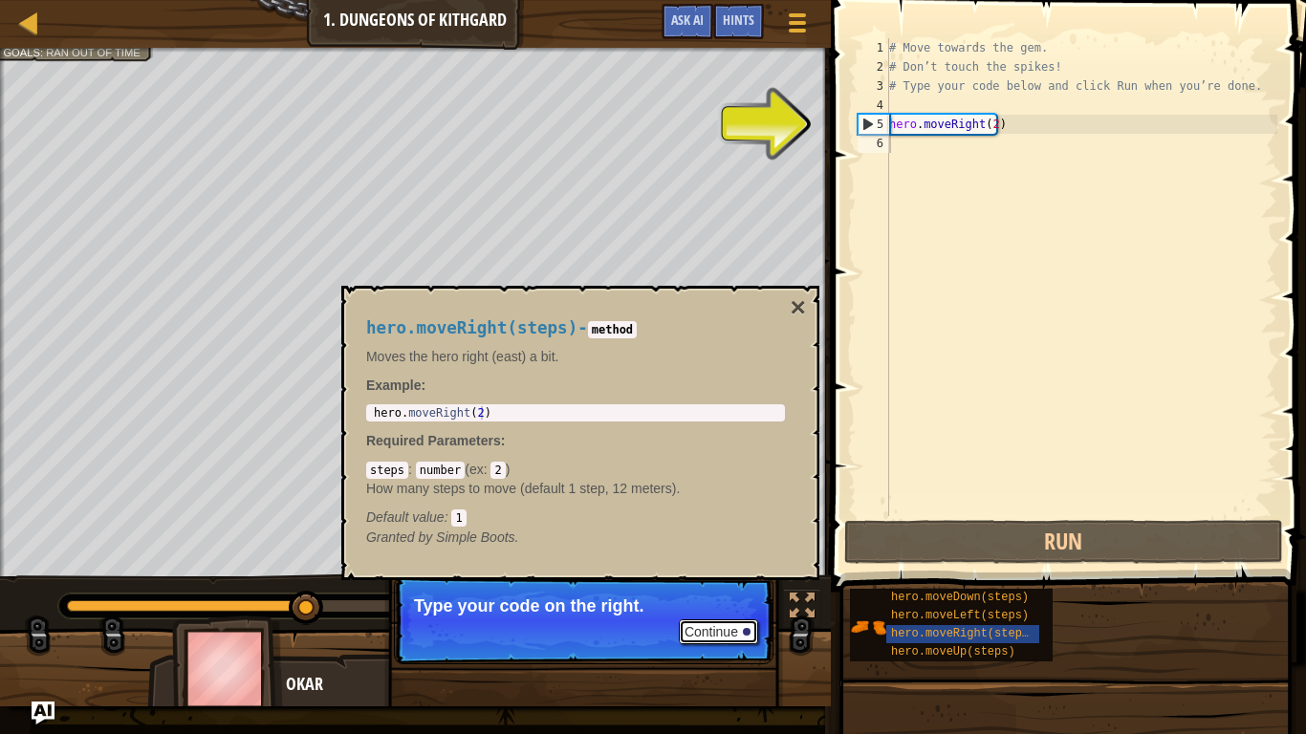
click at [738, 637] on button "Continue" at bounding box center [718, 632] width 79 height 25
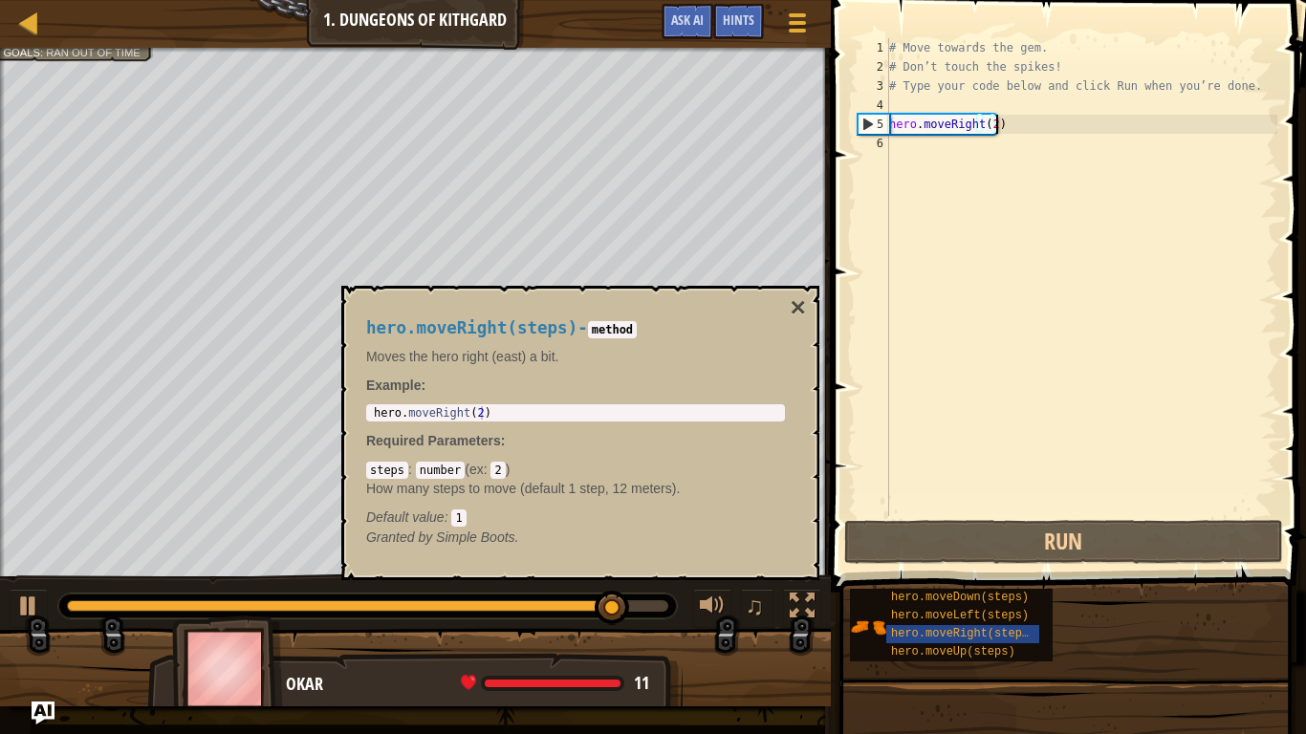
click at [994, 125] on div "# Move towards the gem. # Don’t touch the spikes! # Type your code below and cl…" at bounding box center [1081, 296] width 392 height 516
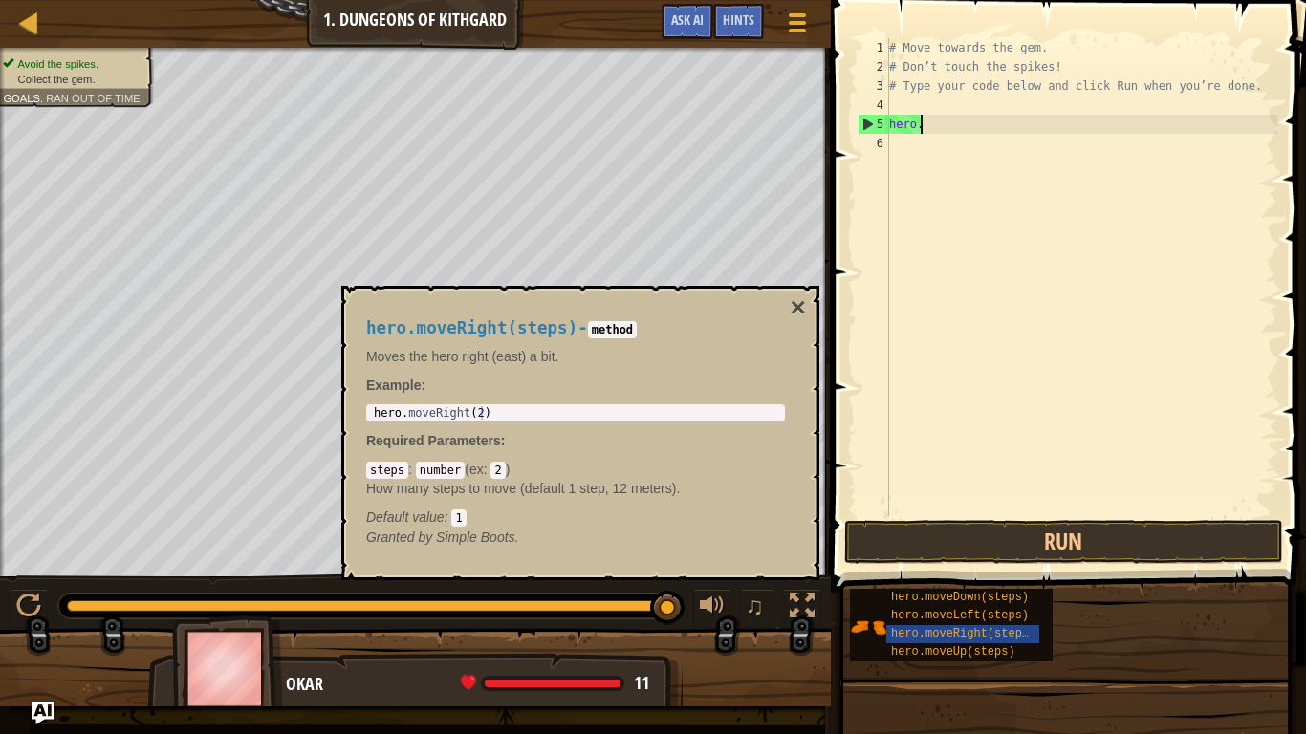
type textarea "h"
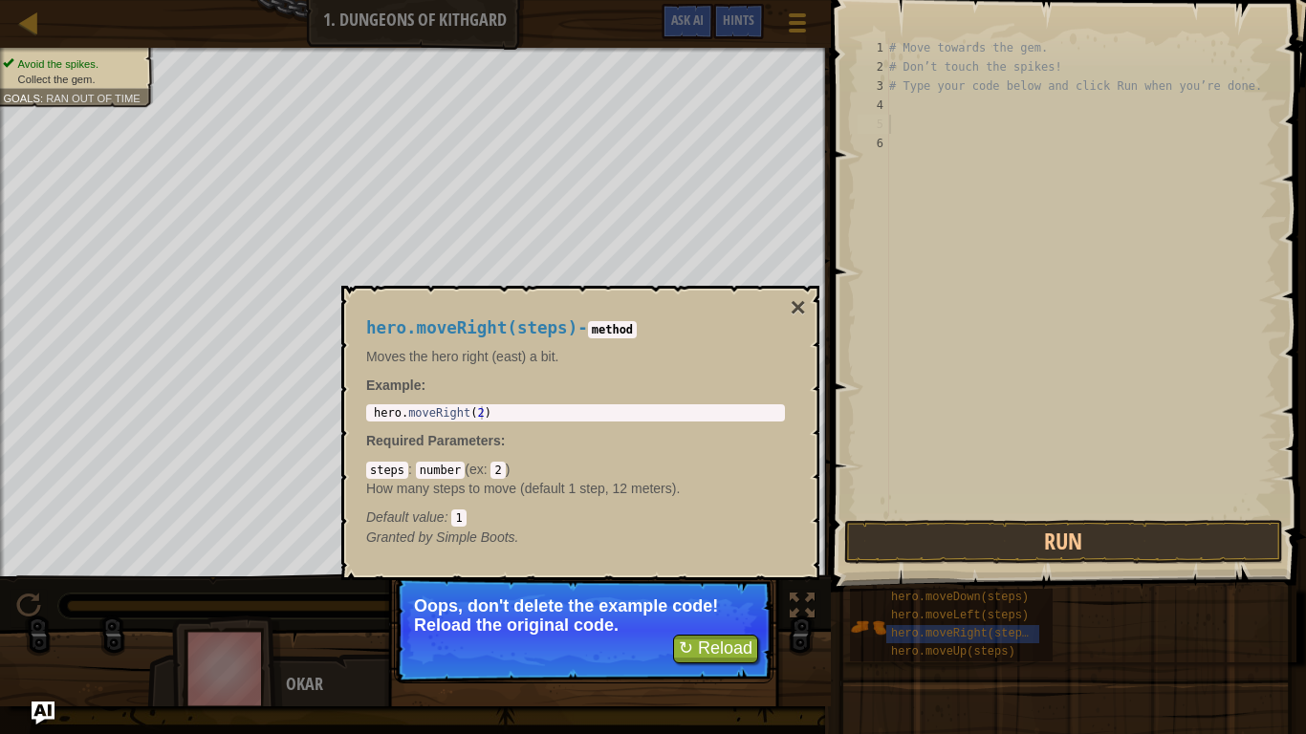
type textarea "hero.moveRight(2)"
click at [230, 0] on body "Map Introduction to Computer Science 1. Dungeons of Kithgard Game Menu Done Hin…" at bounding box center [653, 0] width 1306 height 0
click at [889, 120] on div "# Move towards the gem. # Don’t touch the spikes! # Type your code below and cl…" at bounding box center [1081, 296] width 392 height 516
click at [895, 121] on div "# Move towards the gem. # Don’t touch the spikes! # Type your code below and cl…" at bounding box center [1081, 296] width 392 height 516
click at [885, 102] on div "4" at bounding box center [874, 105] width 32 height 19
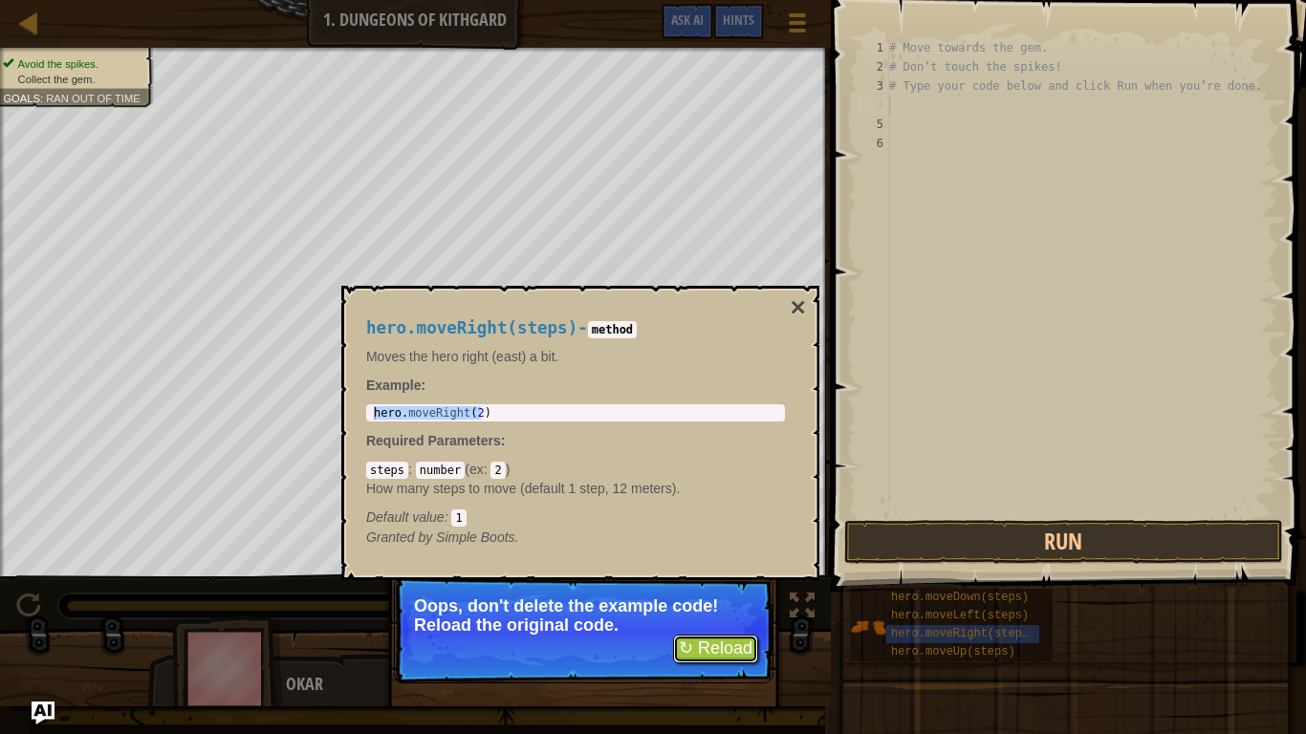
drag, startPoint x: 702, startPoint y: 641, endPoint x: 710, endPoint y: 631, distance: 12.9
click at [702, 639] on button "↻ Reload" at bounding box center [715, 649] width 85 height 29
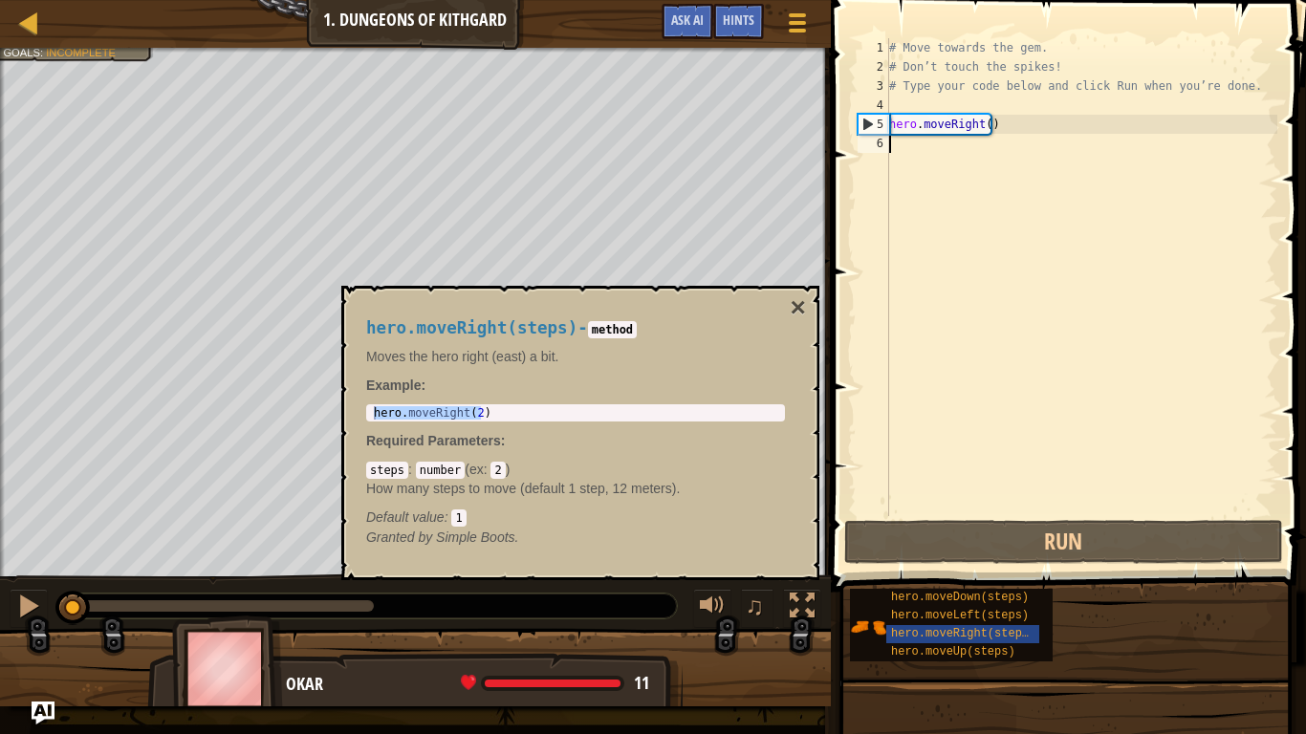
click at [987, 131] on div "# Move towards the gem. # Don’t touch the spikes! # Type your code below and cl…" at bounding box center [1081, 296] width 392 height 516
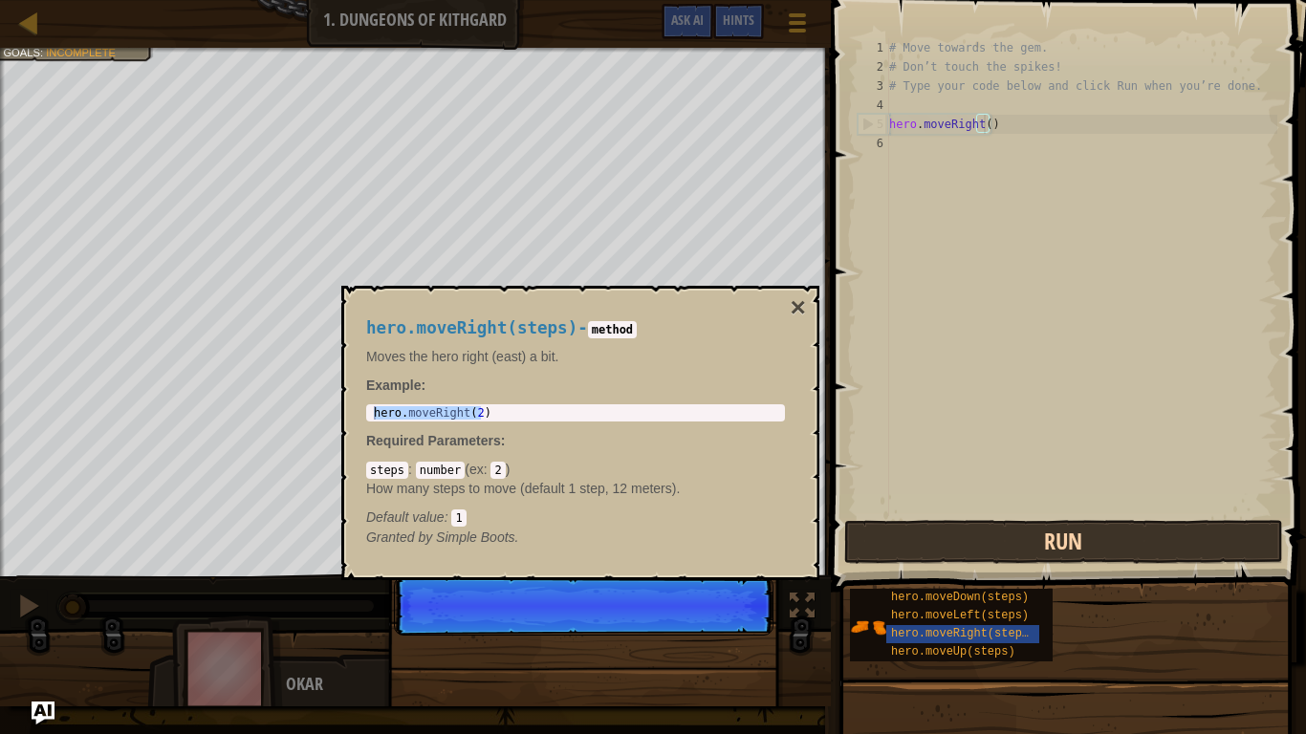
scroll to position [9, 7]
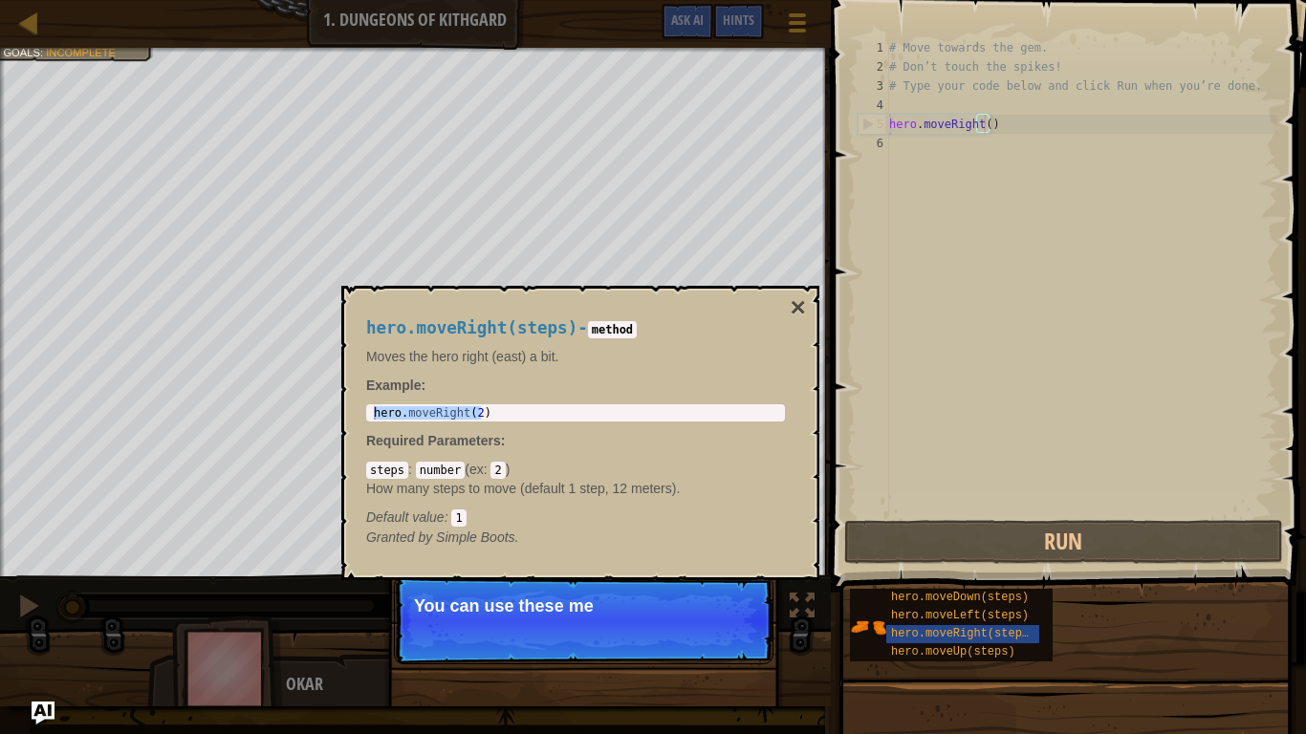
drag, startPoint x: 989, startPoint y: 561, endPoint x: 1050, endPoint y: 269, distance: 298.9
click at [1055, 295] on div "hero.moveRight() 1 2 3 4 5 6 # Move towards the gem. # Don’t touch the spikes! …" at bounding box center [1065, 334] width 481 height 648
click at [732, 627] on button "Continue" at bounding box center [718, 632] width 79 height 25
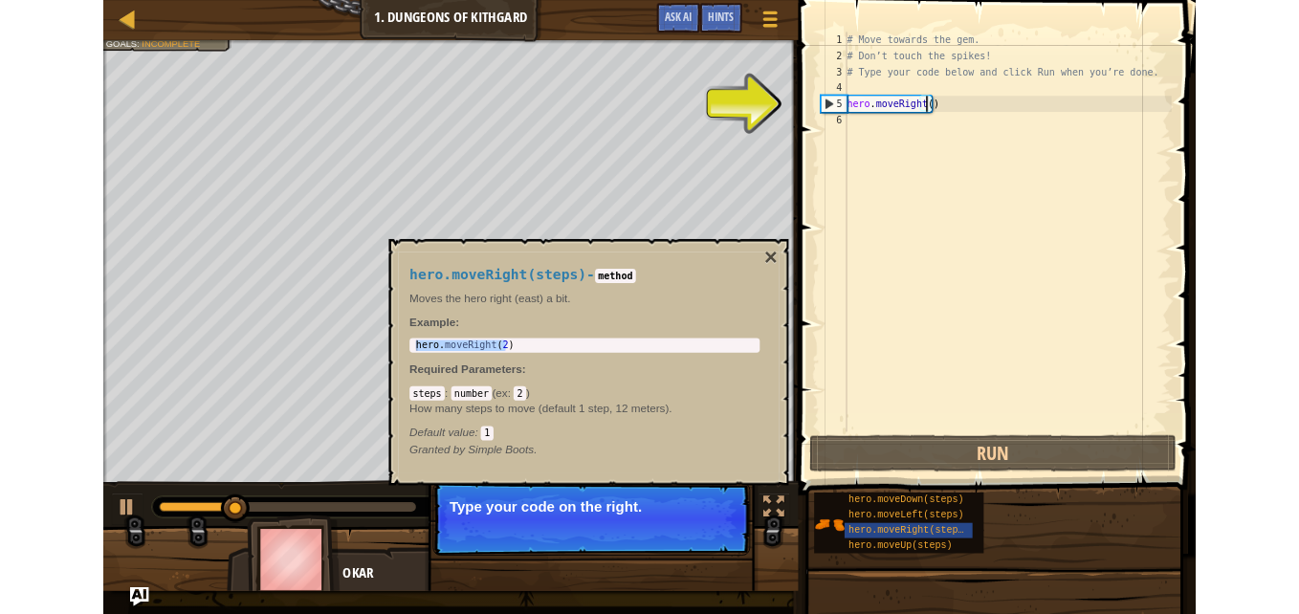
scroll to position [9, 8]
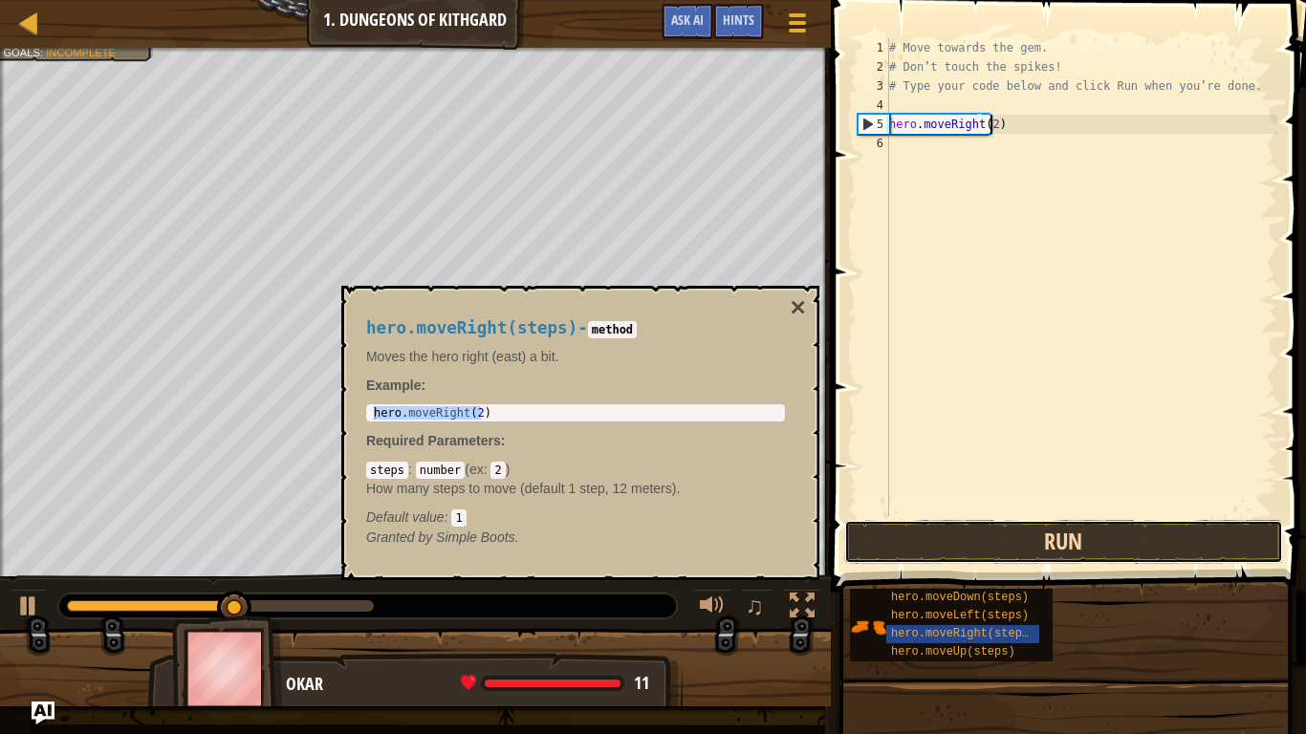
click at [1041, 534] on button "Run" at bounding box center [1063, 542] width 439 height 44
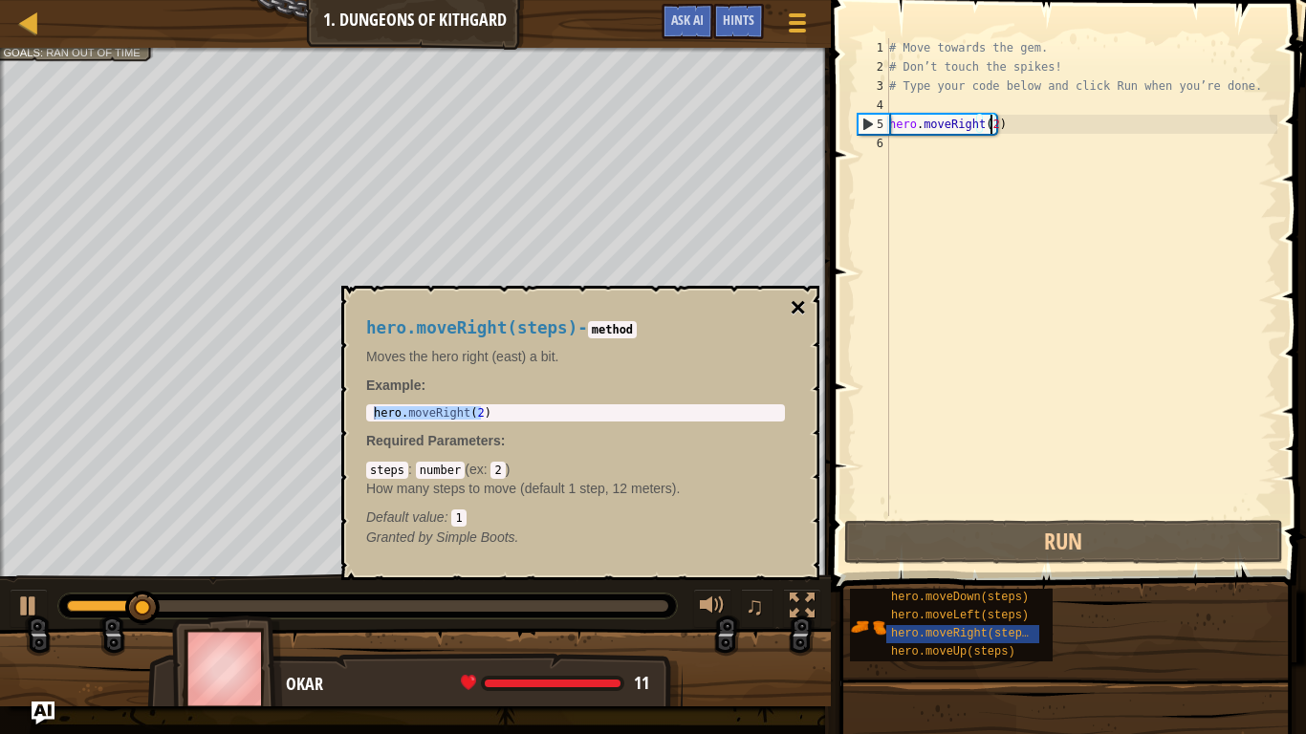
click at [798, 314] on button "×" at bounding box center [798, 308] width 15 height 27
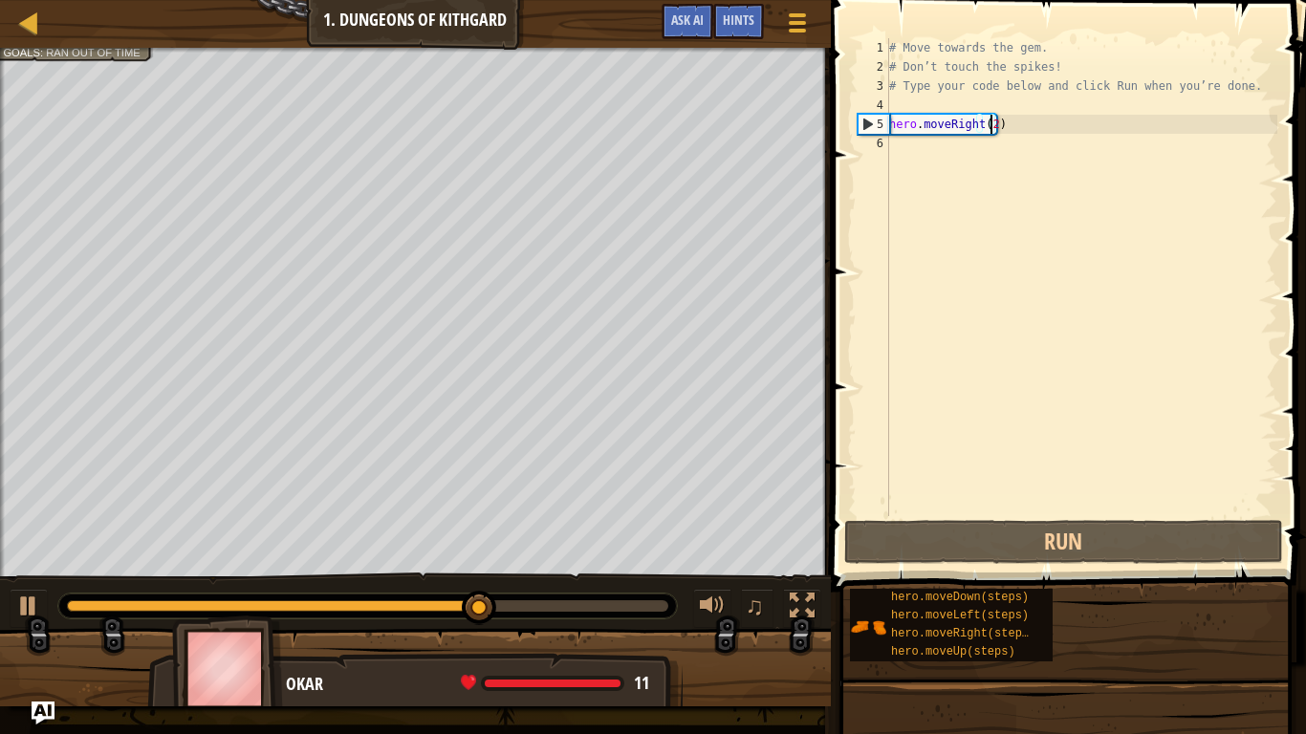
click at [409, 588] on div "Avoid the spikes. Collect the gem. Goals : Ran out of time ♫ Okar 11 x: 18 y: 1…" at bounding box center [653, 377] width 1306 height 659
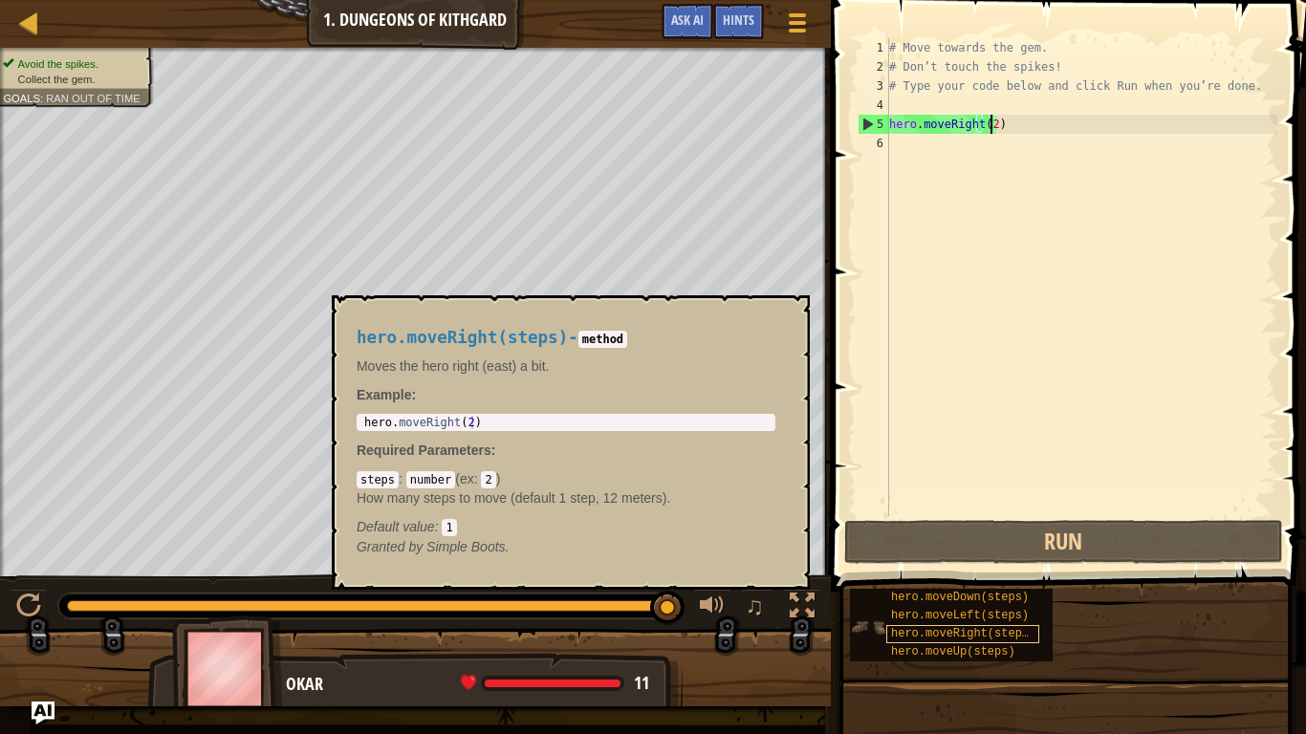
type textarea "hero.moveRight(2)"
